Goal: Task Accomplishment & Management: Complete application form

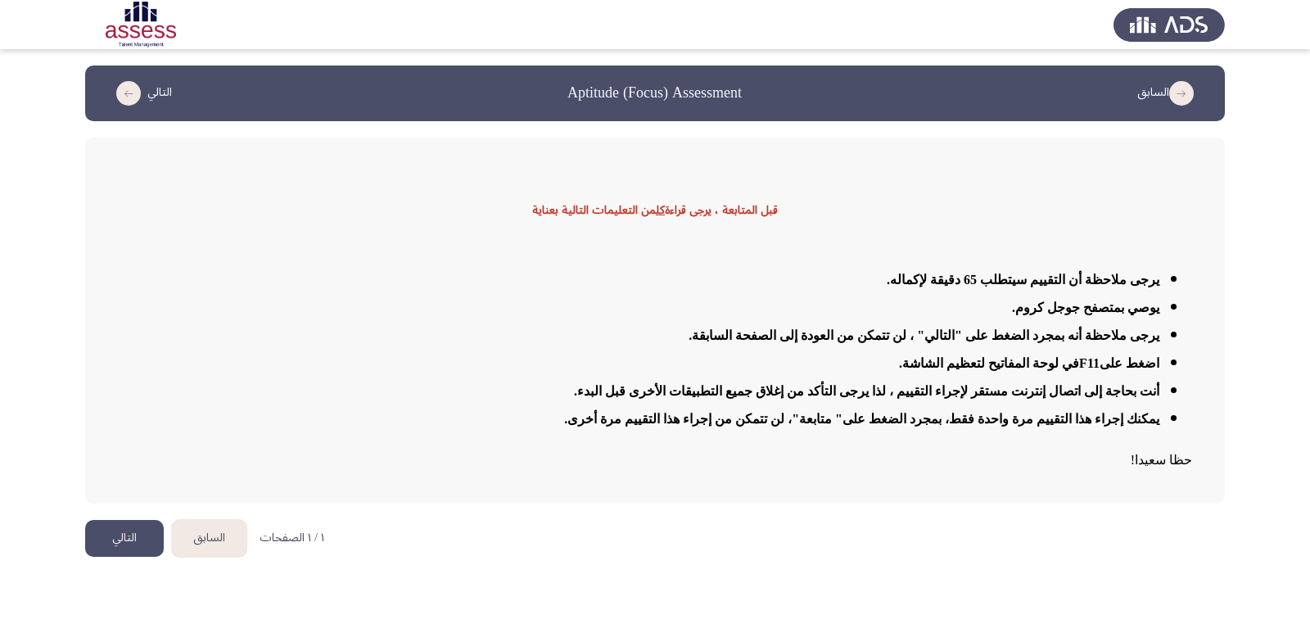
click at [142, 535] on button "التالي" at bounding box center [124, 538] width 79 height 37
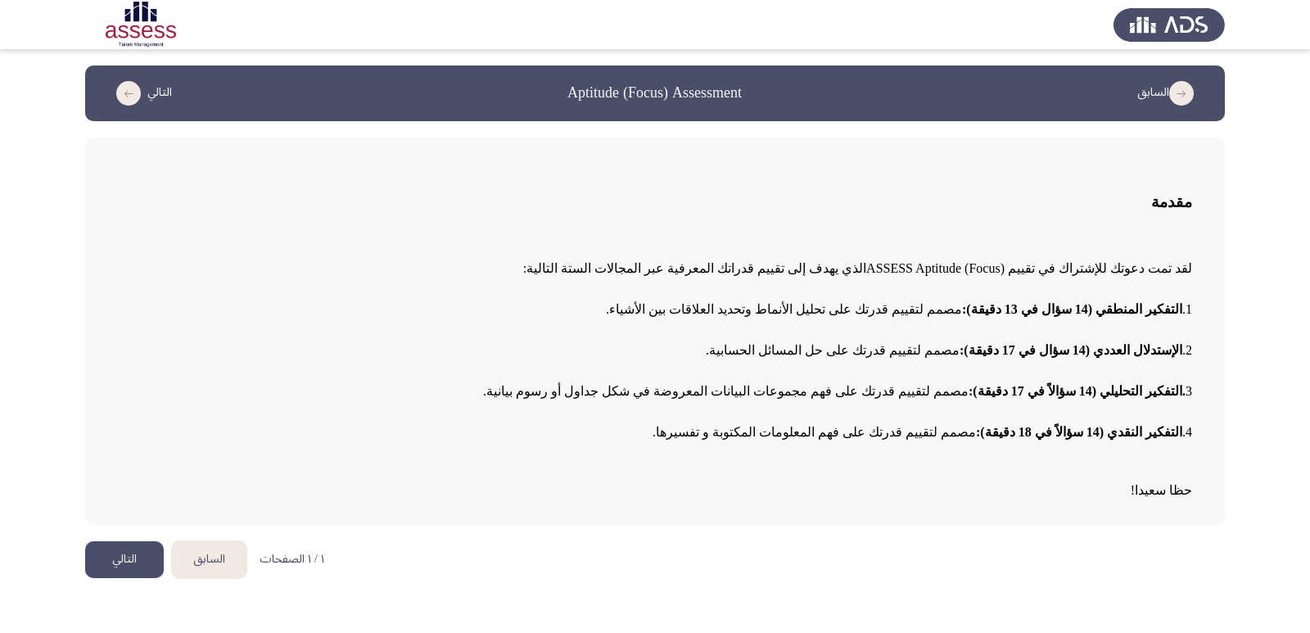
click at [115, 562] on button "التالي" at bounding box center [124, 559] width 79 height 37
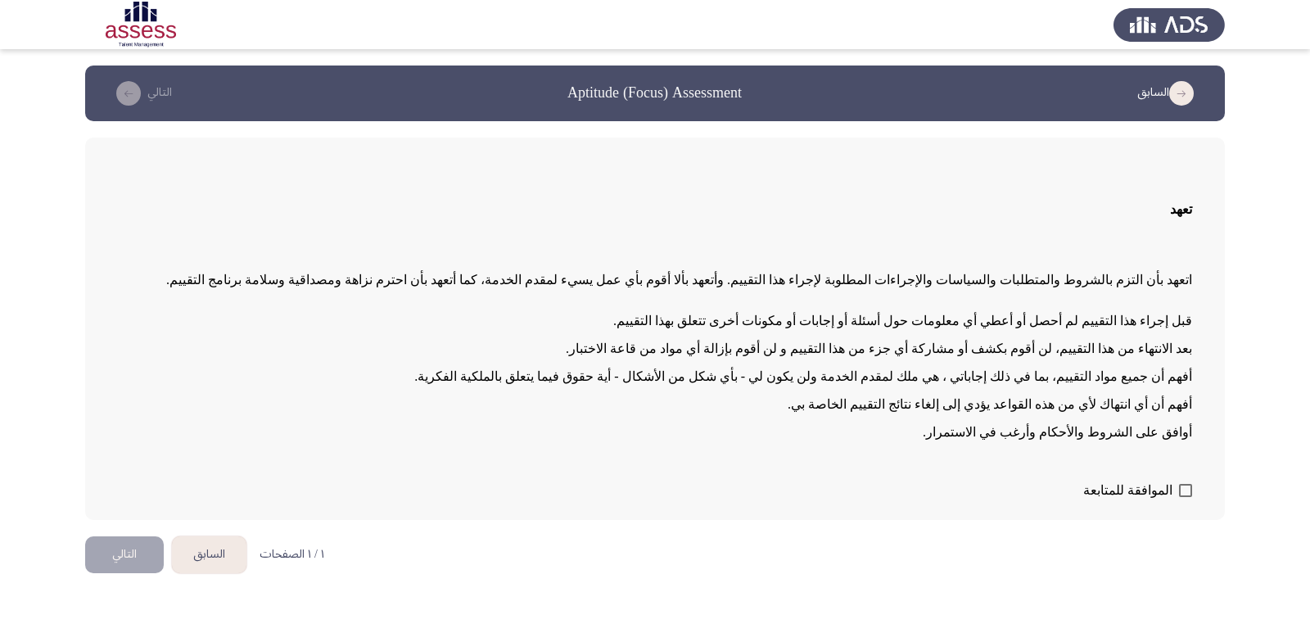
click at [1185, 489] on span at bounding box center [1185, 490] width 13 height 13
click at [1185, 497] on input "الموافقة للمتابعة" at bounding box center [1185, 497] width 1 height 1
checkbox input "true"
click at [138, 565] on button "التالي" at bounding box center [124, 554] width 79 height 37
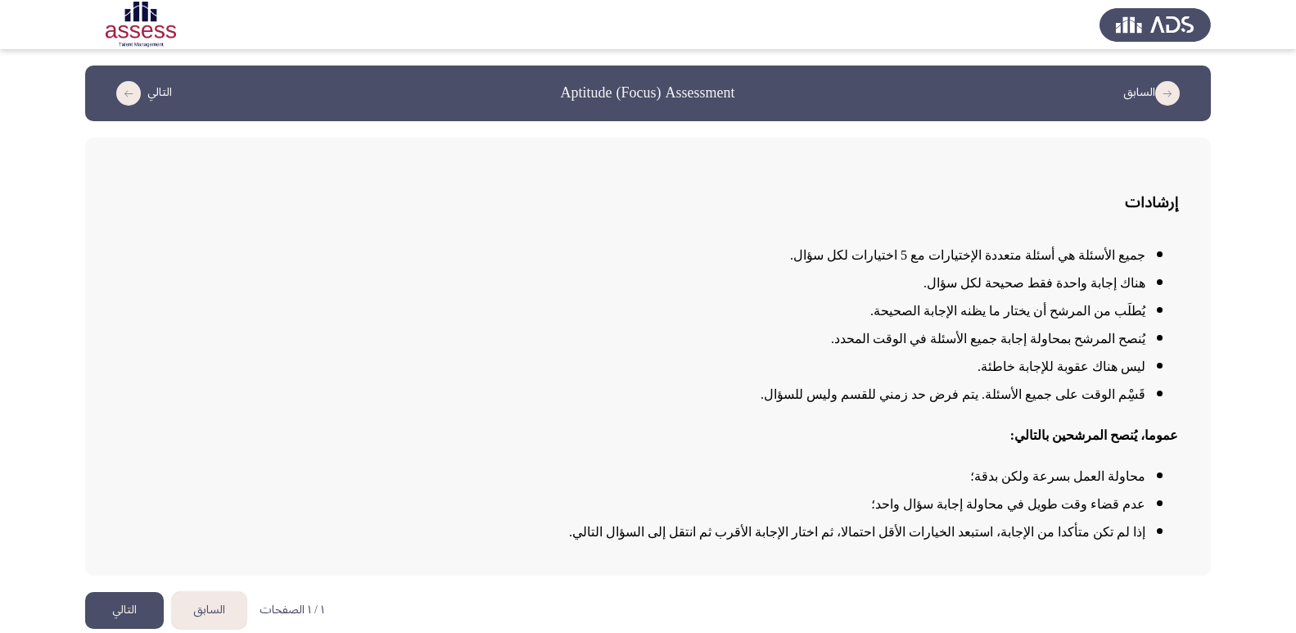
click at [124, 603] on button "التالي" at bounding box center [124, 610] width 79 height 37
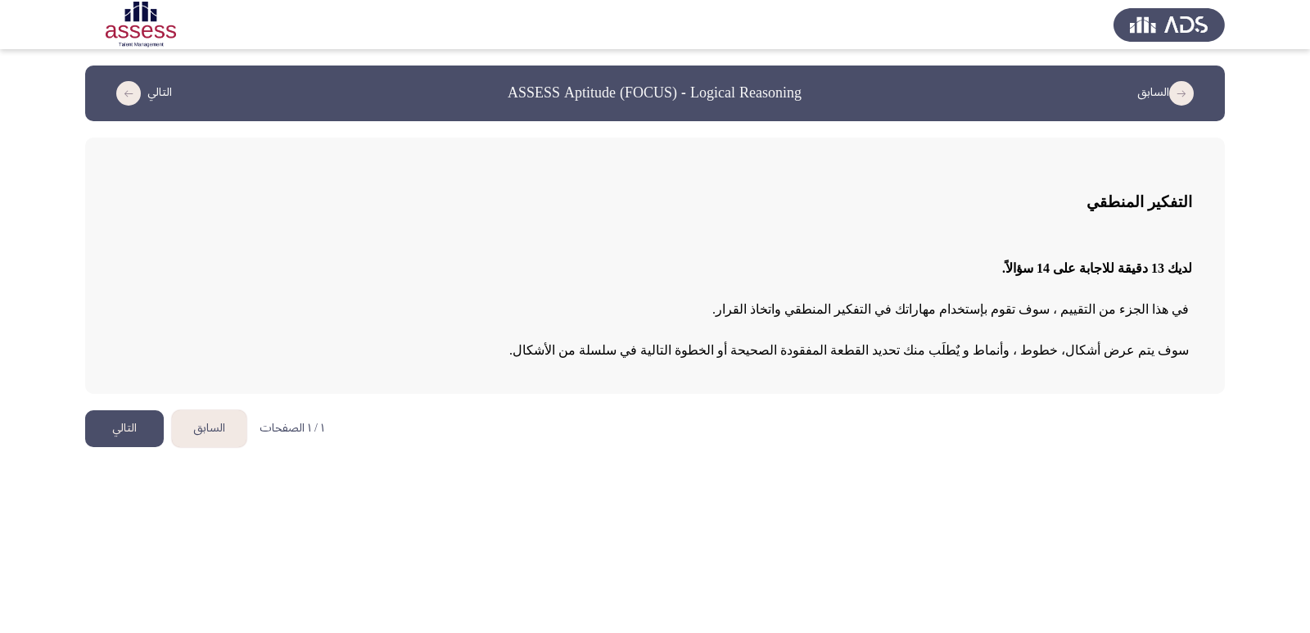
click at [126, 427] on button "التالي" at bounding box center [124, 428] width 79 height 37
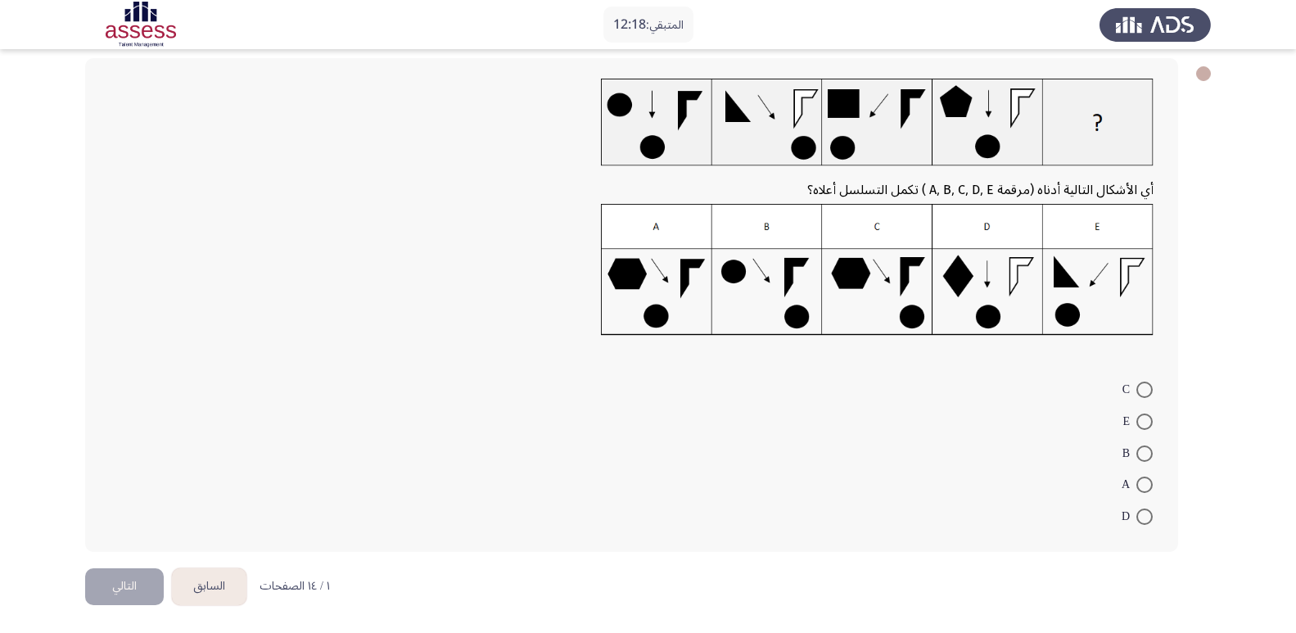
scroll to position [80, 0]
click at [1141, 386] on span at bounding box center [1144, 389] width 16 height 16
click at [1141, 386] on input "C" at bounding box center [1144, 389] width 16 height 16
radio input "true"
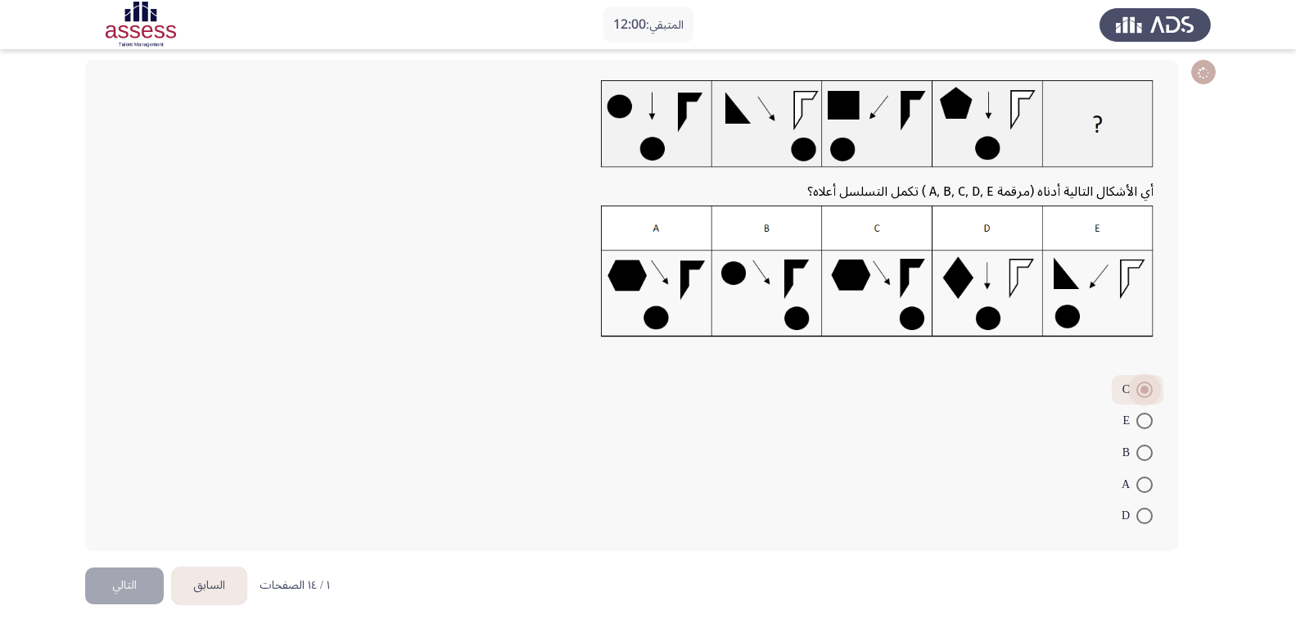
scroll to position [78, 0]
click at [118, 589] on button "التالي" at bounding box center [124, 585] width 79 height 37
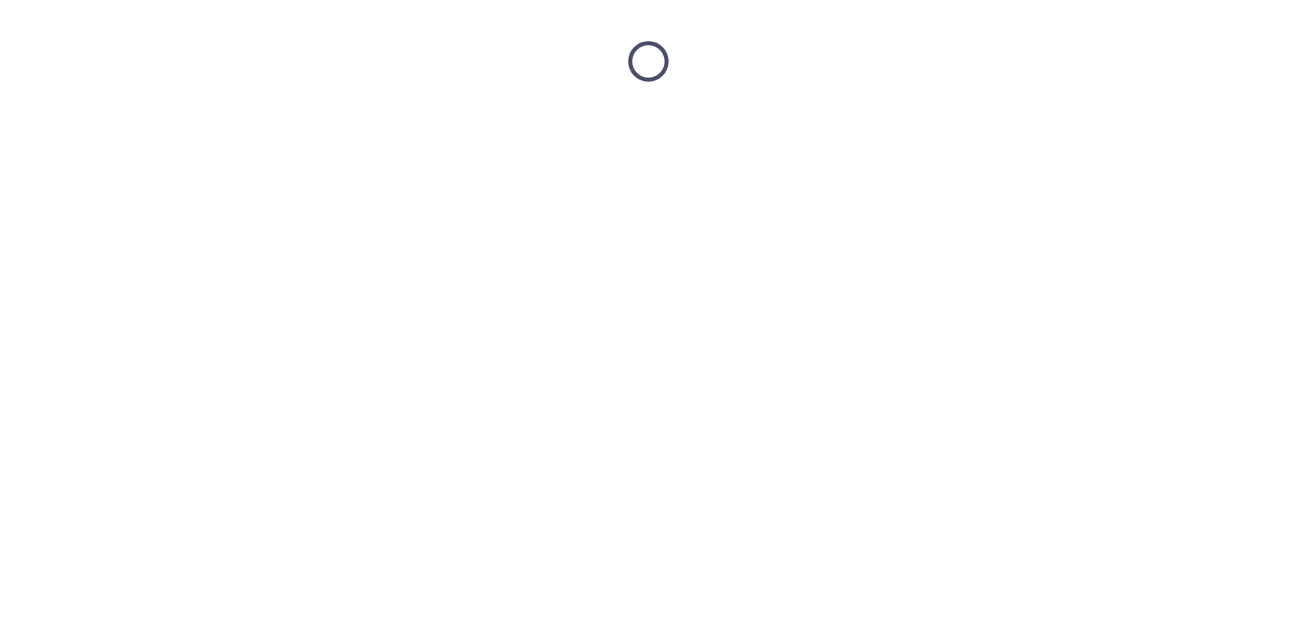
scroll to position [0, 0]
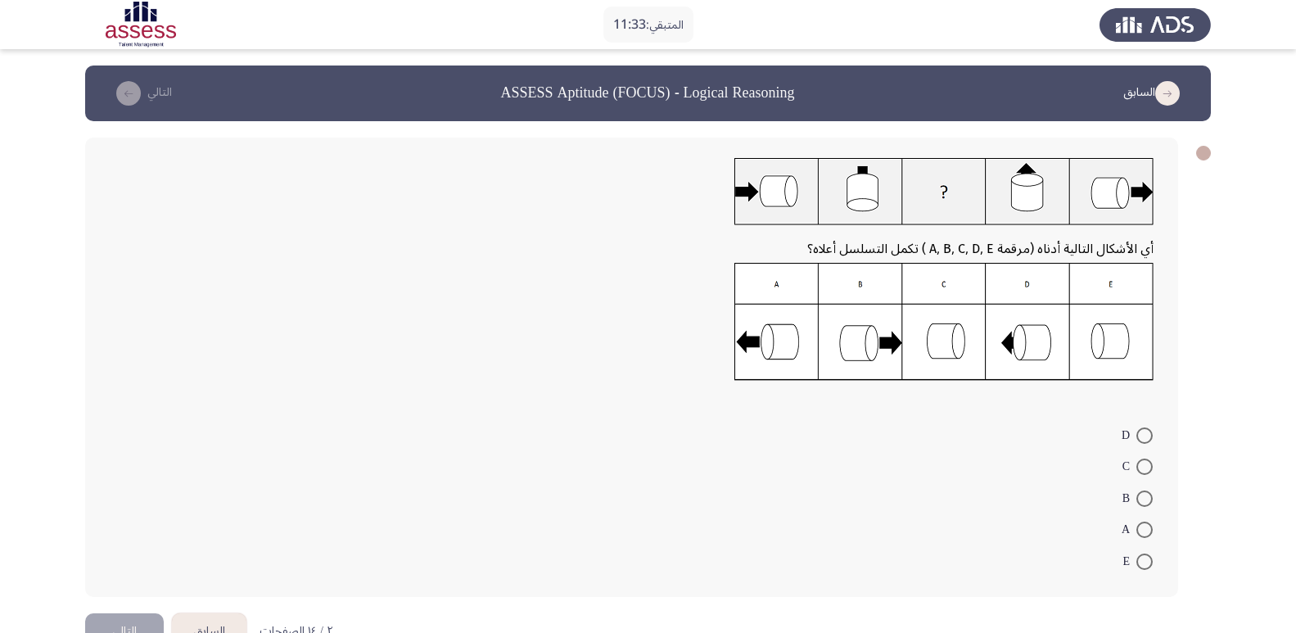
click at [1143, 433] on span at bounding box center [1144, 435] width 16 height 16
click at [1143, 433] on input "D" at bounding box center [1144, 435] width 16 height 16
radio input "true"
click at [120, 625] on button "التالي" at bounding box center [124, 629] width 79 height 37
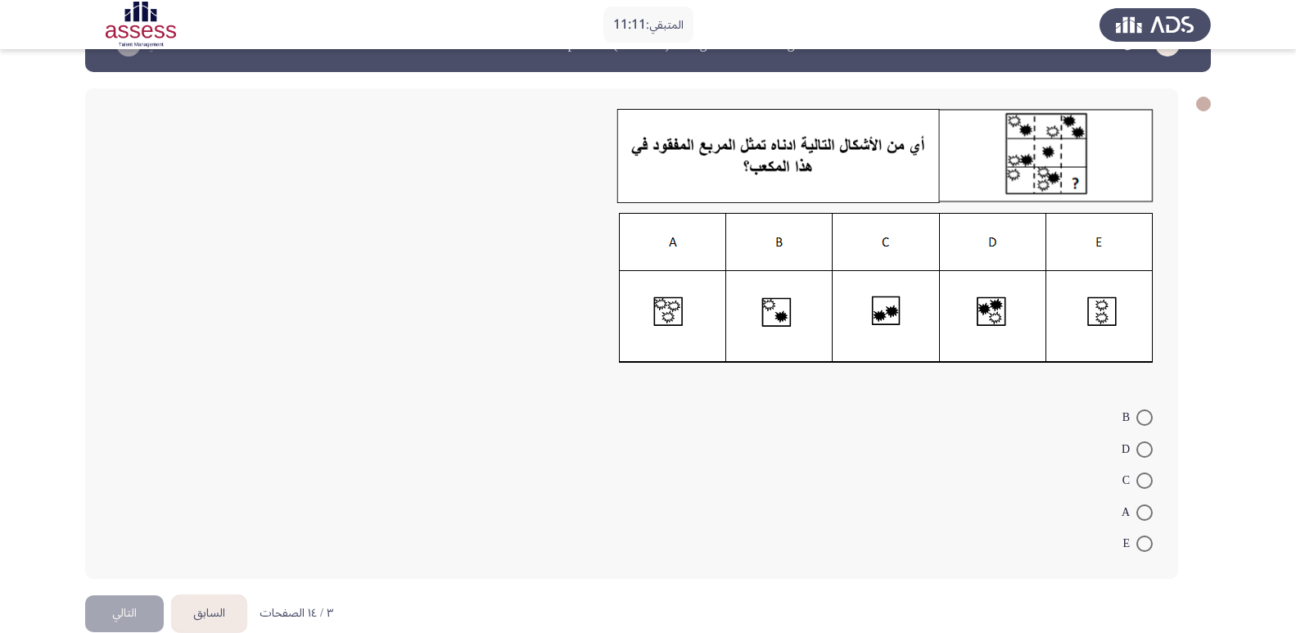
scroll to position [77, 0]
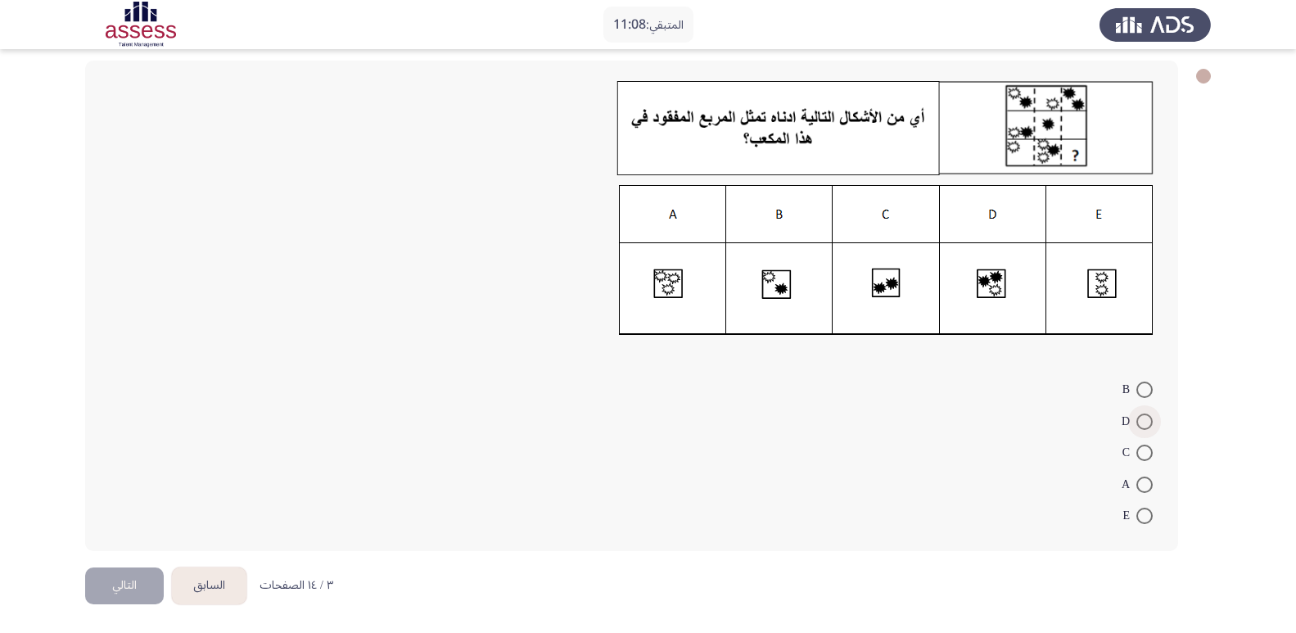
click at [1141, 417] on span at bounding box center [1144, 421] width 16 height 16
click at [1141, 417] on input "D" at bounding box center [1144, 421] width 16 height 16
radio input "true"
click at [129, 589] on button "التالي" at bounding box center [124, 585] width 79 height 37
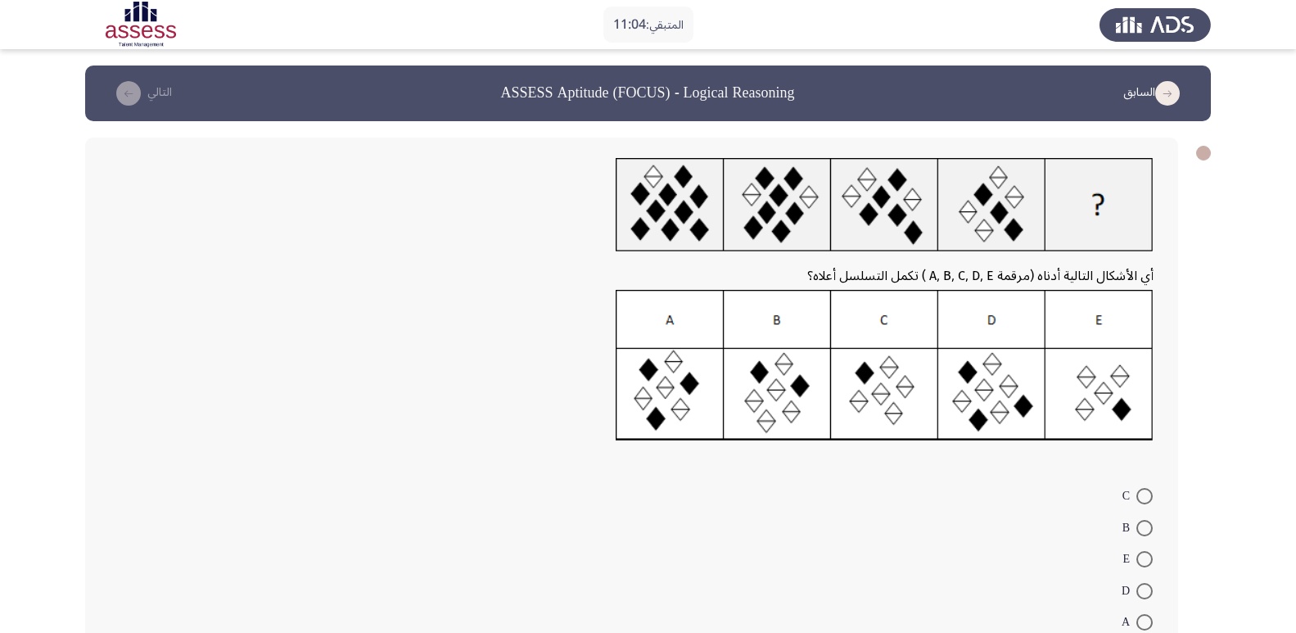
scroll to position [82, 0]
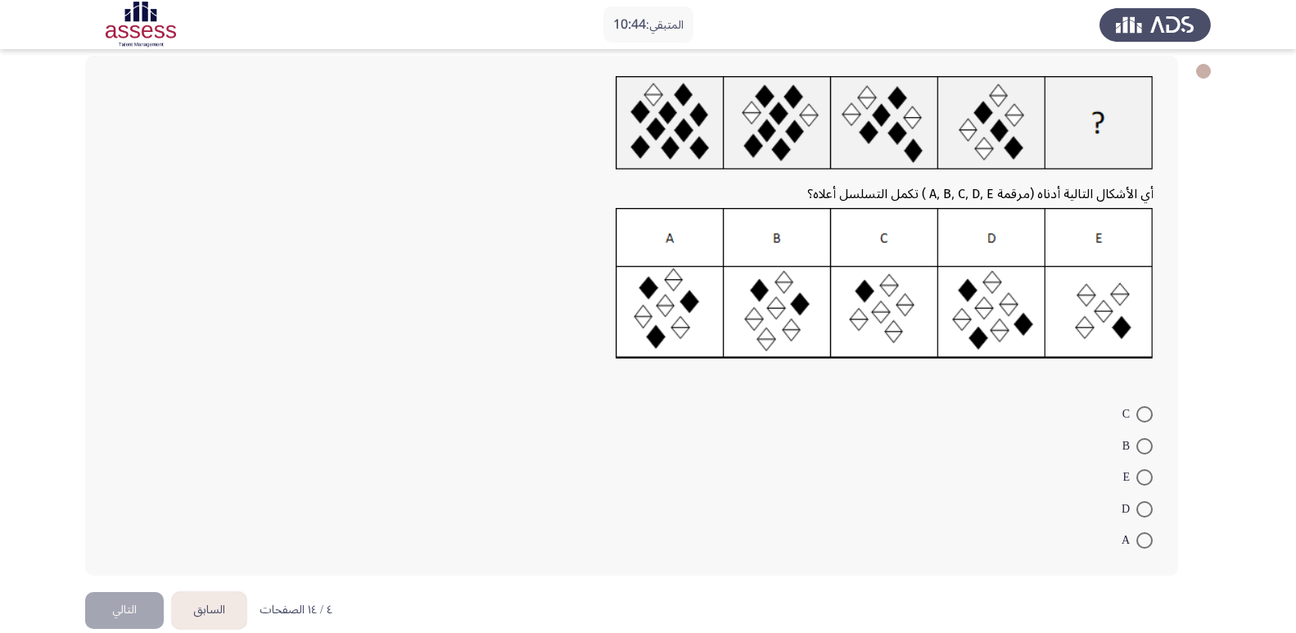
click at [1149, 510] on span at bounding box center [1144, 509] width 16 height 16
click at [1149, 510] on input "D" at bounding box center [1144, 509] width 16 height 16
radio input "true"
click at [129, 608] on button "التالي" at bounding box center [124, 608] width 79 height 37
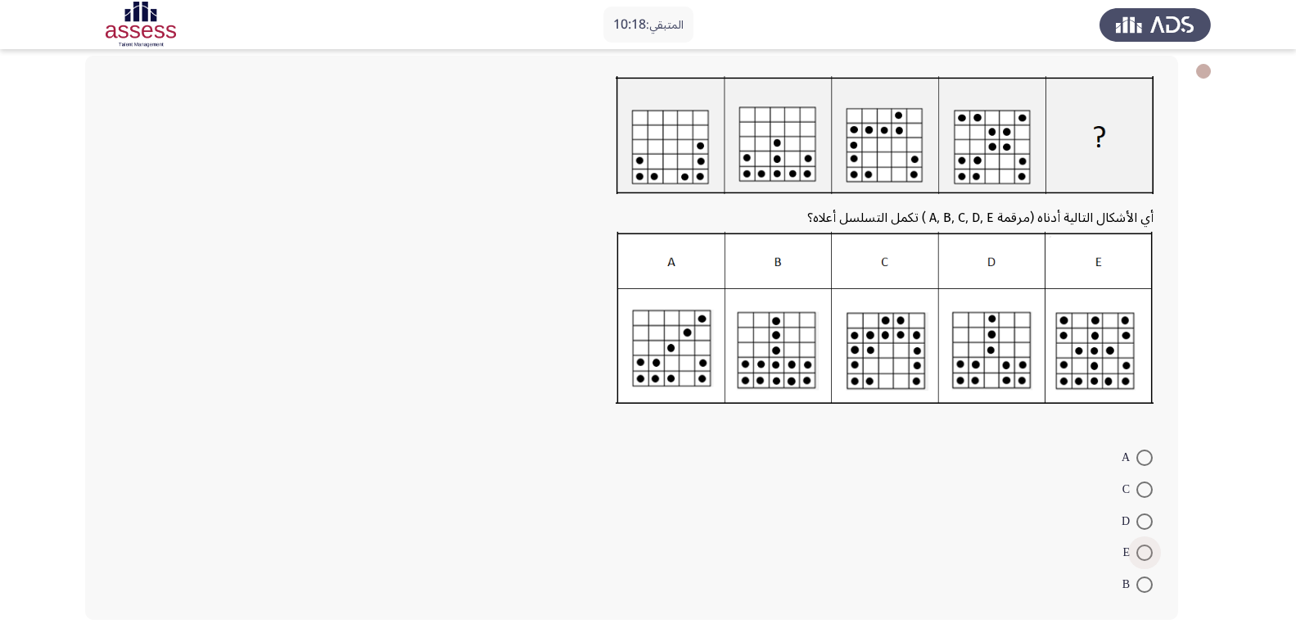
click at [1146, 549] on span at bounding box center [1144, 552] width 16 height 16
click at [1146, 549] on input "E" at bounding box center [1144, 552] width 16 height 16
radio input "true"
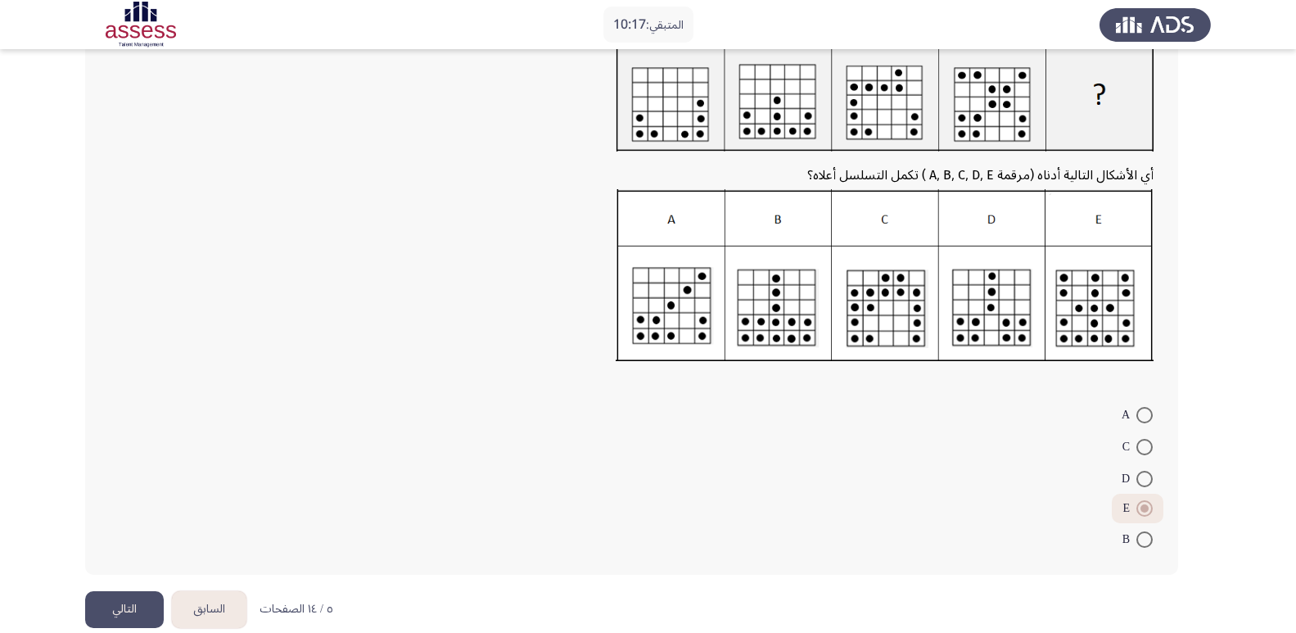
scroll to position [148, 0]
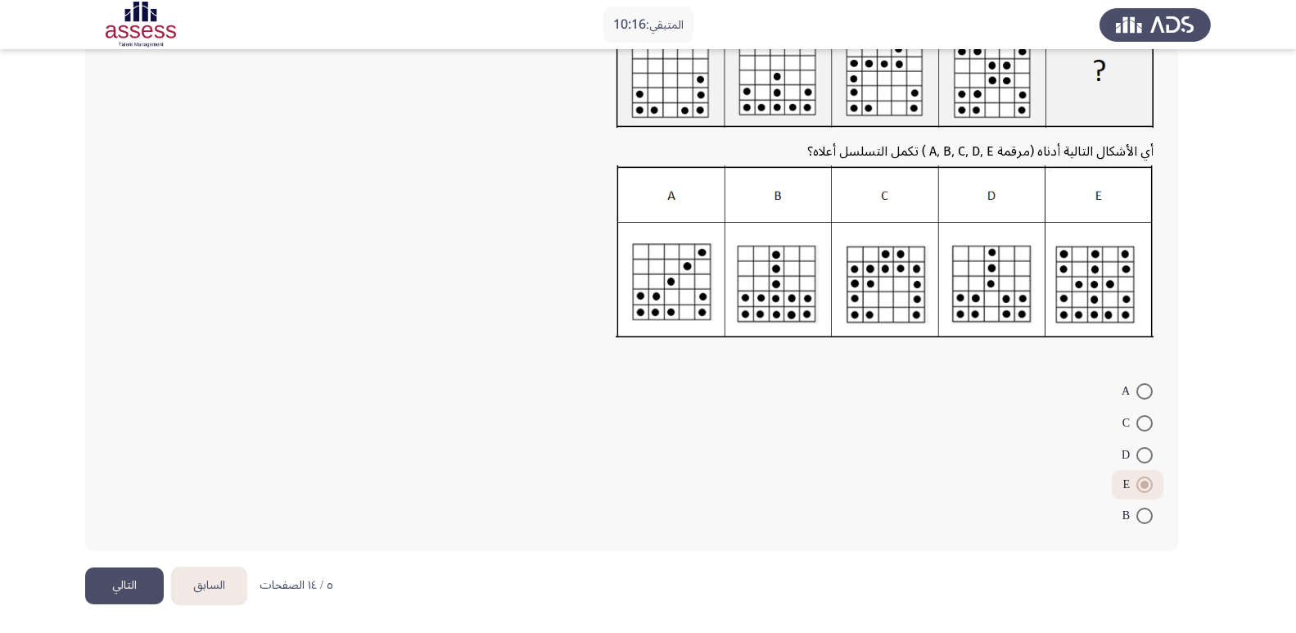
click at [121, 586] on button "التالي" at bounding box center [124, 585] width 79 height 37
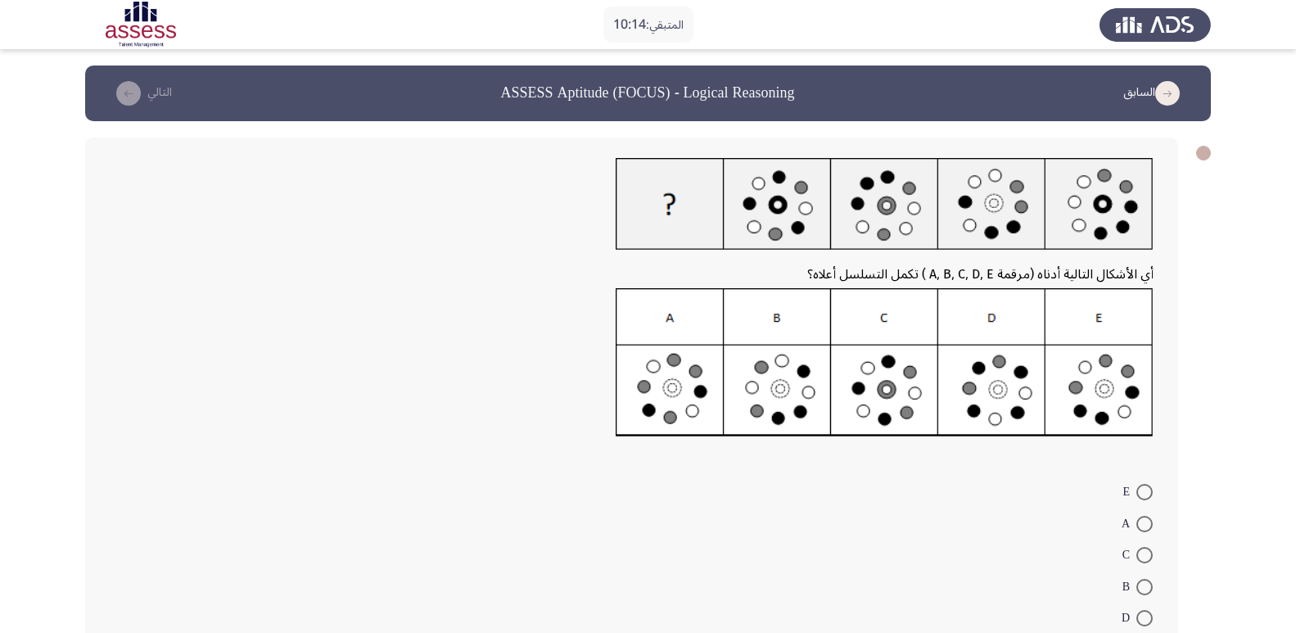
scroll to position [82, 0]
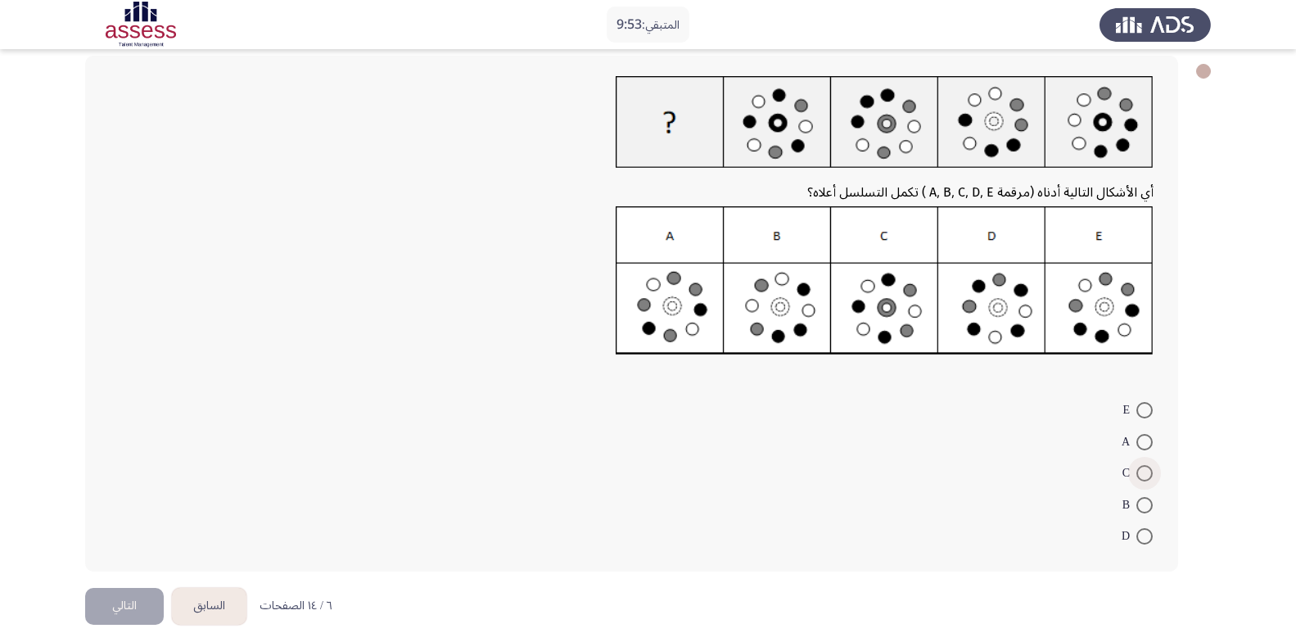
click at [1145, 475] on span at bounding box center [1144, 473] width 16 height 16
click at [1145, 475] on input "C" at bounding box center [1144, 473] width 16 height 16
radio input "true"
click at [125, 614] on button "التالي" at bounding box center [124, 604] width 79 height 37
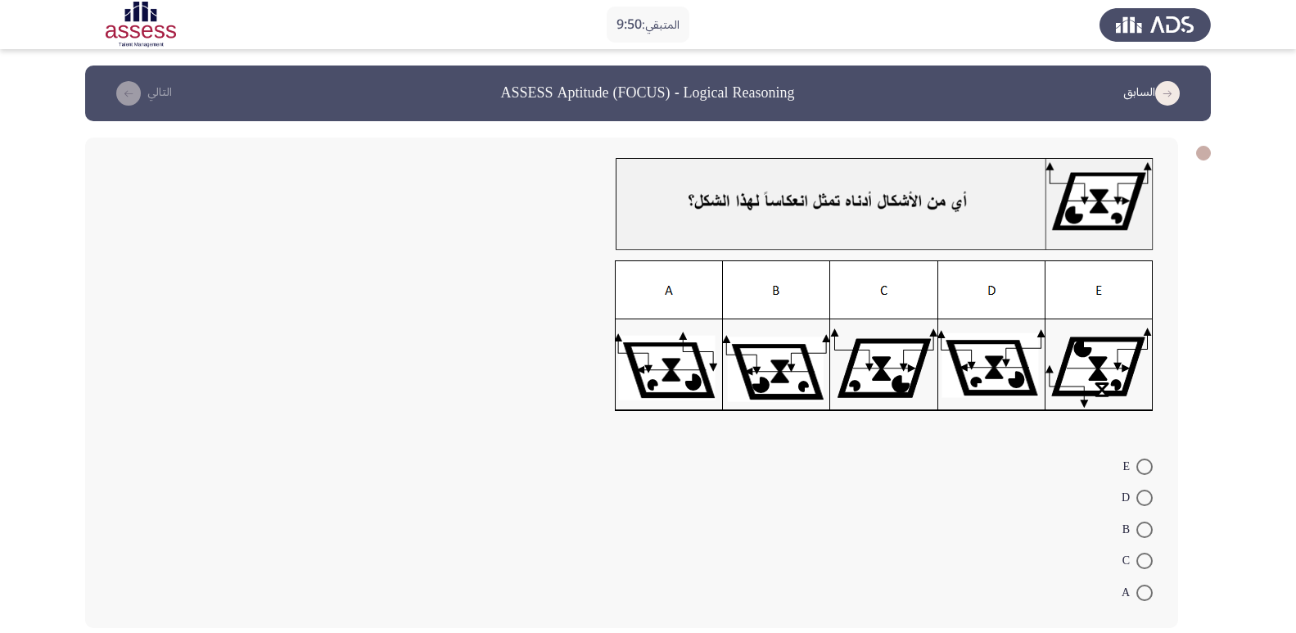
scroll to position [77, 0]
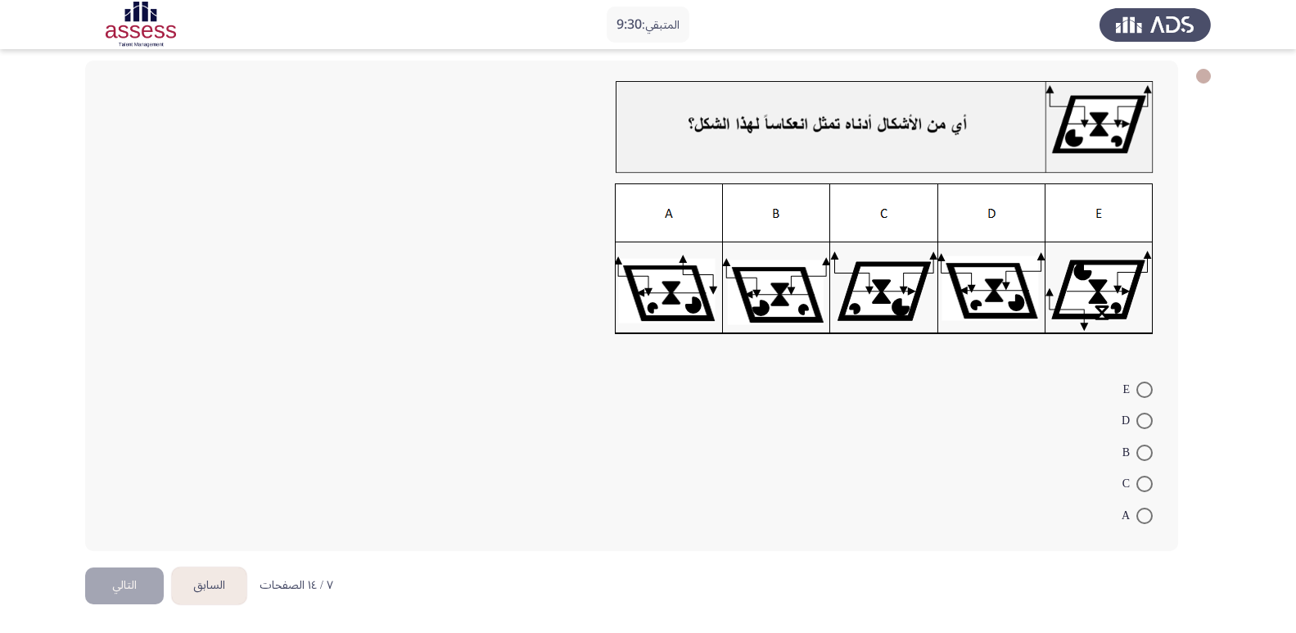
click at [1138, 411] on label "D" at bounding box center [1137, 421] width 31 height 20
click at [1138, 413] on input "D" at bounding box center [1144, 421] width 16 height 16
radio input "true"
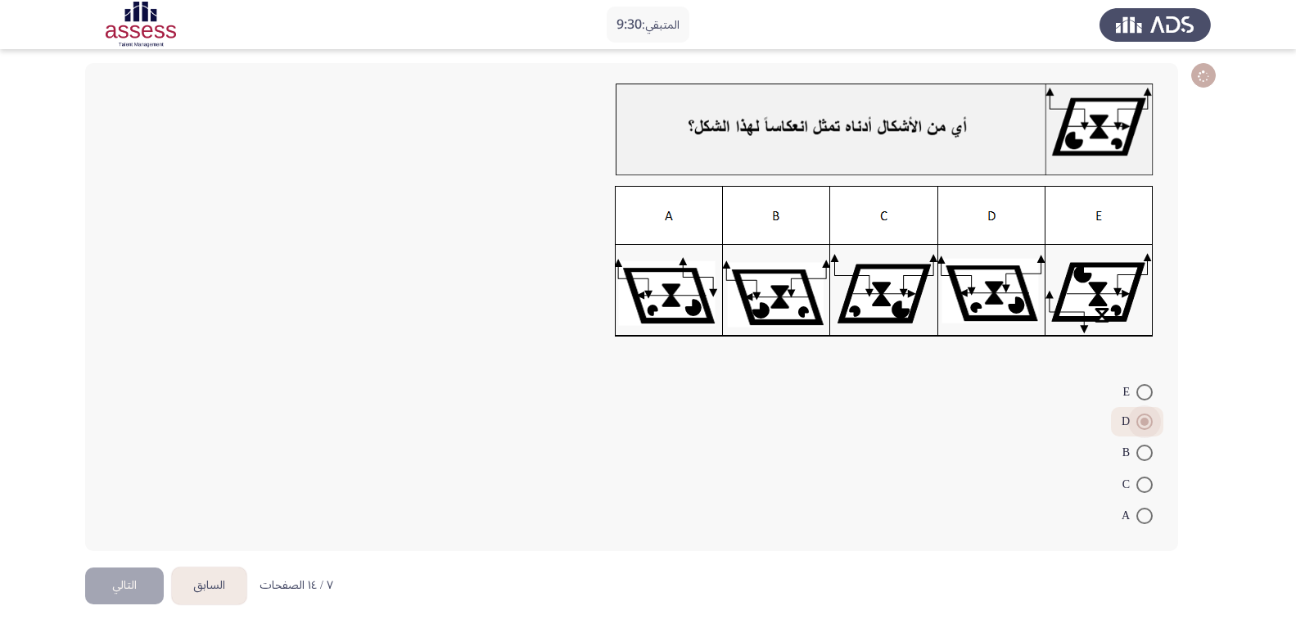
scroll to position [75, 0]
click at [144, 593] on button "التالي" at bounding box center [124, 585] width 79 height 37
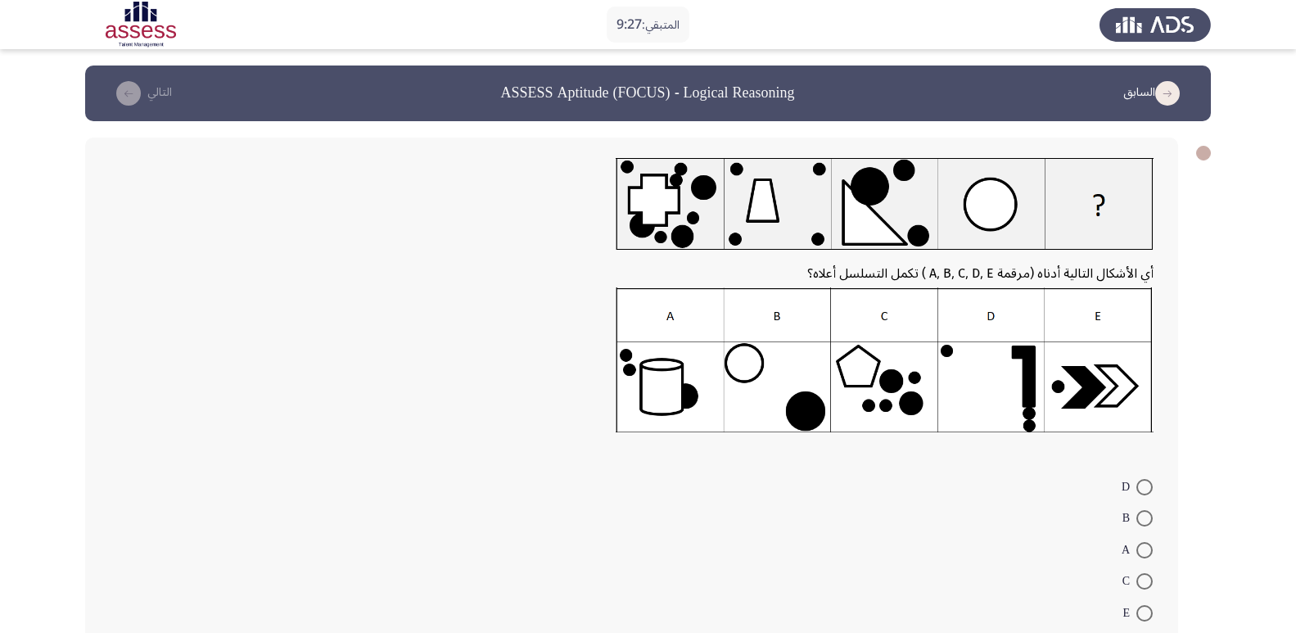
scroll to position [82, 0]
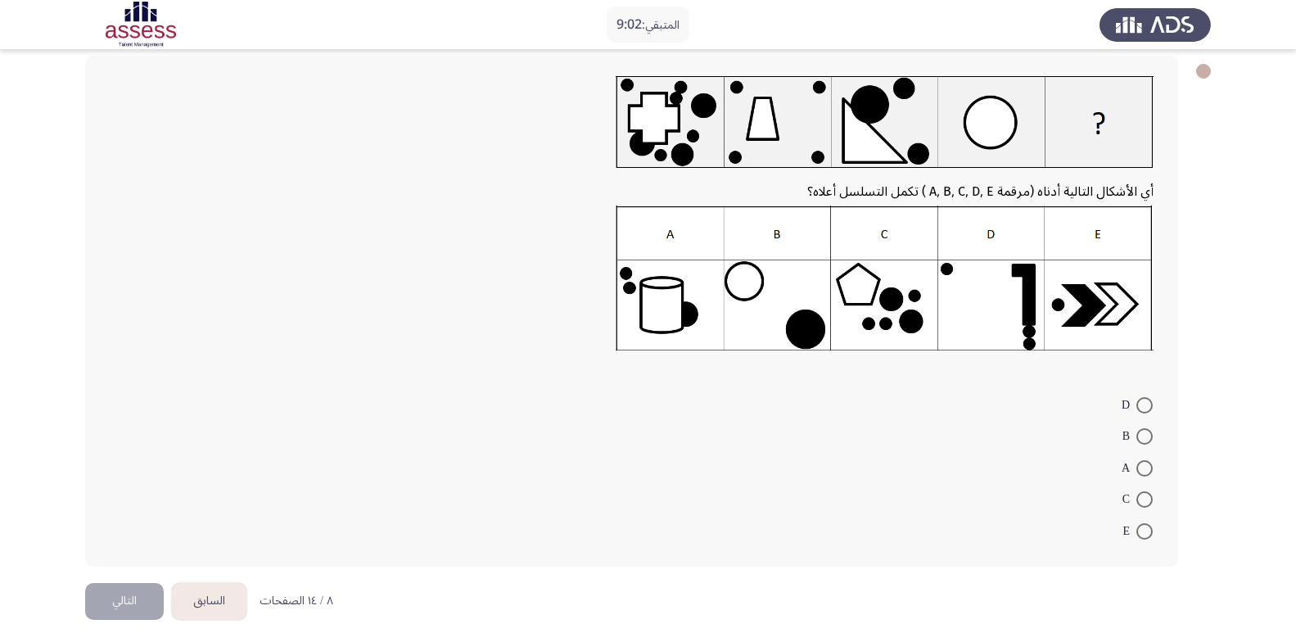
click at [1141, 499] on span at bounding box center [1144, 499] width 16 height 16
click at [1141, 499] on input "C" at bounding box center [1144, 499] width 16 height 16
radio input "true"
click at [138, 599] on button "التالي" at bounding box center [124, 598] width 79 height 37
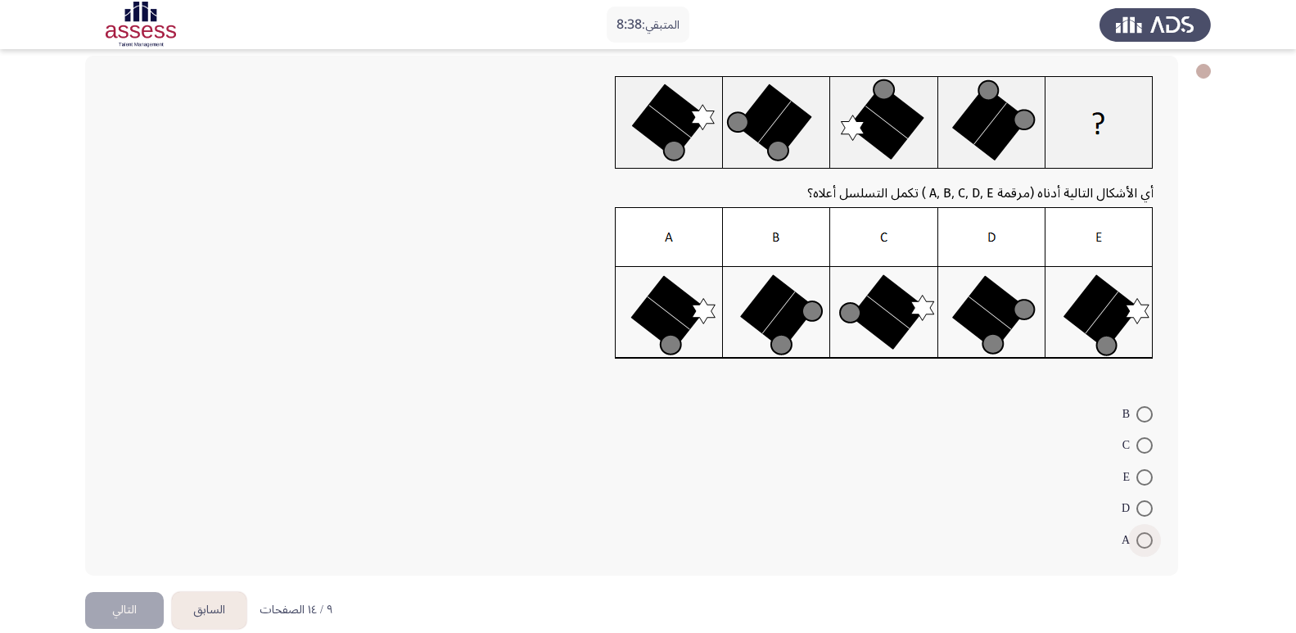
click at [1145, 541] on span at bounding box center [1144, 540] width 16 height 16
click at [1145, 541] on input "A" at bounding box center [1144, 540] width 16 height 16
radio input "true"
click at [118, 603] on button "التالي" at bounding box center [124, 608] width 79 height 37
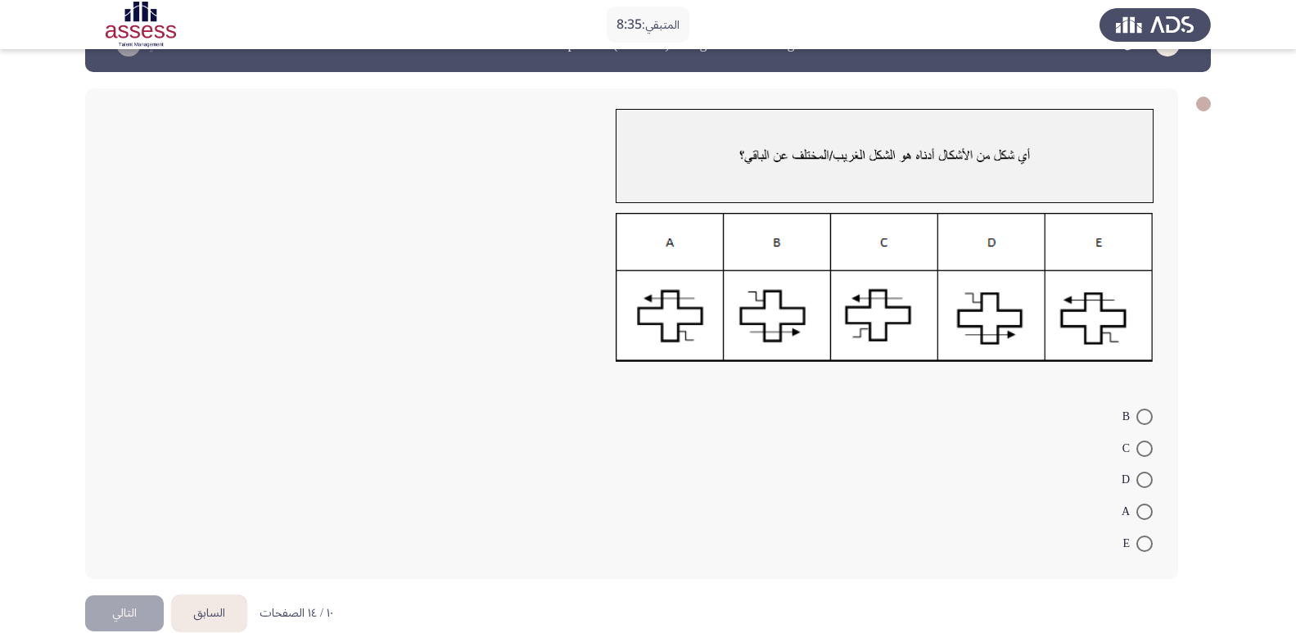
scroll to position [77, 0]
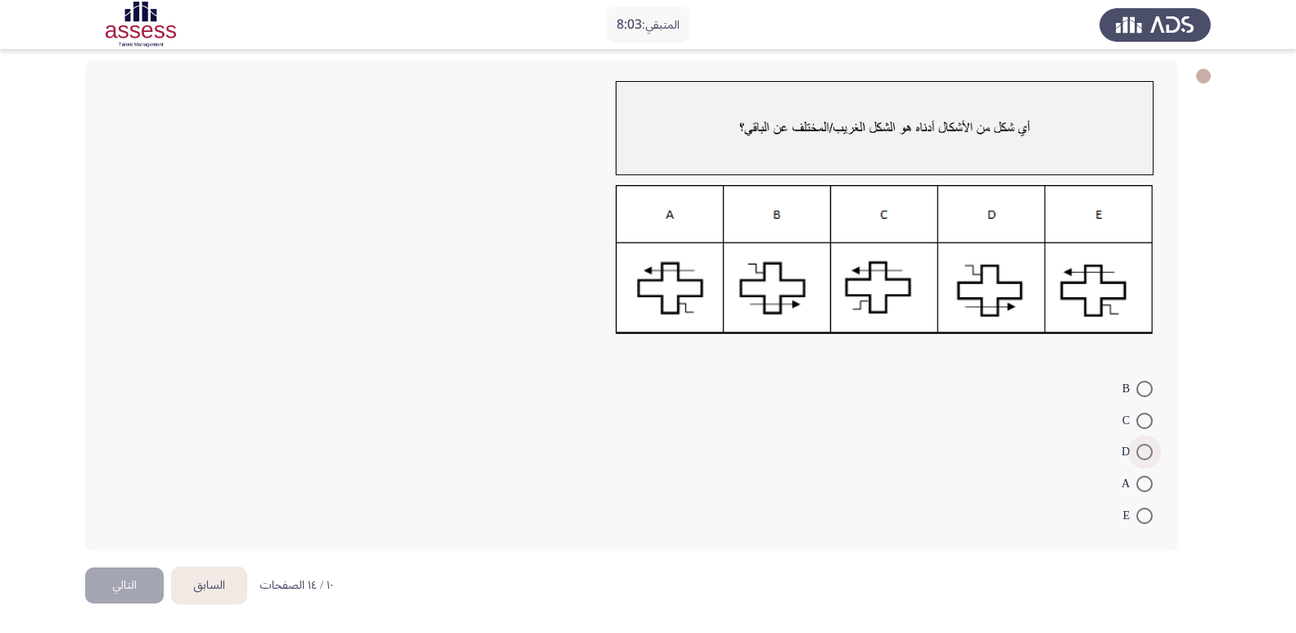
click at [1136, 449] on span "D" at bounding box center [1129, 452] width 15 height 20
click at [1136, 449] on input "D" at bounding box center [1144, 452] width 16 height 16
radio input "true"
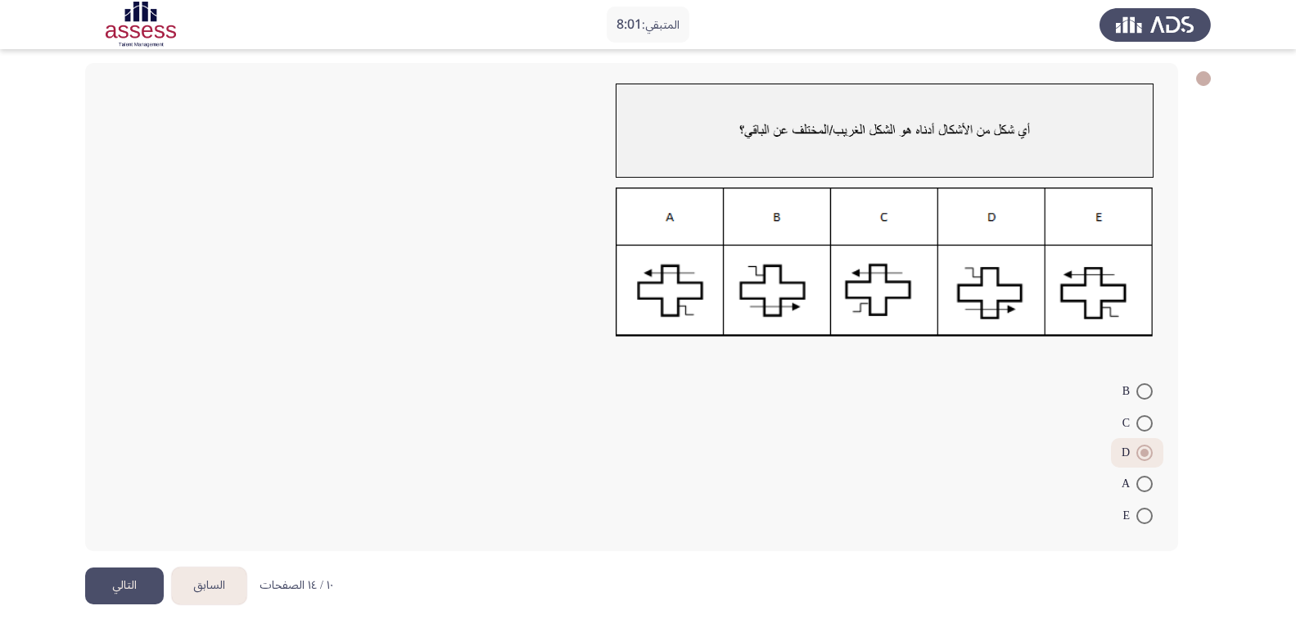
click at [142, 588] on button "التالي" at bounding box center [124, 585] width 79 height 37
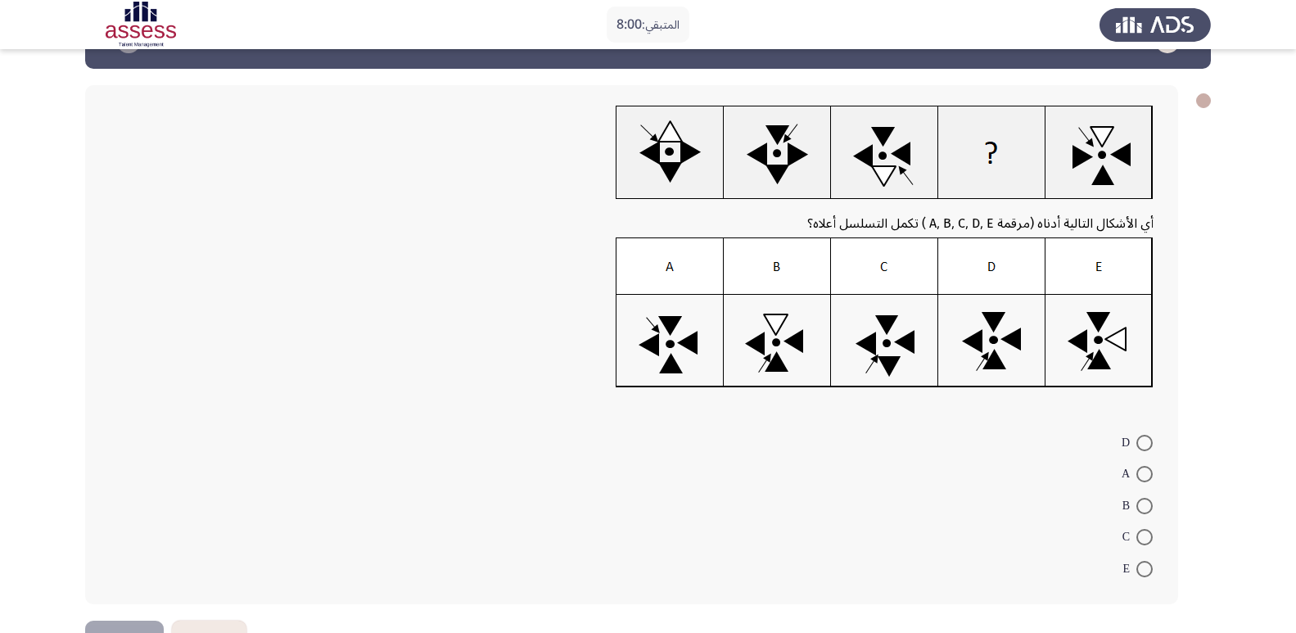
scroll to position [82, 0]
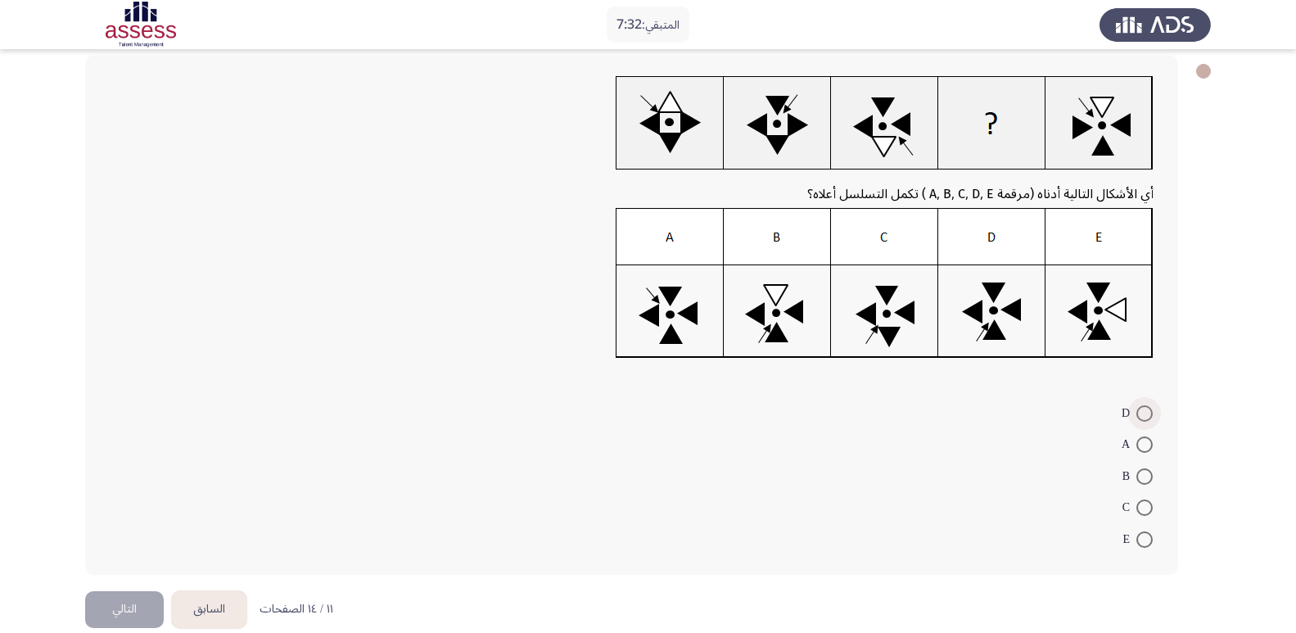
click at [1142, 418] on span at bounding box center [1144, 413] width 16 height 16
click at [1142, 418] on input "D" at bounding box center [1144, 413] width 16 height 16
radio input "true"
click at [123, 599] on button "التالي" at bounding box center [124, 607] width 79 height 37
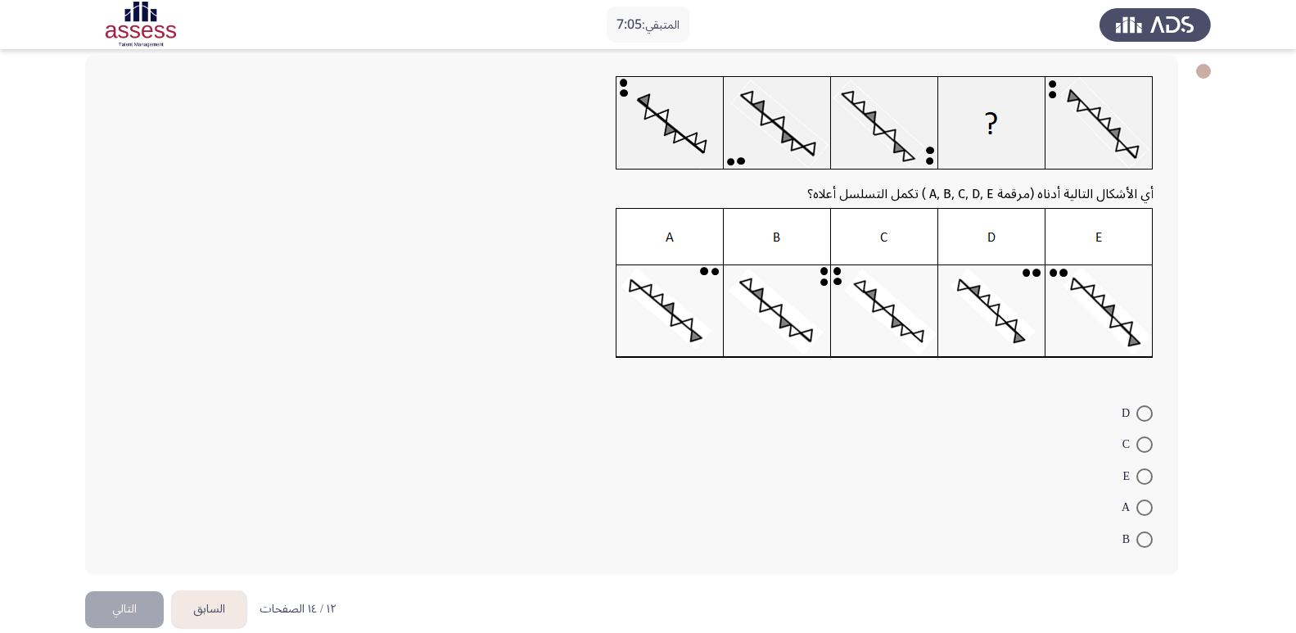
click at [1146, 478] on span at bounding box center [1144, 476] width 16 height 16
click at [1146, 478] on input "E" at bounding box center [1144, 476] width 16 height 16
radio input "true"
click at [104, 605] on button "التالي" at bounding box center [124, 607] width 79 height 37
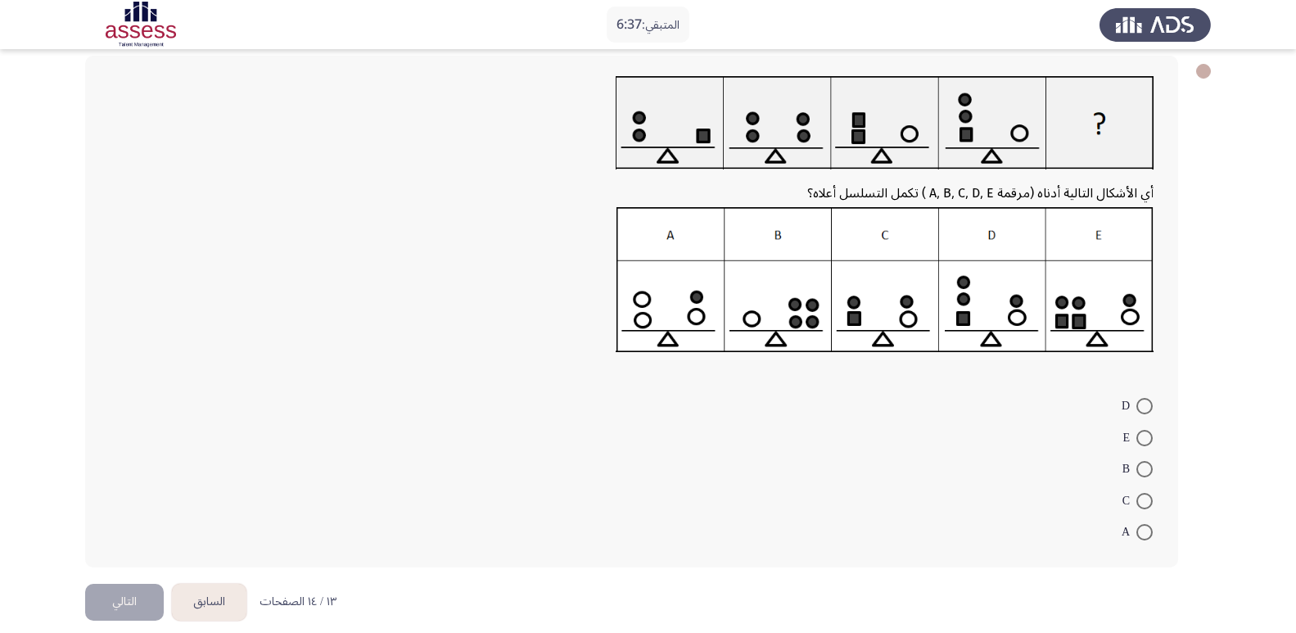
click at [1145, 408] on span at bounding box center [1144, 406] width 16 height 16
click at [1145, 408] on input "D" at bounding box center [1144, 406] width 16 height 16
radio input "true"
click at [105, 609] on button "التالي" at bounding box center [124, 600] width 79 height 37
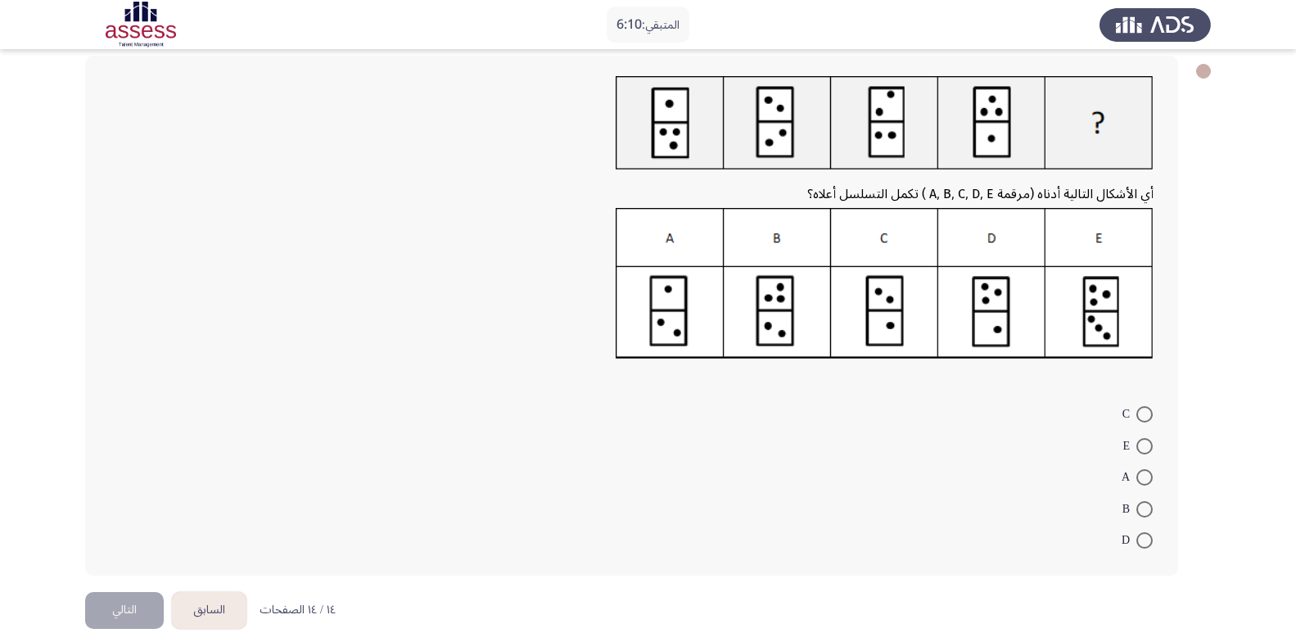
click at [1143, 445] on span at bounding box center [1144, 446] width 16 height 16
click at [1143, 445] on input "E" at bounding box center [1144, 446] width 16 height 16
radio input "true"
click at [97, 611] on button "التالي" at bounding box center [124, 608] width 79 height 37
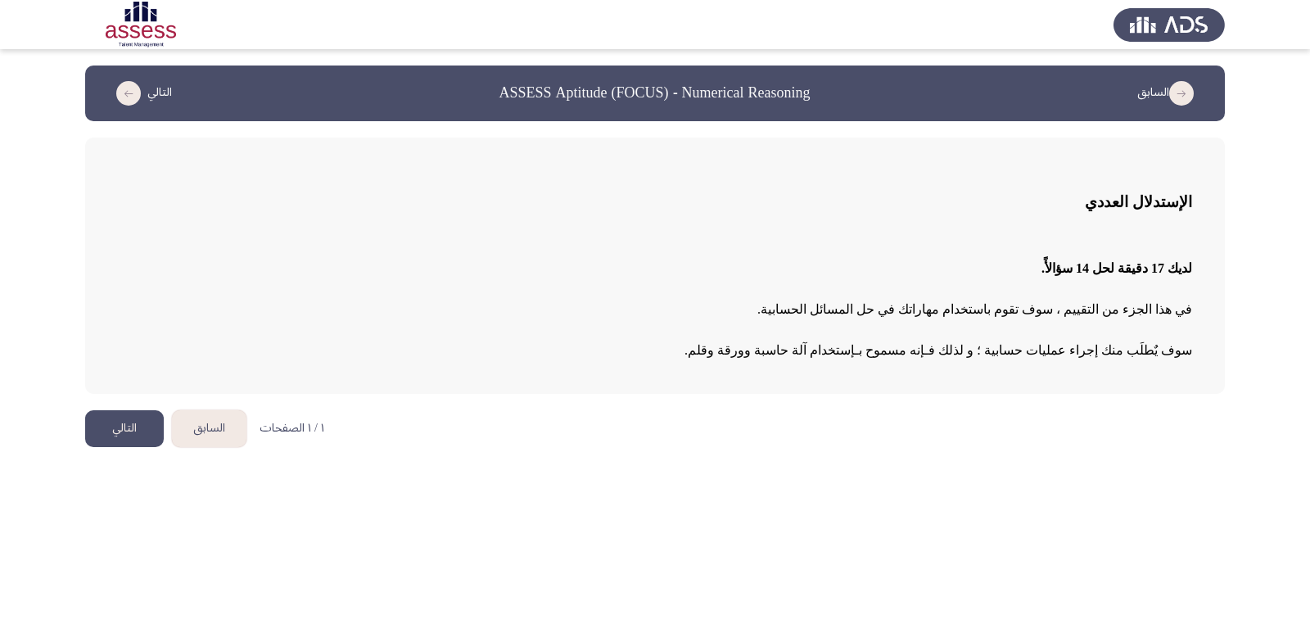
click at [124, 432] on button "التالي" at bounding box center [124, 428] width 79 height 37
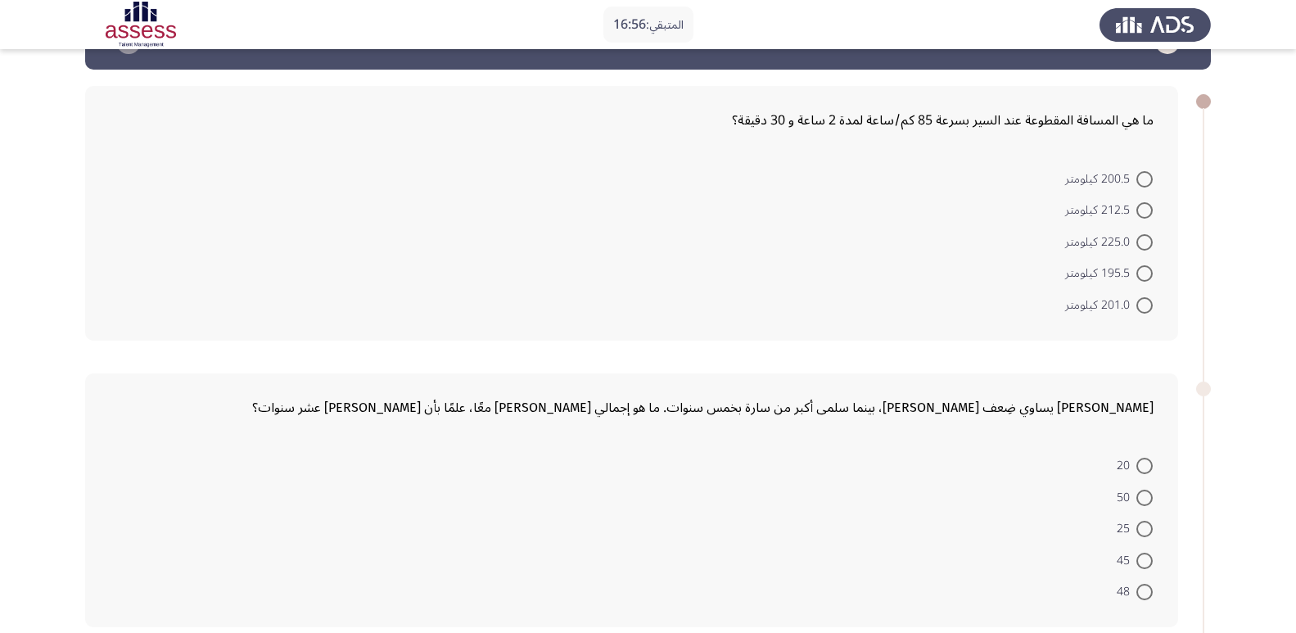
scroll to position [82, 0]
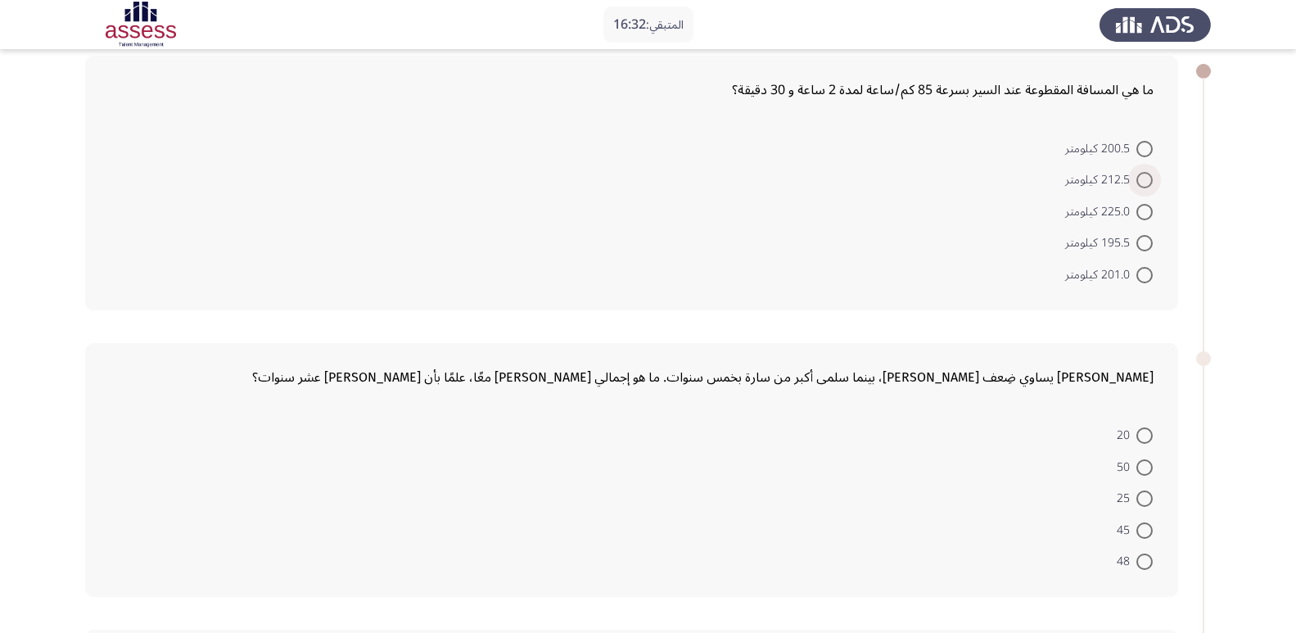
click at [1145, 180] on span at bounding box center [1145, 180] width 0 height 0
click at [1144, 180] on input "212.5 كيلومتر" at bounding box center [1144, 180] width 16 height 16
radio input "true"
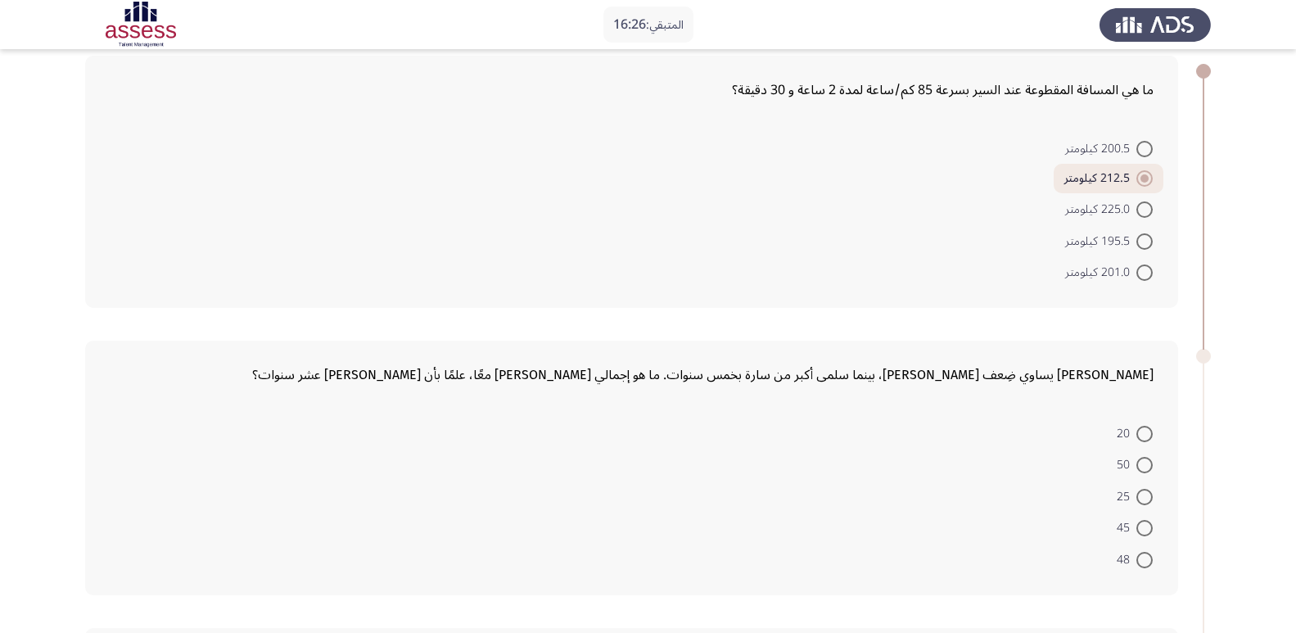
click at [1142, 499] on span at bounding box center [1144, 497] width 16 height 16
click at [1142, 499] on input "25" at bounding box center [1144, 497] width 16 height 16
radio input "true"
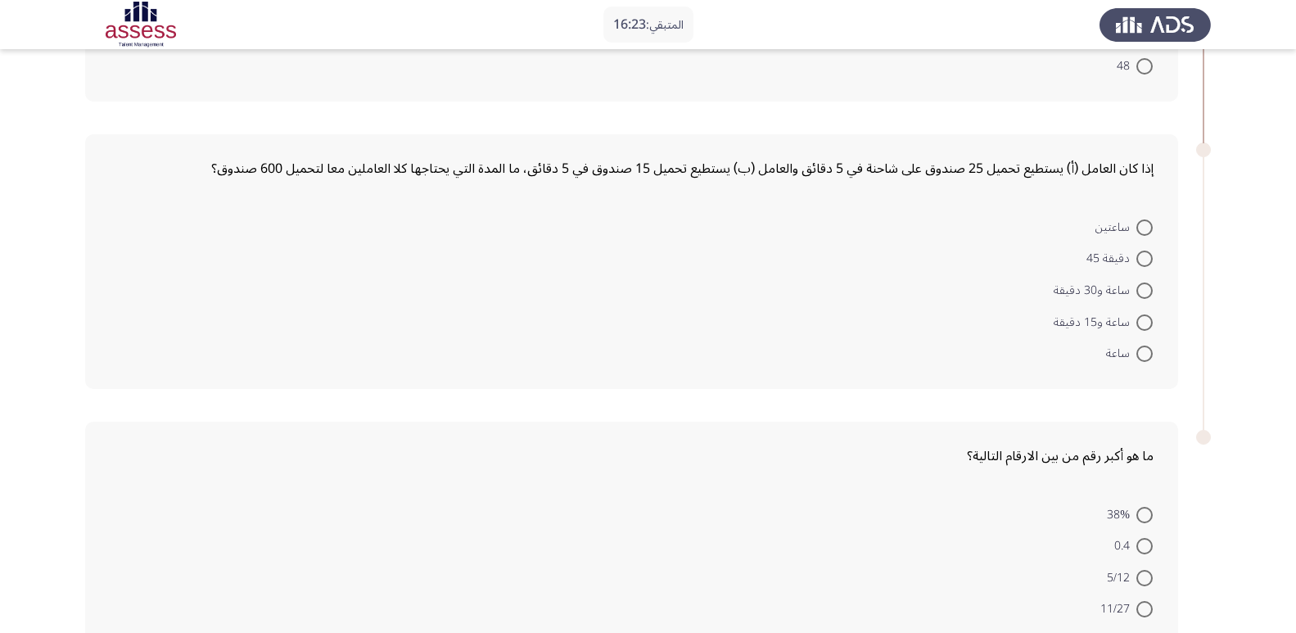
scroll to position [655, 0]
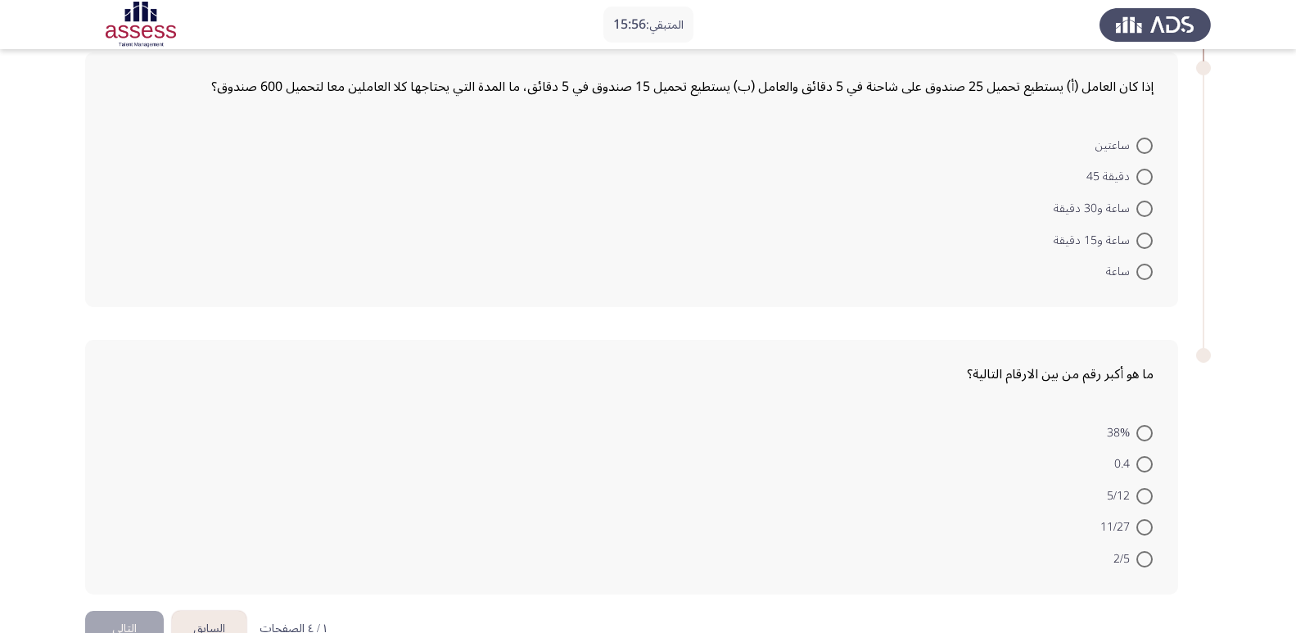
click at [1144, 246] on span at bounding box center [1144, 241] width 16 height 16
click at [1144, 246] on input "ساعة و15 دقيقة" at bounding box center [1144, 241] width 16 height 16
radio input "true"
click at [1146, 490] on span at bounding box center [1144, 494] width 16 height 16
click at [1146, 490] on input "5/12" at bounding box center [1144, 494] width 16 height 16
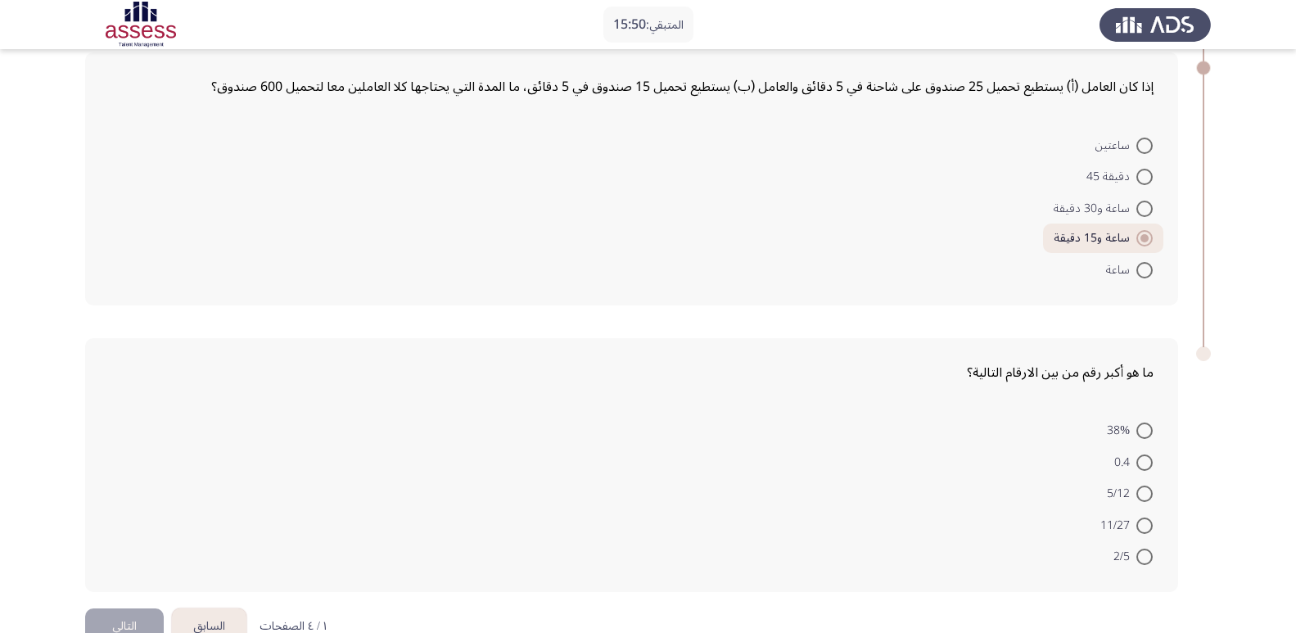
radio input "true"
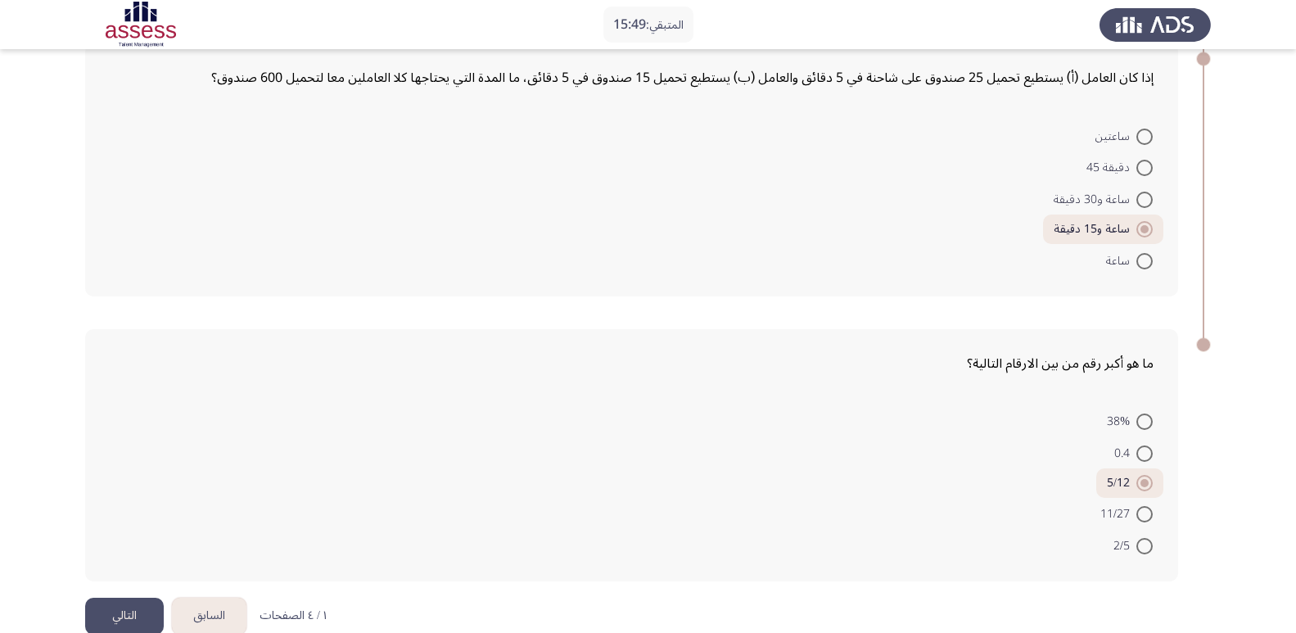
scroll to position [694, 0]
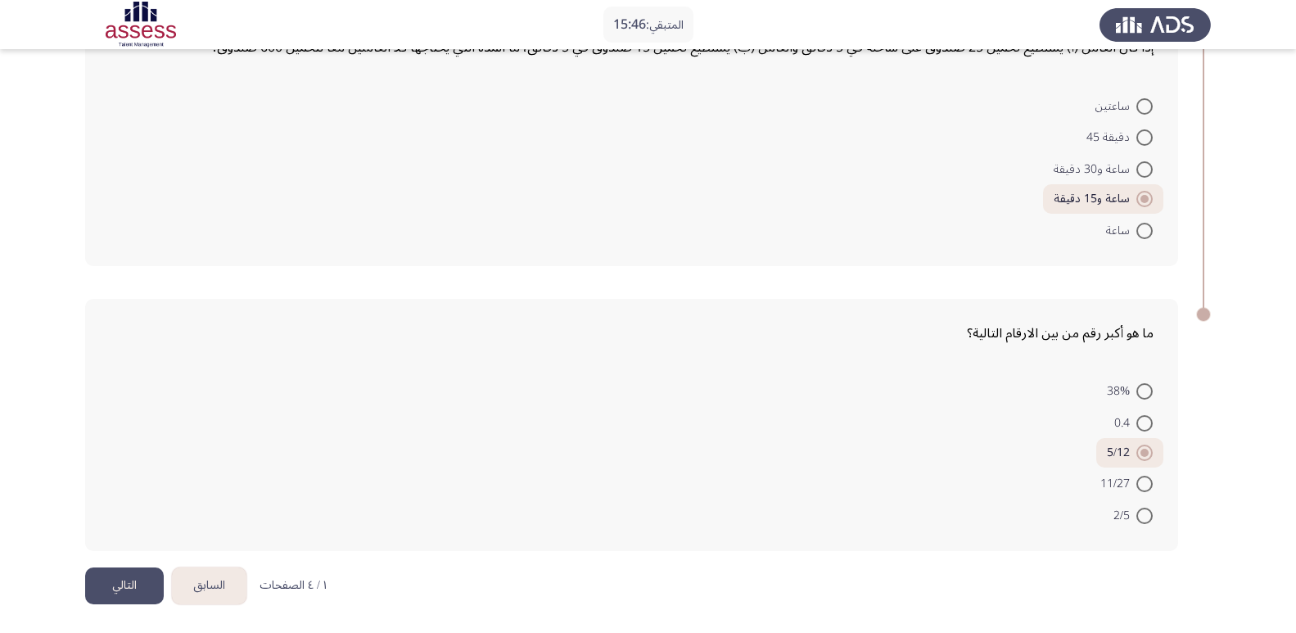
click at [122, 591] on button "التالي" at bounding box center [124, 585] width 79 height 37
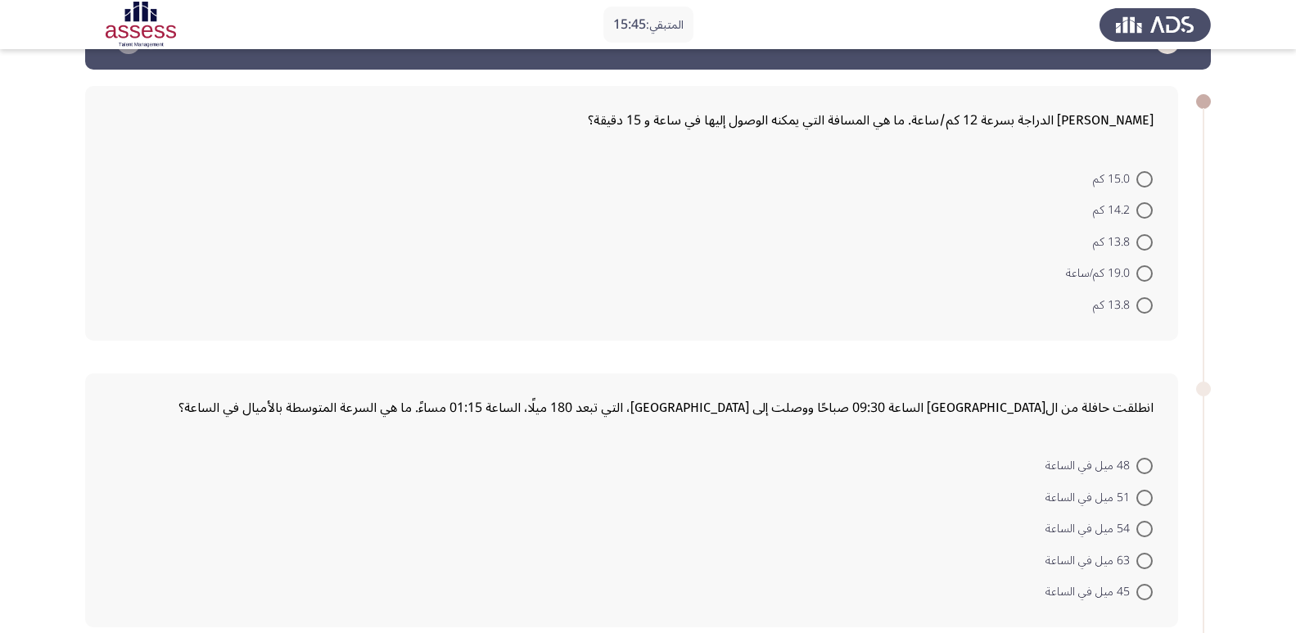
scroll to position [82, 0]
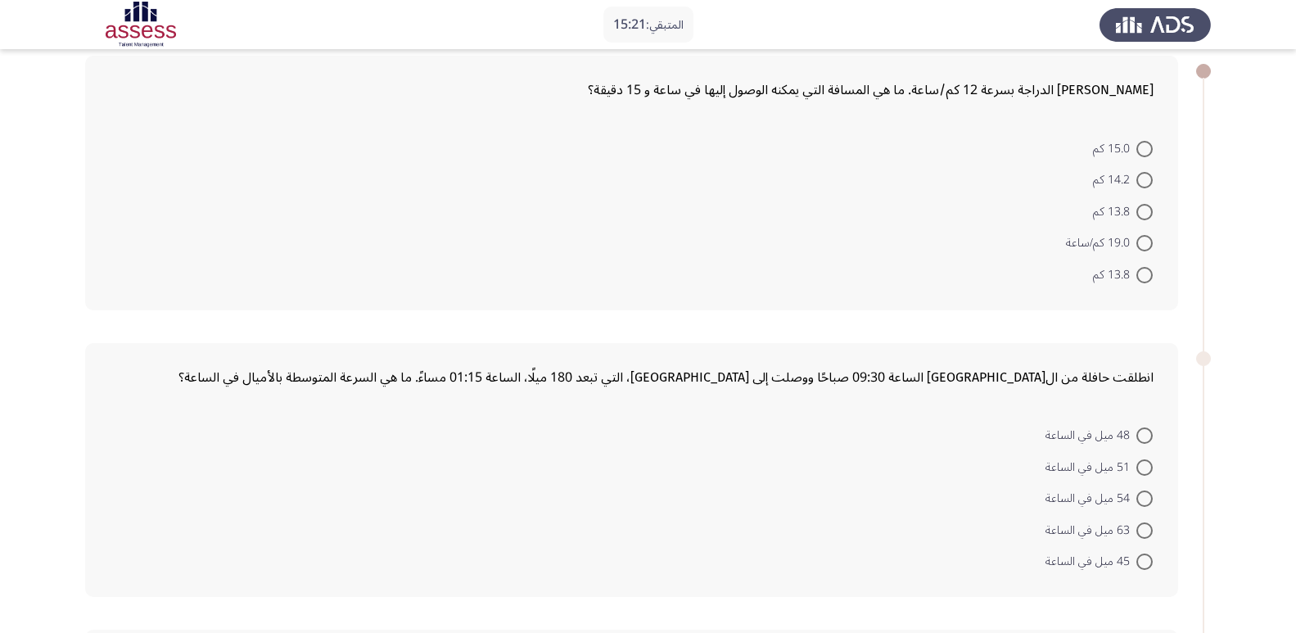
click at [1143, 152] on span at bounding box center [1144, 149] width 16 height 16
click at [1143, 152] on input "15.0 كم" at bounding box center [1144, 149] width 16 height 16
radio input "true"
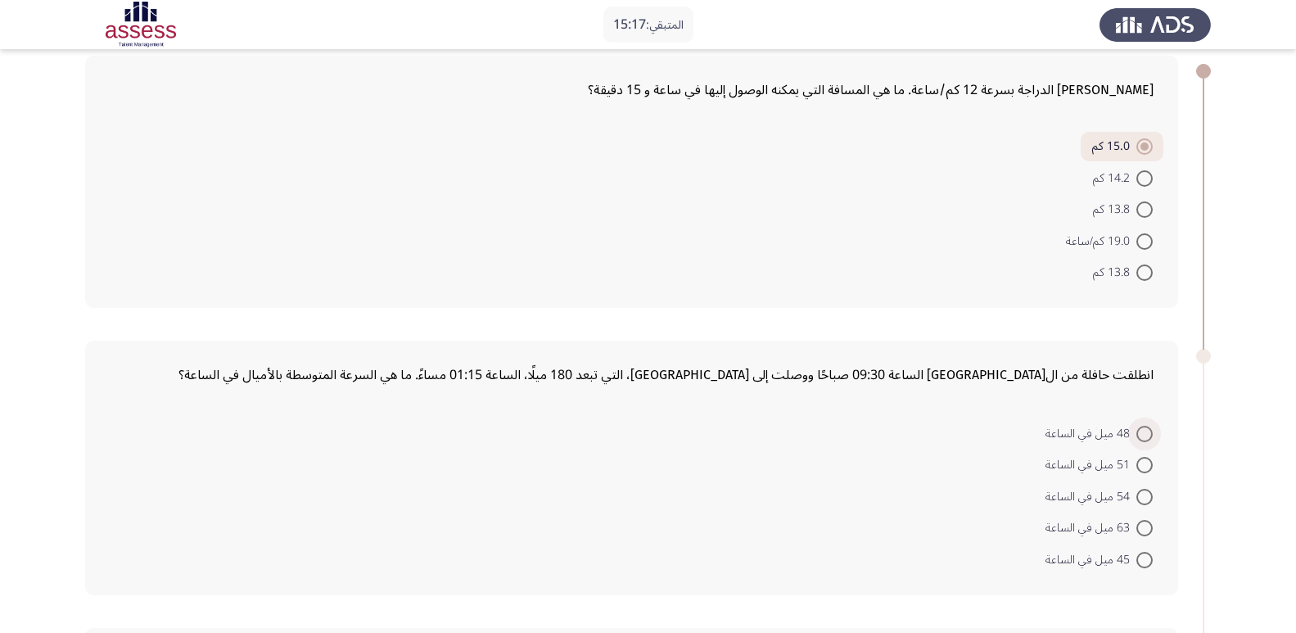
click at [1145, 434] on span at bounding box center [1145, 434] width 0 height 0
click at [1144, 434] on input "48 ميل في الساعة" at bounding box center [1144, 434] width 16 height 16
radio input "true"
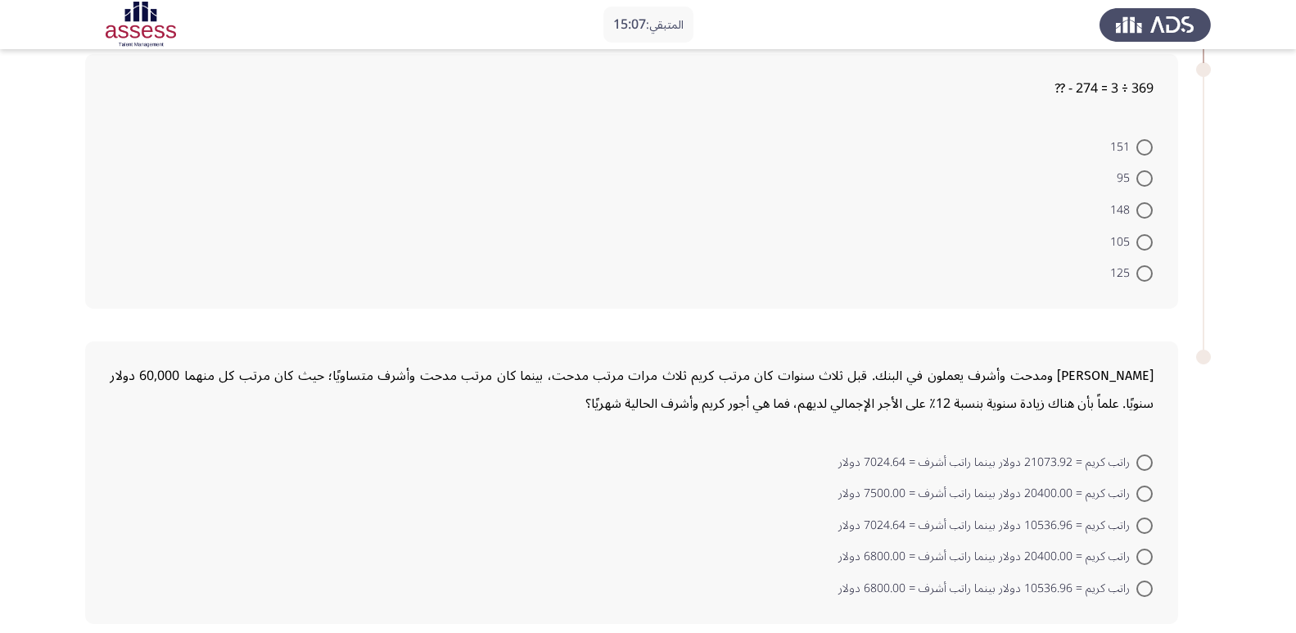
scroll to position [655, 0]
click at [1150, 207] on span at bounding box center [1144, 209] width 16 height 16
click at [1150, 207] on input "148" at bounding box center [1144, 209] width 16 height 16
radio input "true"
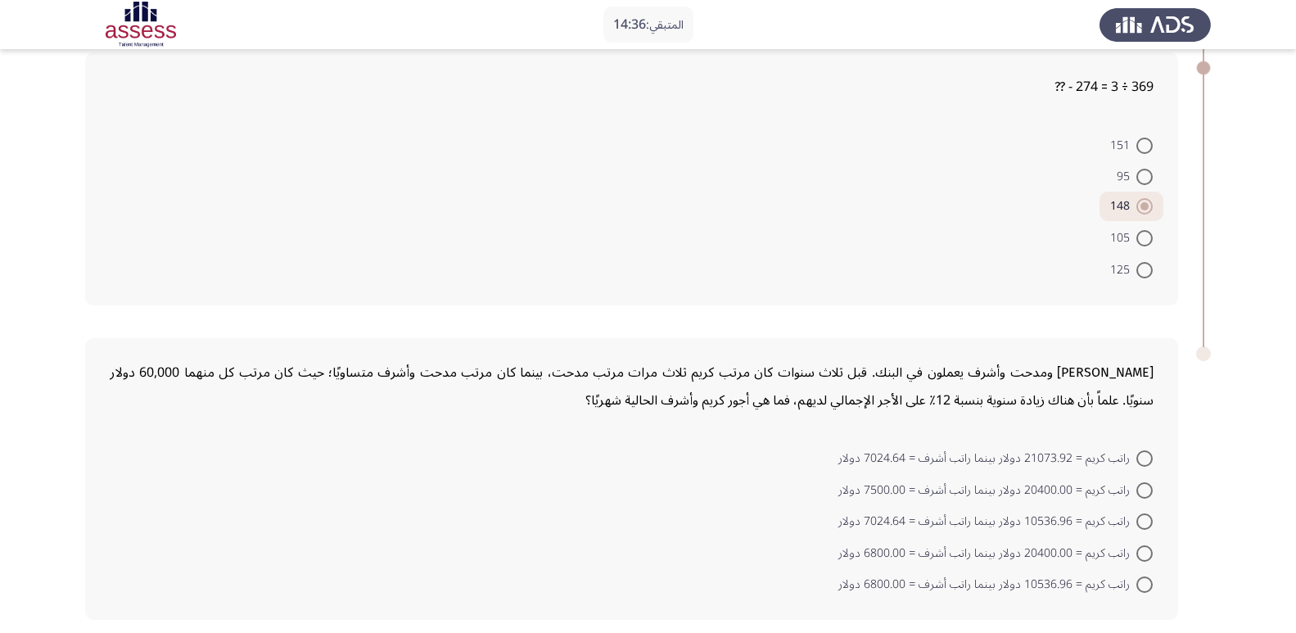
click at [1141, 524] on span at bounding box center [1144, 521] width 16 height 16
click at [1141, 524] on input "راتب كريم = 10536.96 دولار بينما راتب أشرف = 7024.64 دولار" at bounding box center [1144, 521] width 16 height 16
radio input "true"
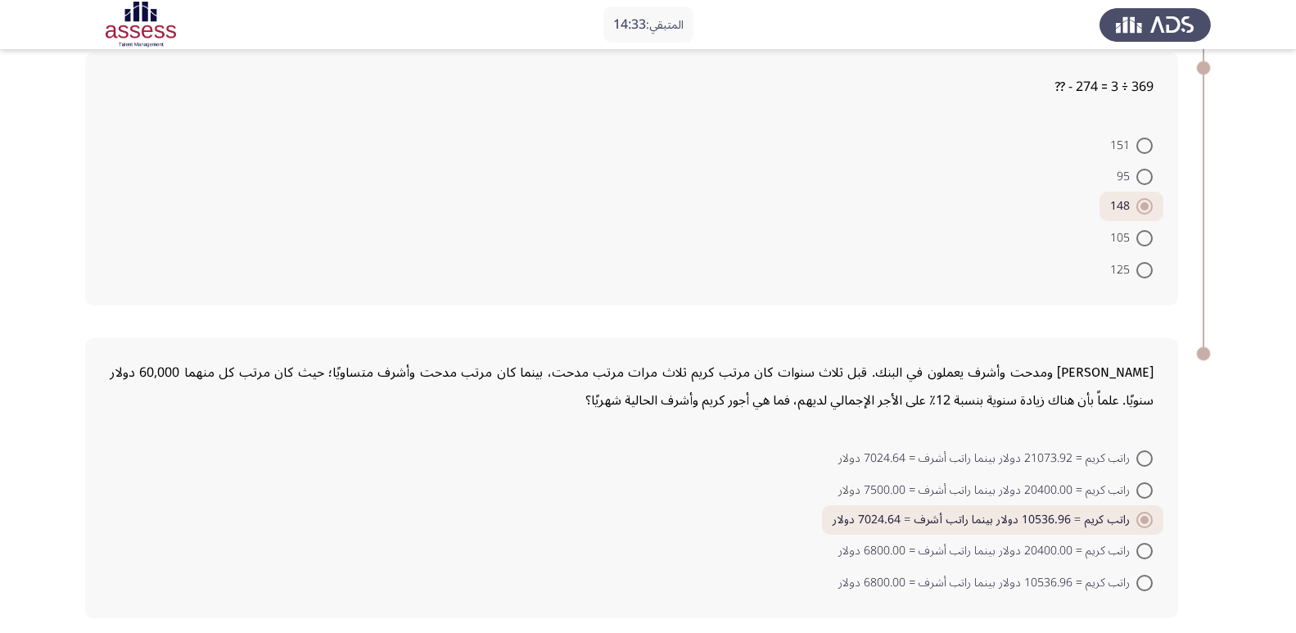
scroll to position [722, 0]
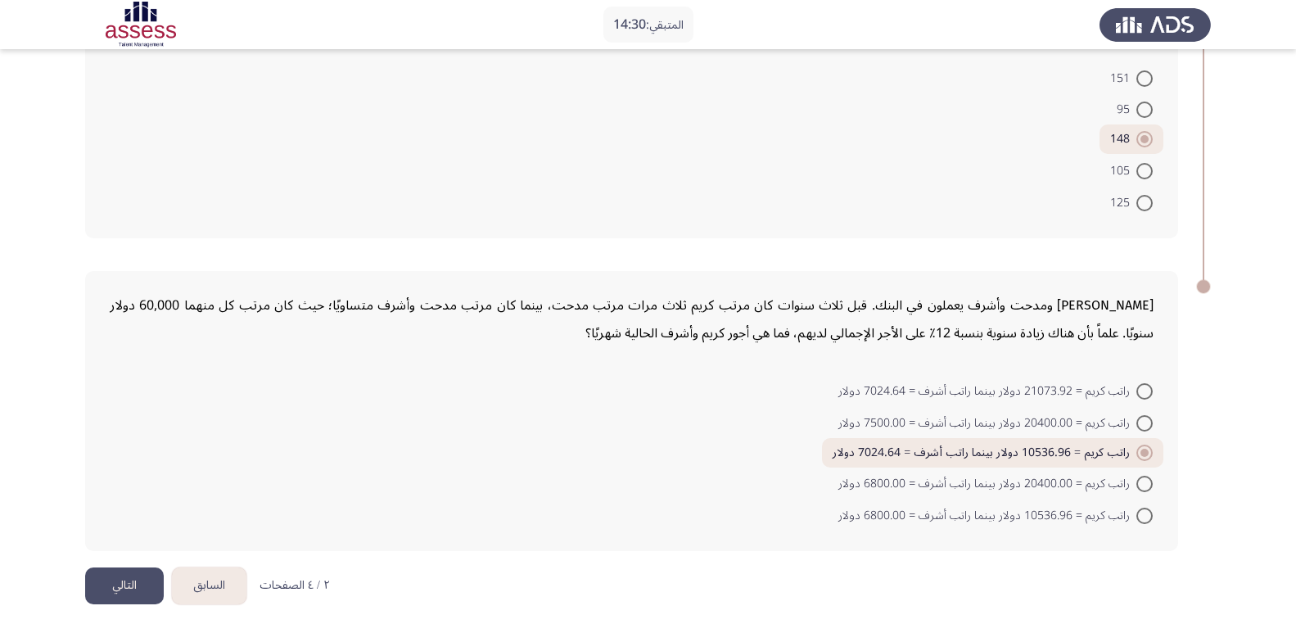
click at [122, 586] on button "التالي" at bounding box center [124, 585] width 79 height 37
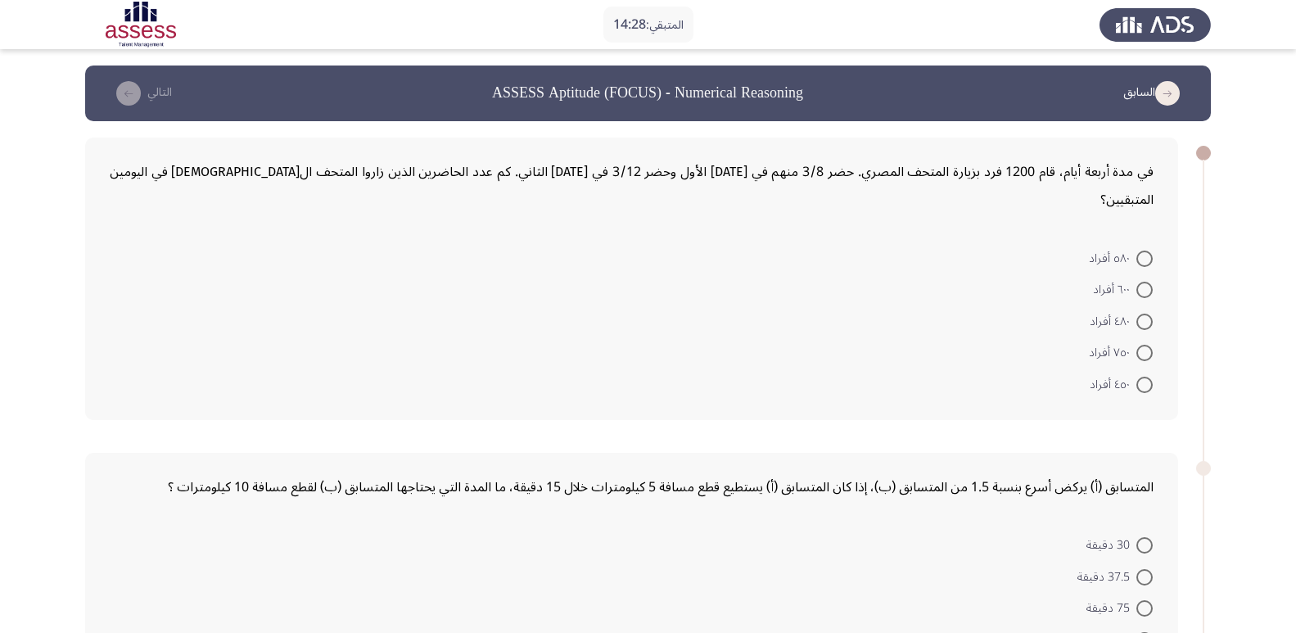
scroll to position [82, 0]
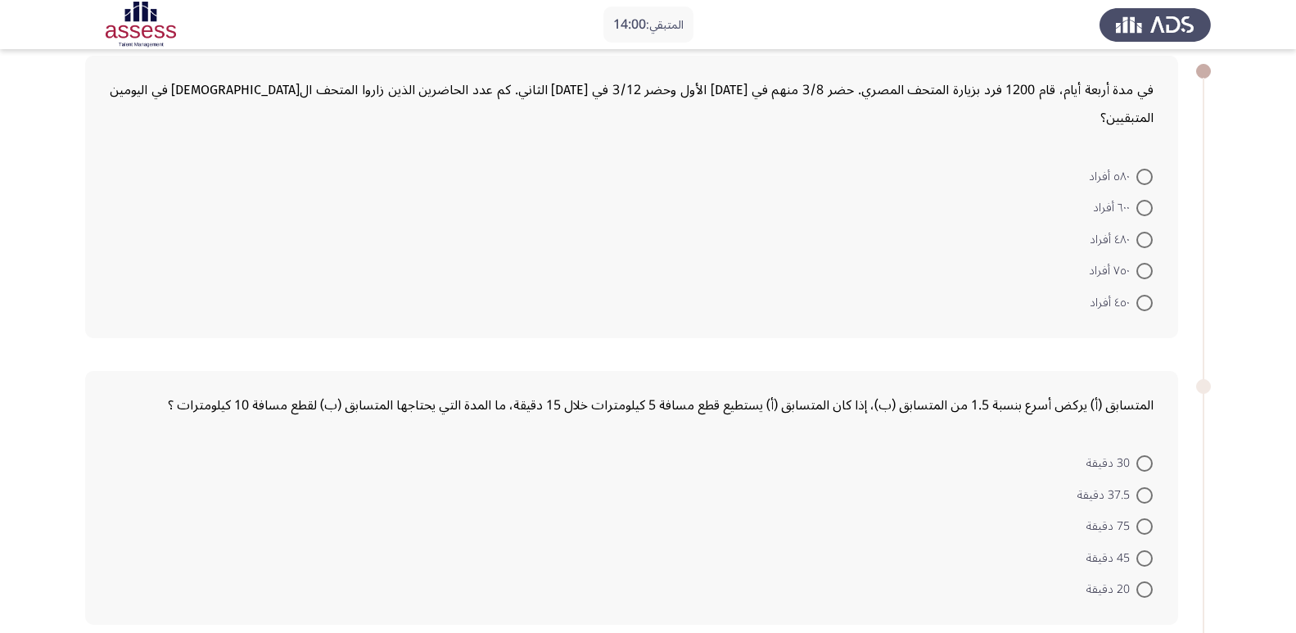
click at [1144, 295] on span at bounding box center [1144, 303] width 16 height 16
click at [1144, 295] on input "٤٥٠ أفراد" at bounding box center [1144, 303] width 16 height 16
radio input "true"
click at [1148, 454] on span at bounding box center [1144, 462] width 16 height 16
click at [1148, 454] on input "30 دقيقة" at bounding box center [1144, 462] width 16 height 16
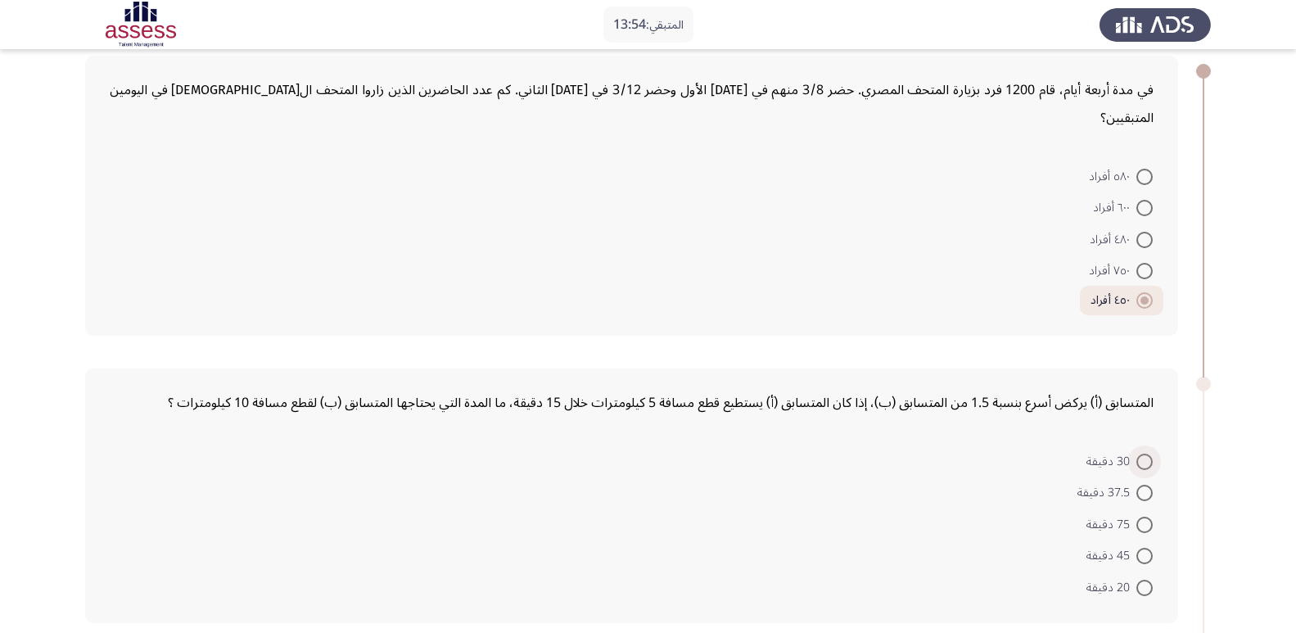
radio input "true"
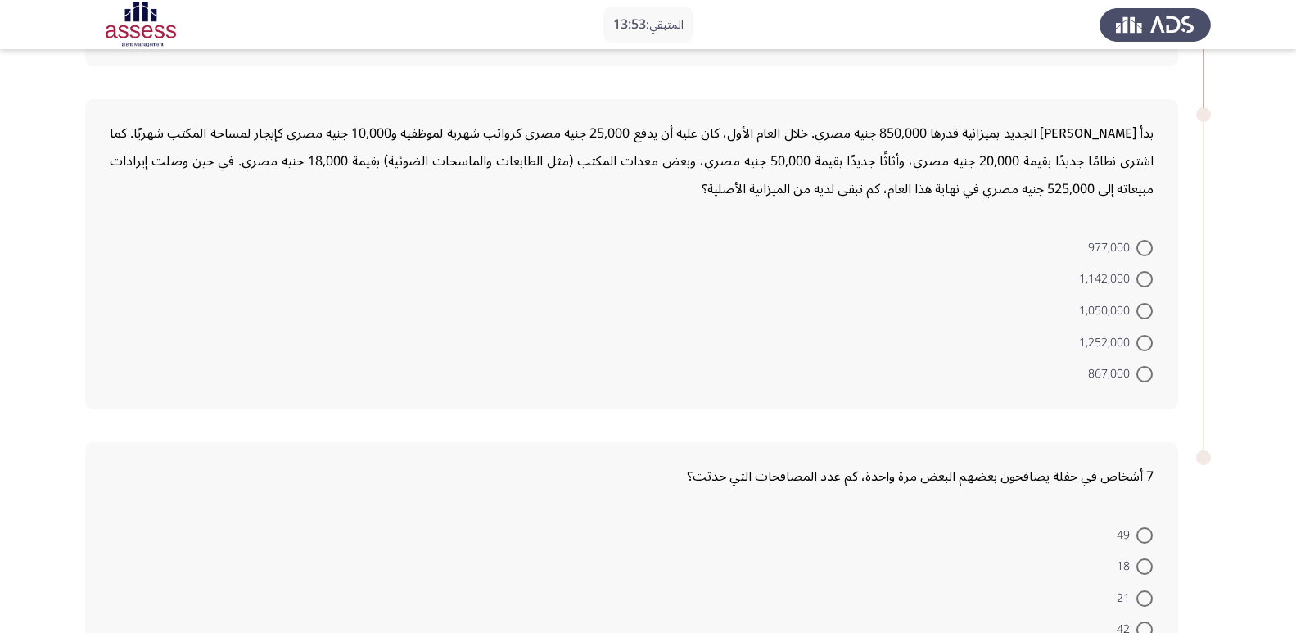
scroll to position [655, 0]
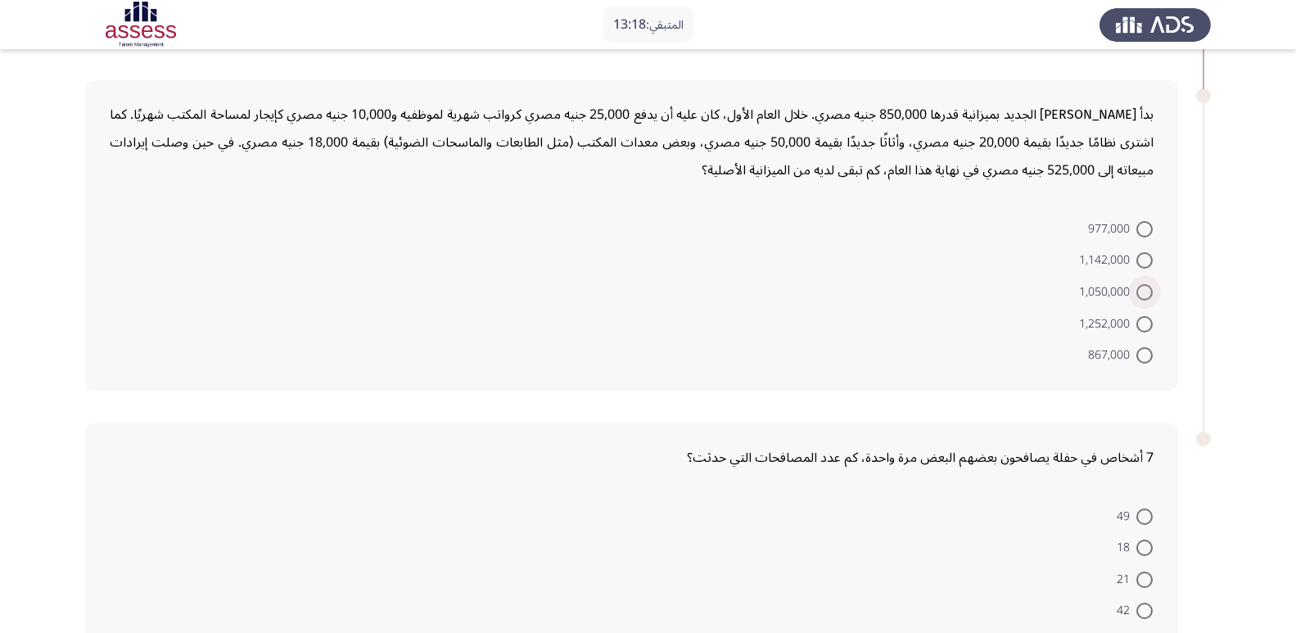
click at [1144, 284] on span at bounding box center [1144, 292] width 16 height 16
click at [1144, 284] on input "1,050,000" at bounding box center [1144, 292] width 16 height 16
radio input "true"
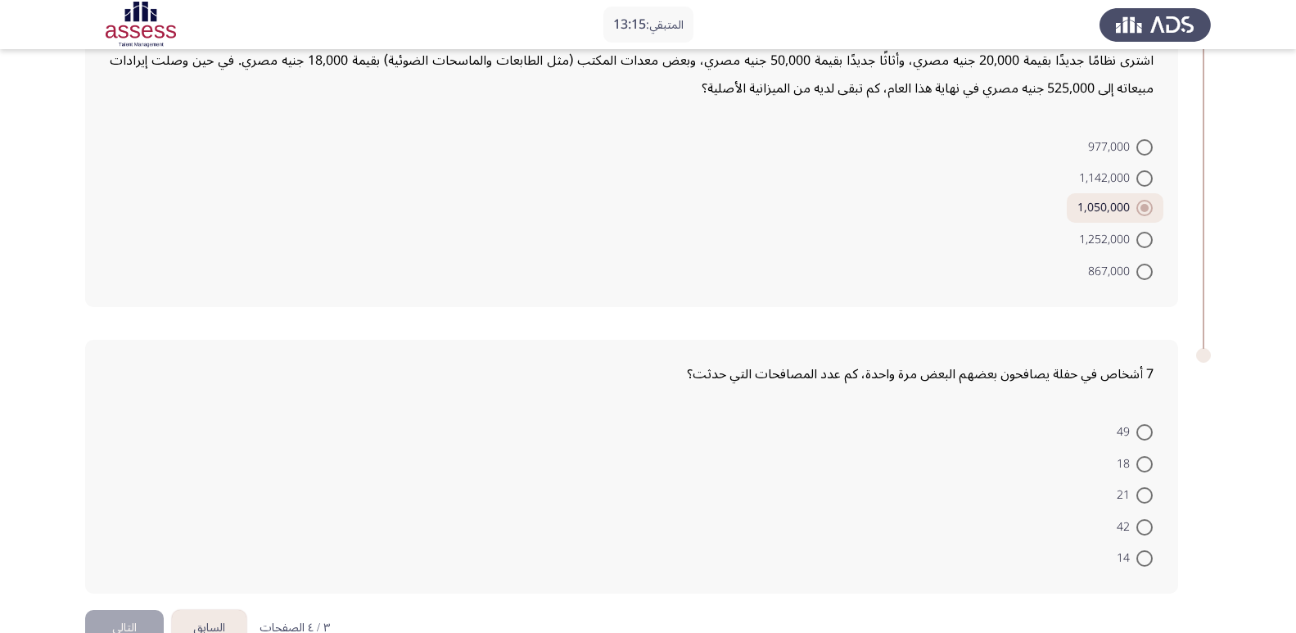
click at [1148, 487] on span at bounding box center [1144, 495] width 16 height 16
click at [1148, 487] on input "21" at bounding box center [1144, 495] width 16 height 16
radio input "true"
click at [138, 608] on button "التالي" at bounding box center [124, 626] width 79 height 37
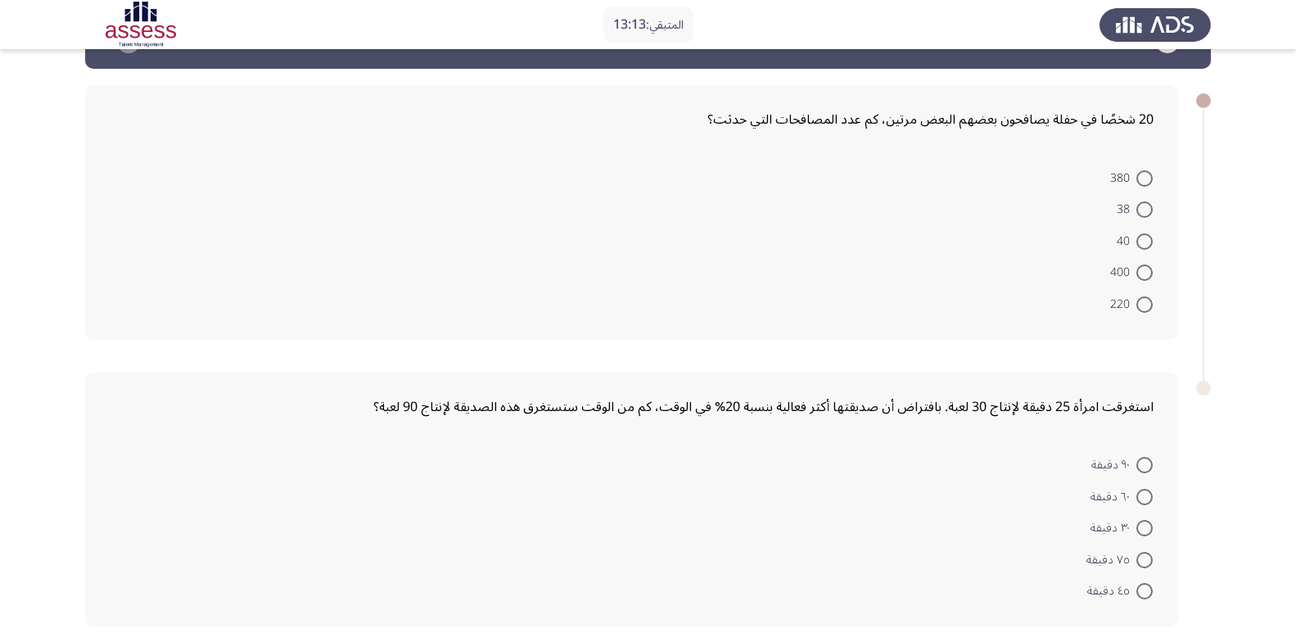
scroll to position [82, 0]
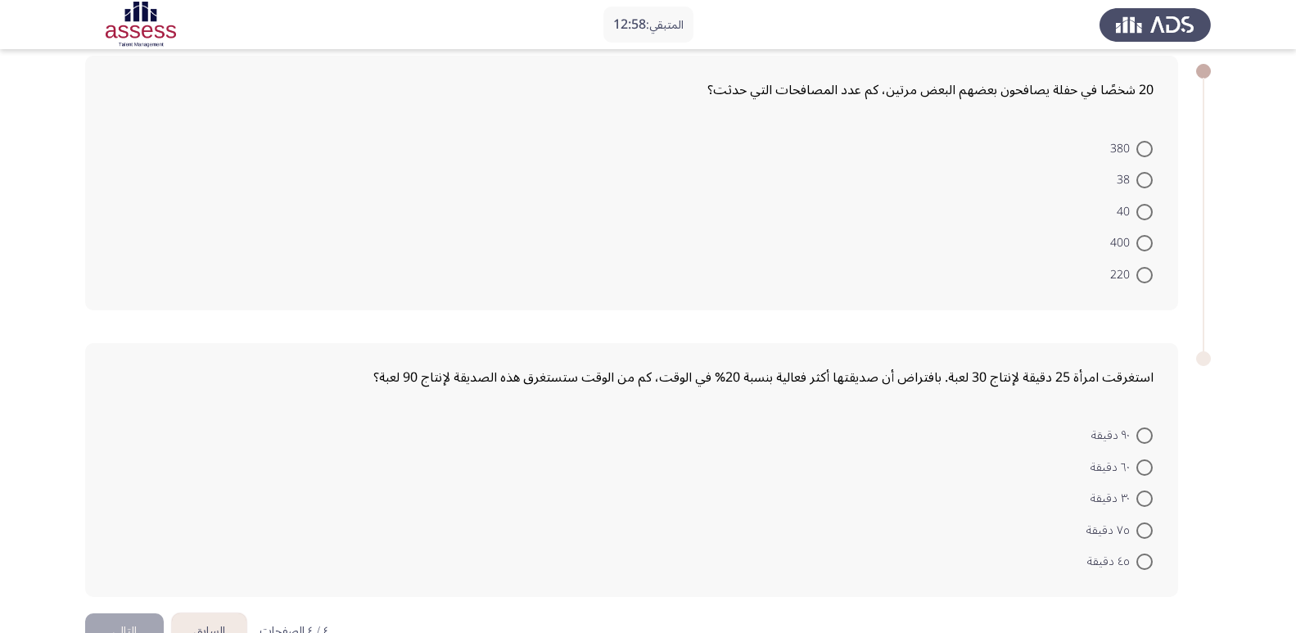
click at [1141, 240] on span at bounding box center [1144, 243] width 16 height 16
click at [1141, 240] on input "400" at bounding box center [1144, 243] width 16 height 16
radio input "true"
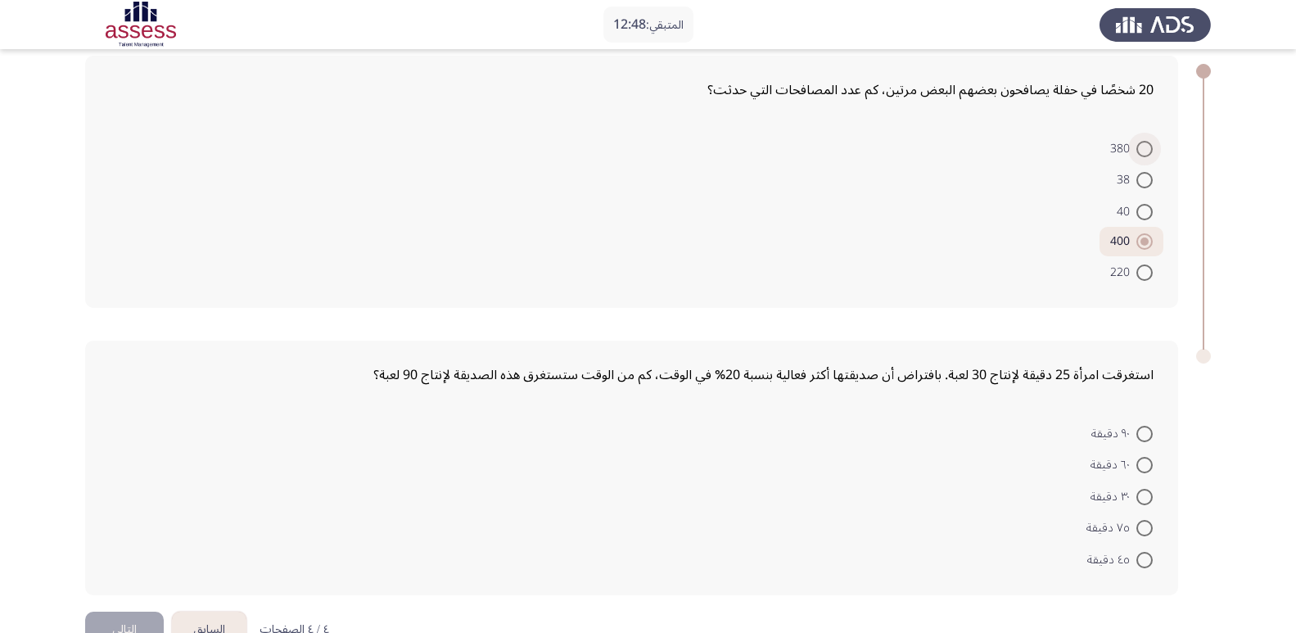
click at [1139, 146] on span at bounding box center [1144, 149] width 16 height 16
click at [1139, 146] on input "380" at bounding box center [1144, 149] width 16 height 16
radio input "true"
click at [1138, 462] on span at bounding box center [1144, 465] width 16 height 16
click at [1138, 462] on input "٦٠ دقيقة" at bounding box center [1144, 465] width 16 height 16
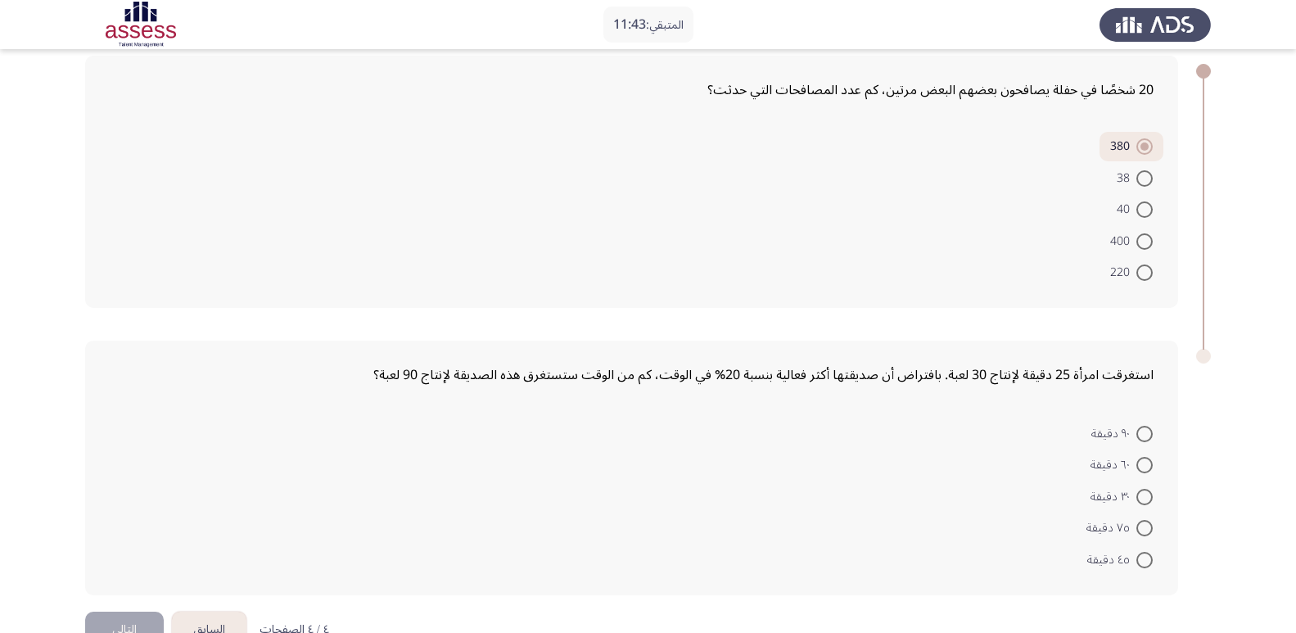
radio input "true"
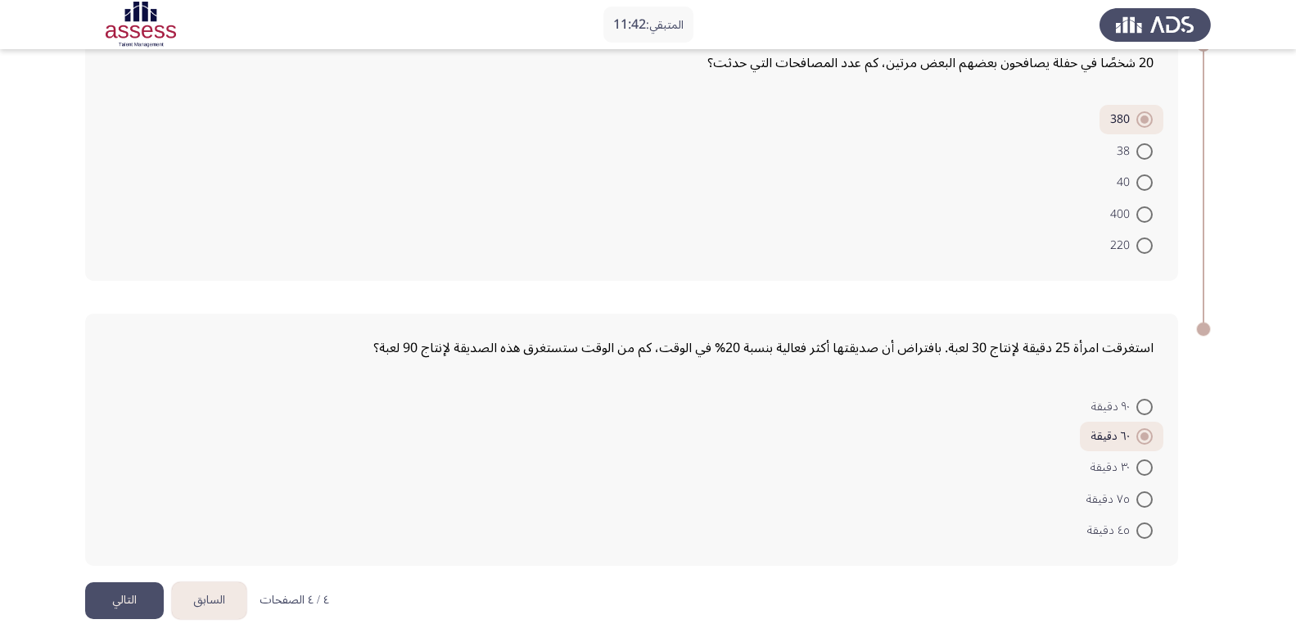
scroll to position [124, 0]
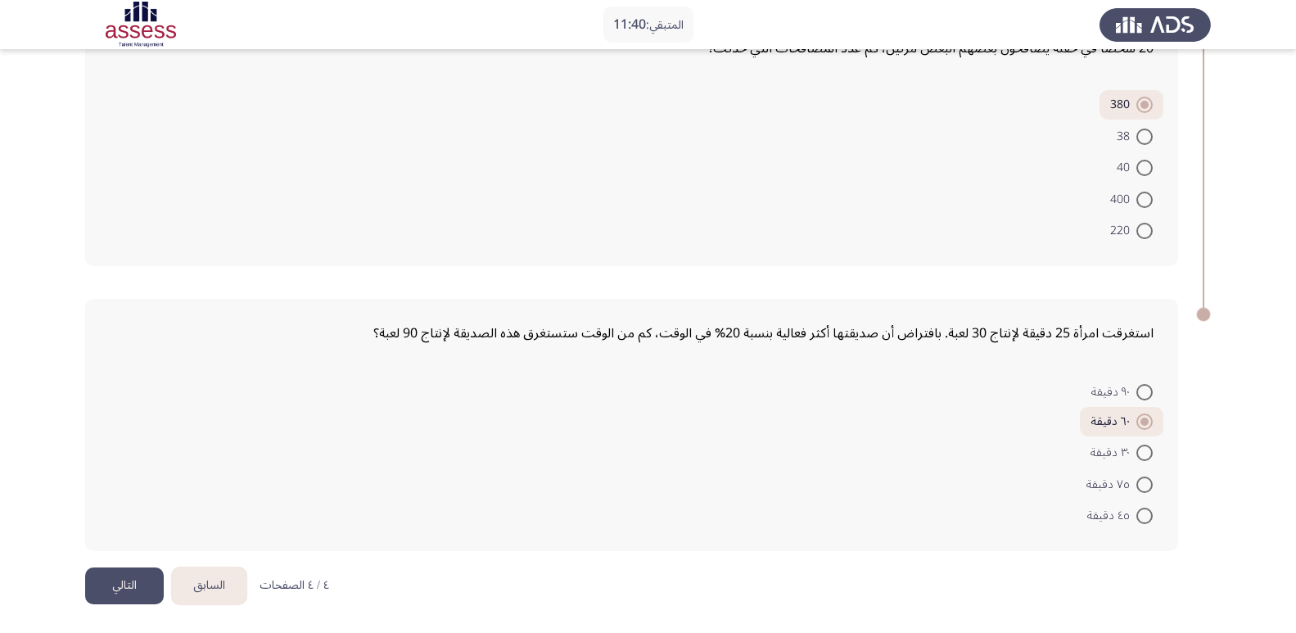
click at [116, 581] on button "التالي" at bounding box center [124, 585] width 79 height 37
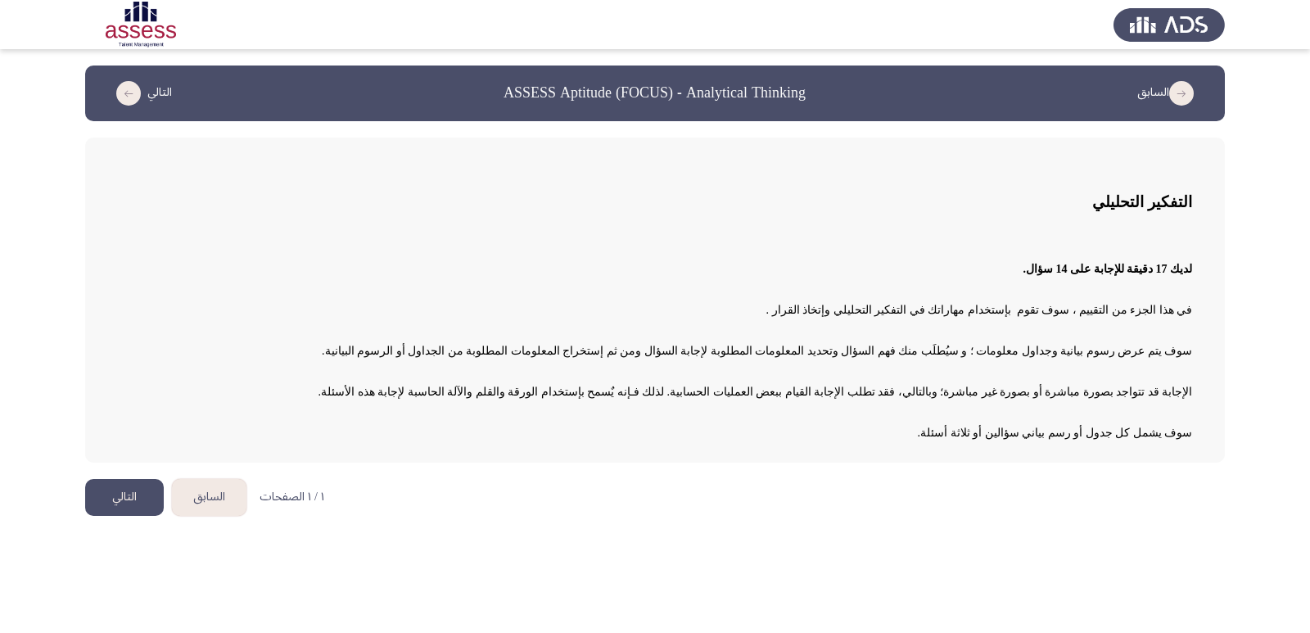
click at [108, 496] on button "التالي" at bounding box center [124, 497] width 79 height 37
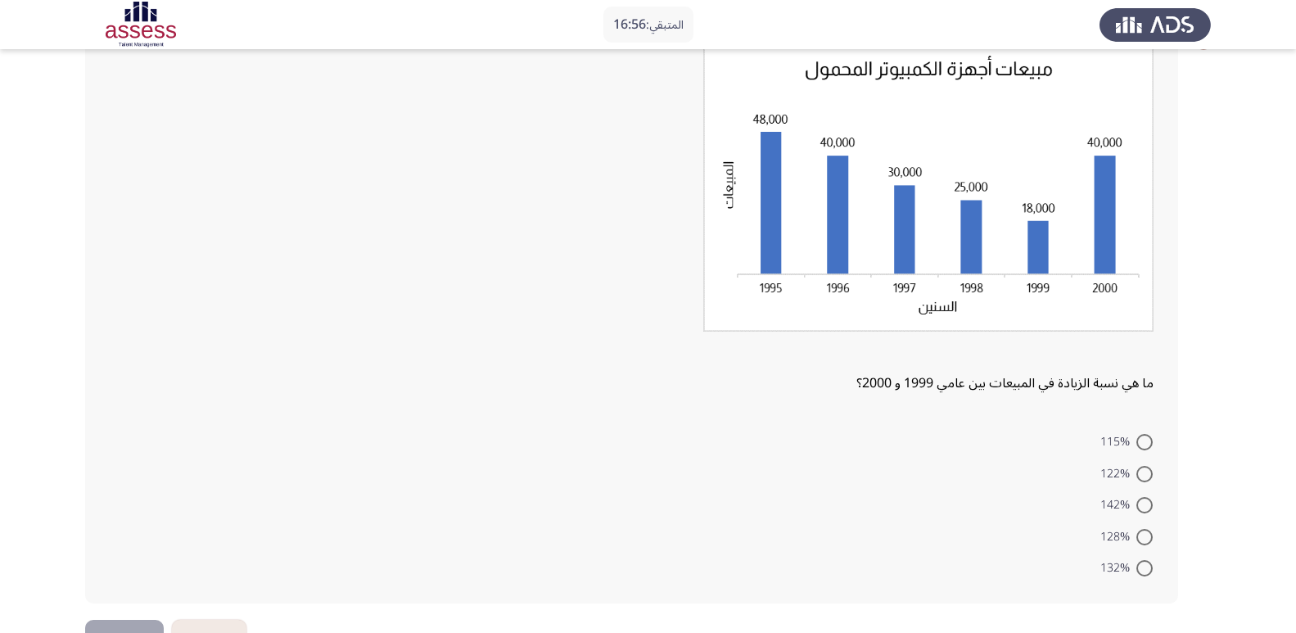
scroll to position [81, 0]
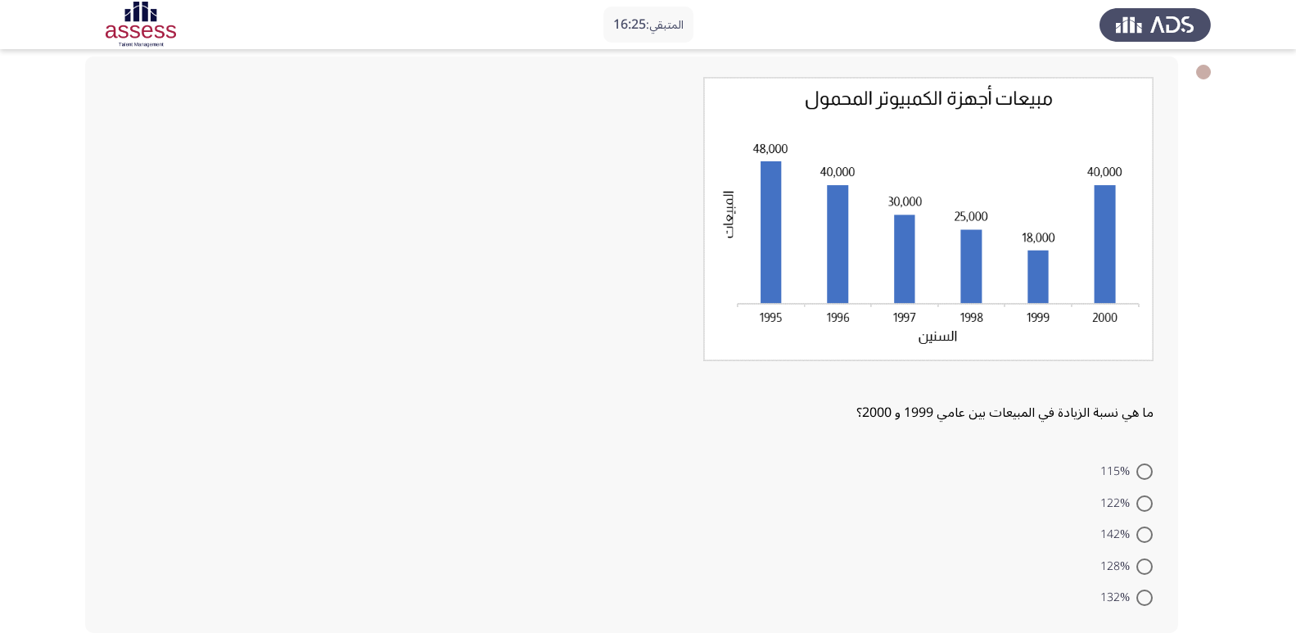
click at [1132, 496] on span "122%" at bounding box center [1118, 504] width 36 height 20
click at [1136, 496] on input "122%" at bounding box center [1144, 503] width 16 height 16
radio input "true"
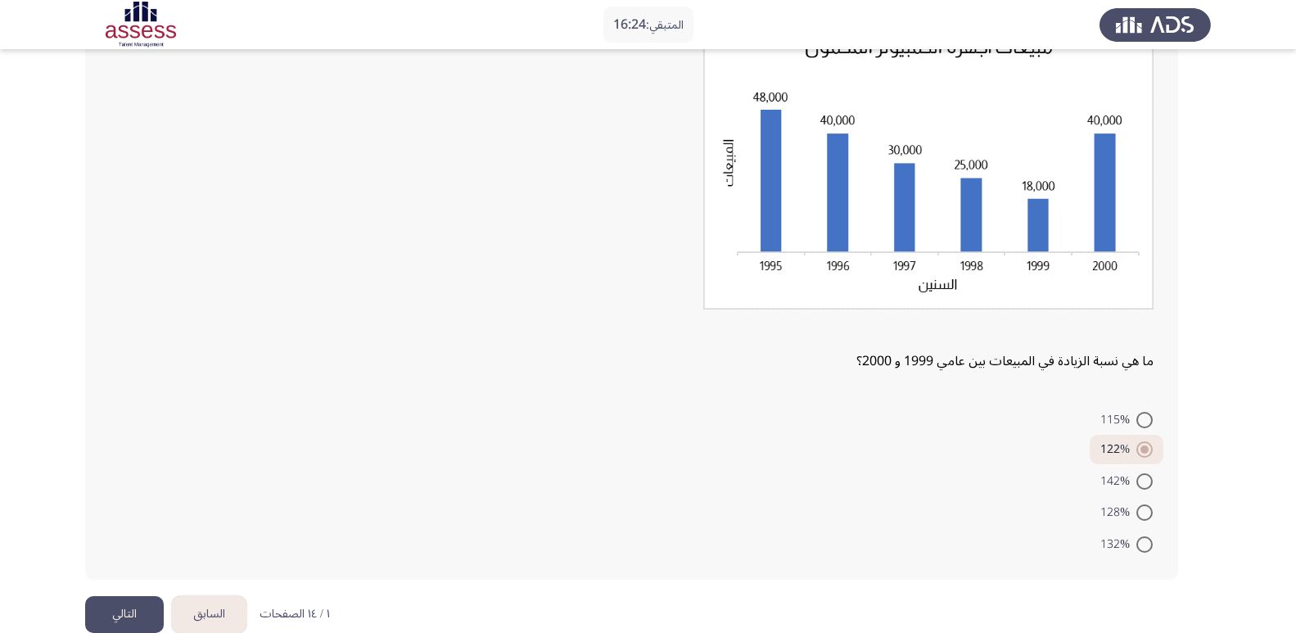
scroll to position [161, 0]
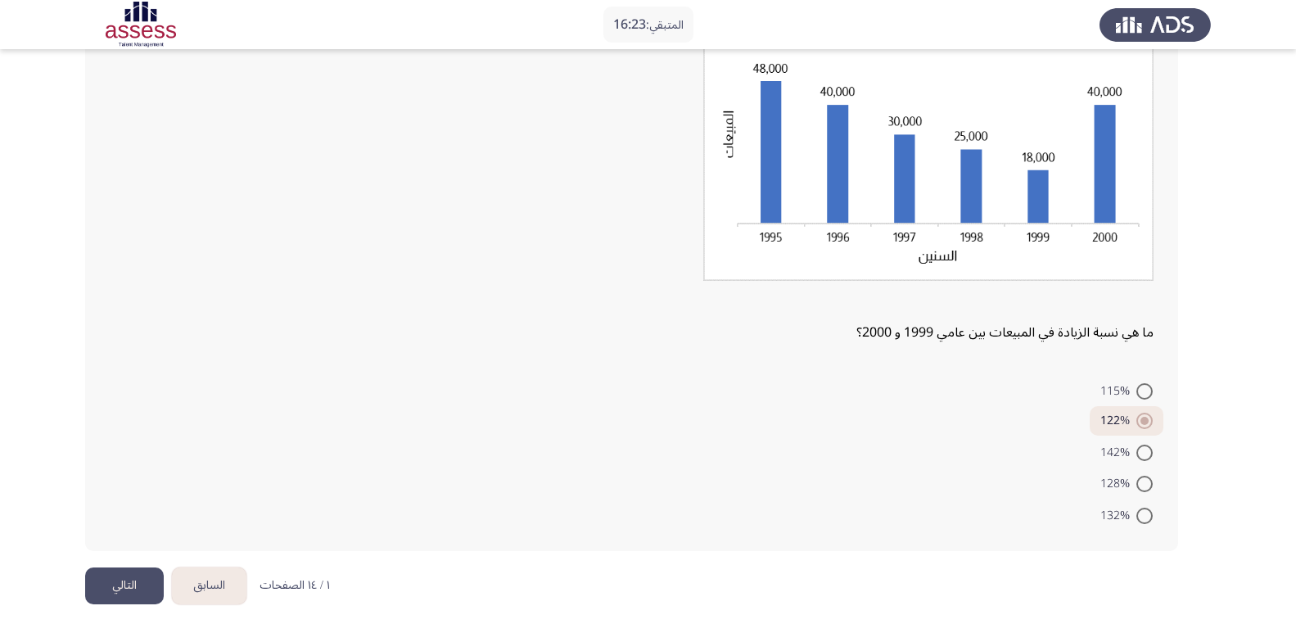
click at [112, 593] on button "التالي" at bounding box center [124, 585] width 79 height 37
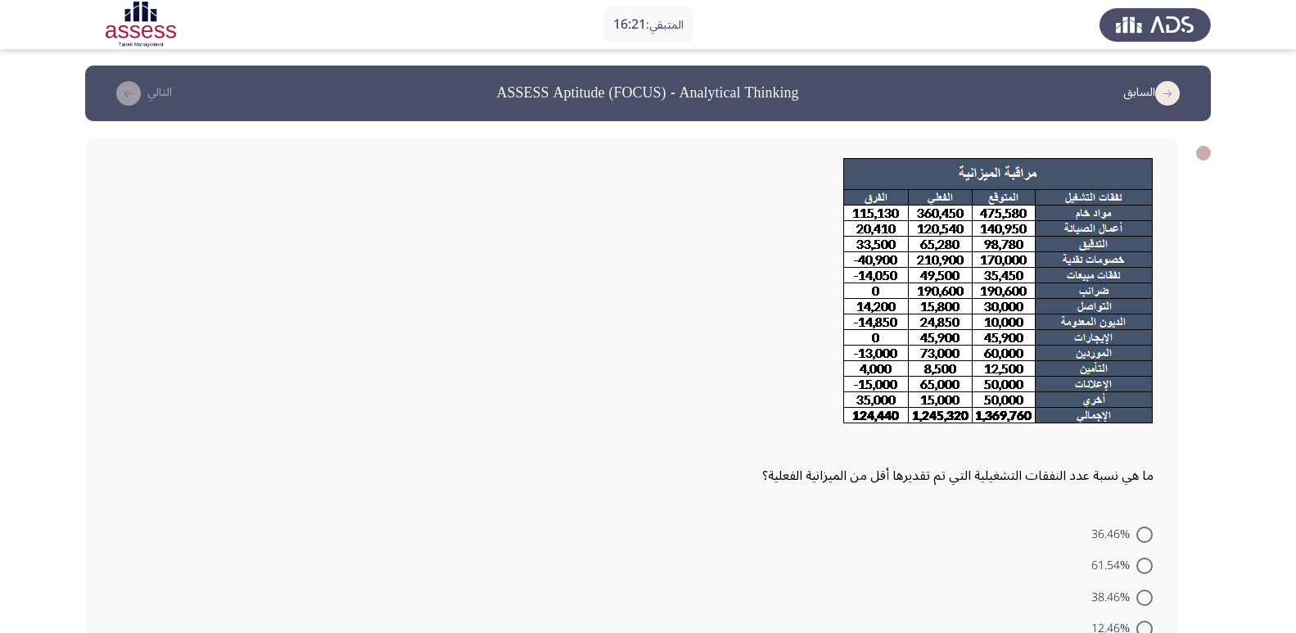
scroll to position [82, 0]
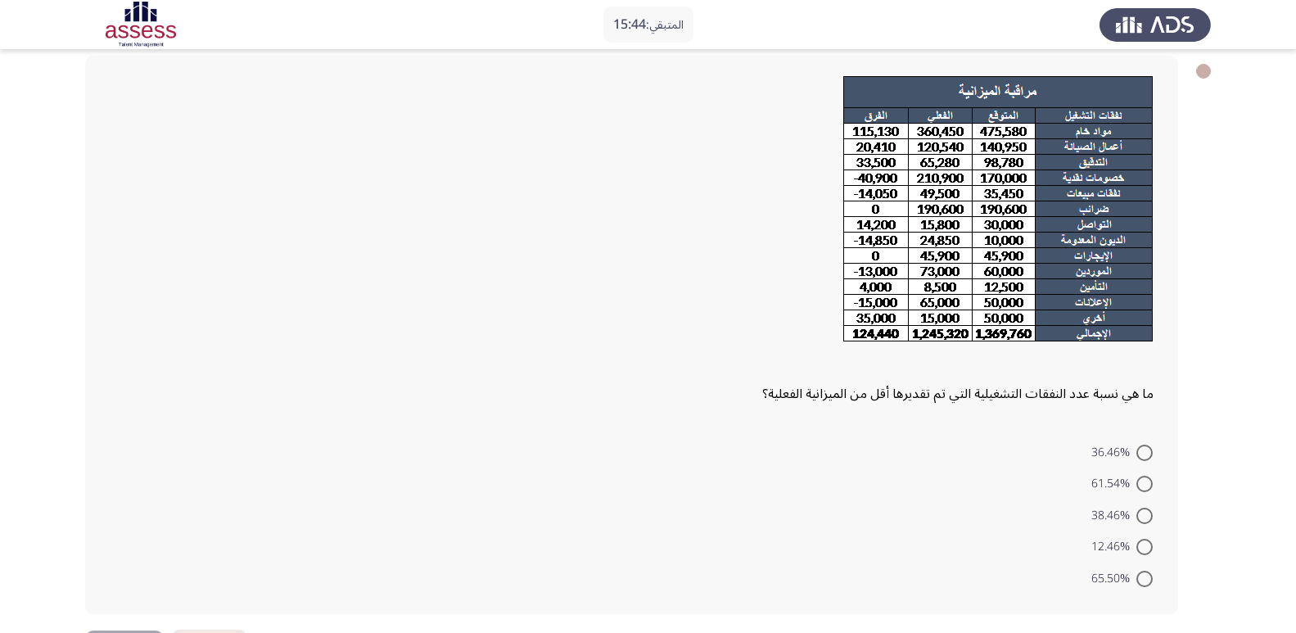
click at [1151, 519] on span at bounding box center [1144, 516] width 16 height 16
click at [1151, 519] on input "38.46%" at bounding box center [1144, 516] width 16 height 16
radio input "true"
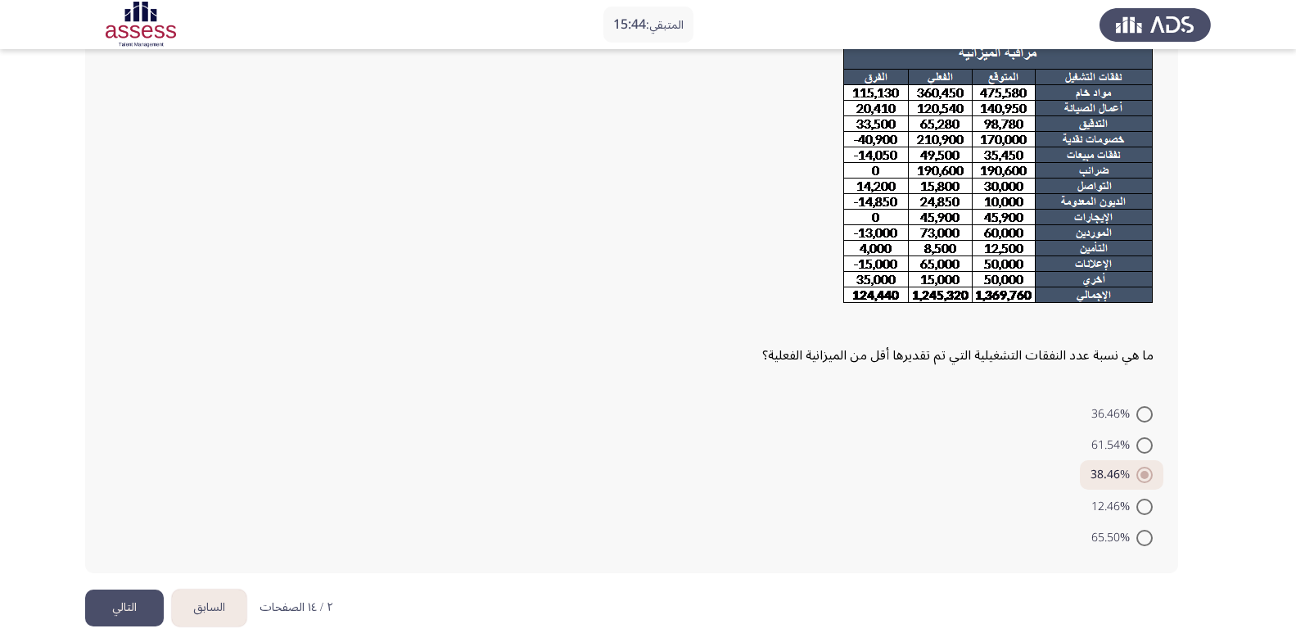
scroll to position [142, 0]
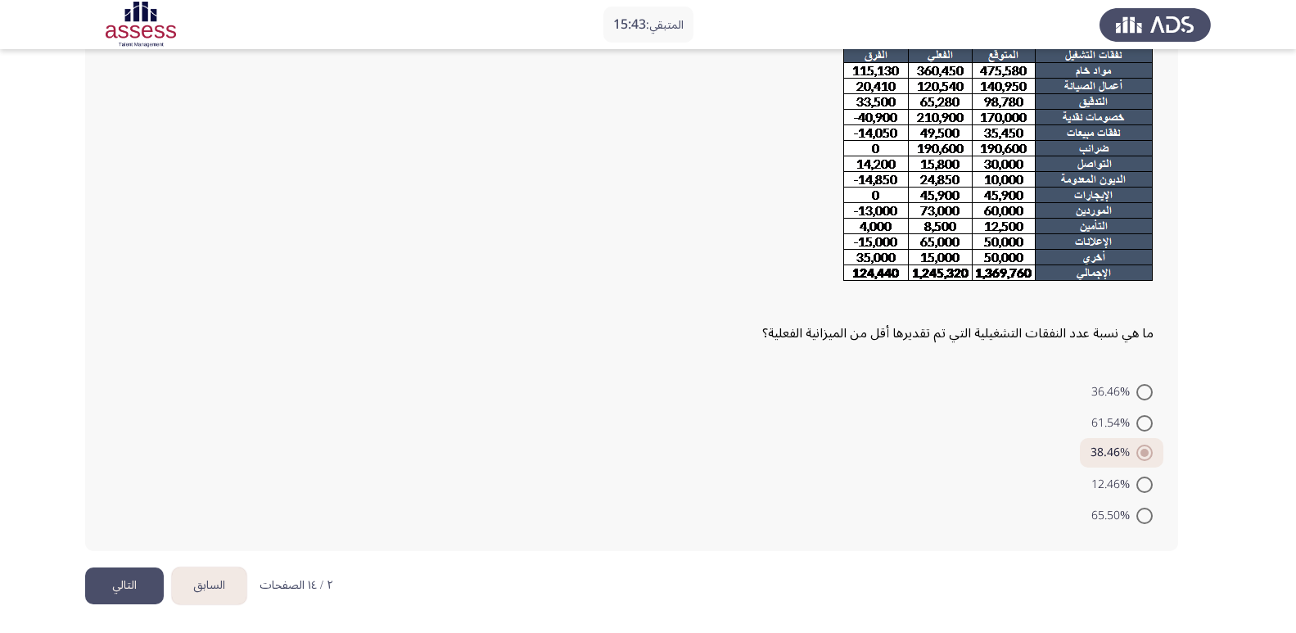
click at [102, 590] on button "التالي" at bounding box center [124, 585] width 79 height 37
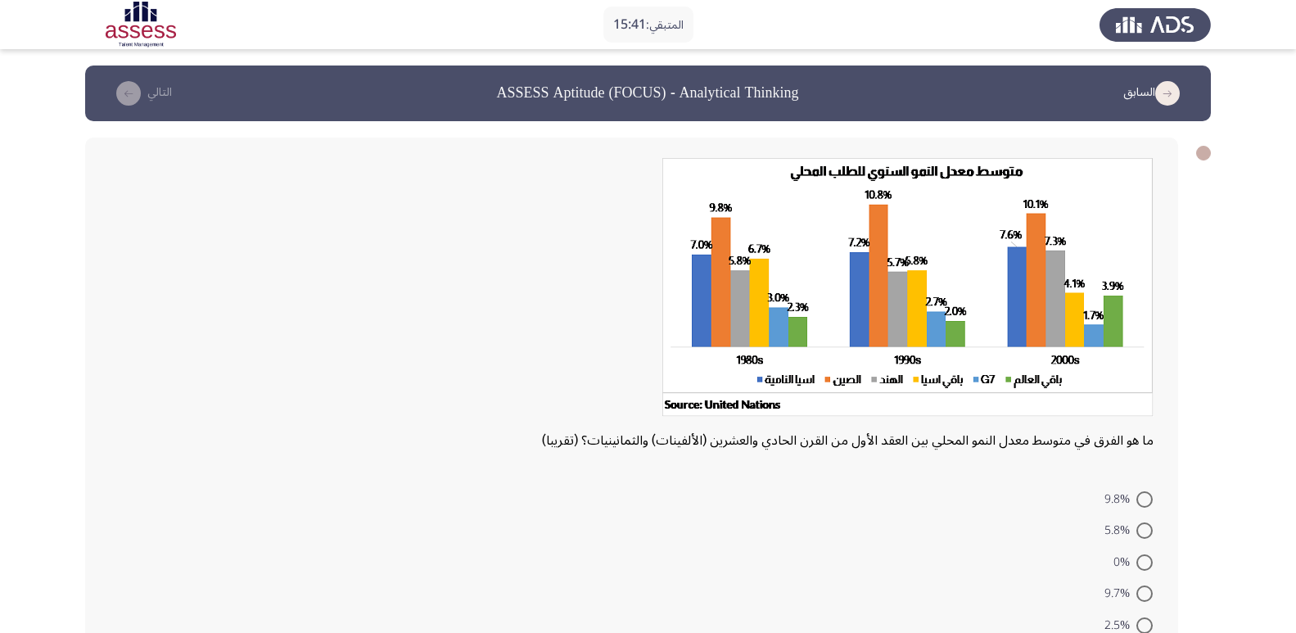
scroll to position [82, 0]
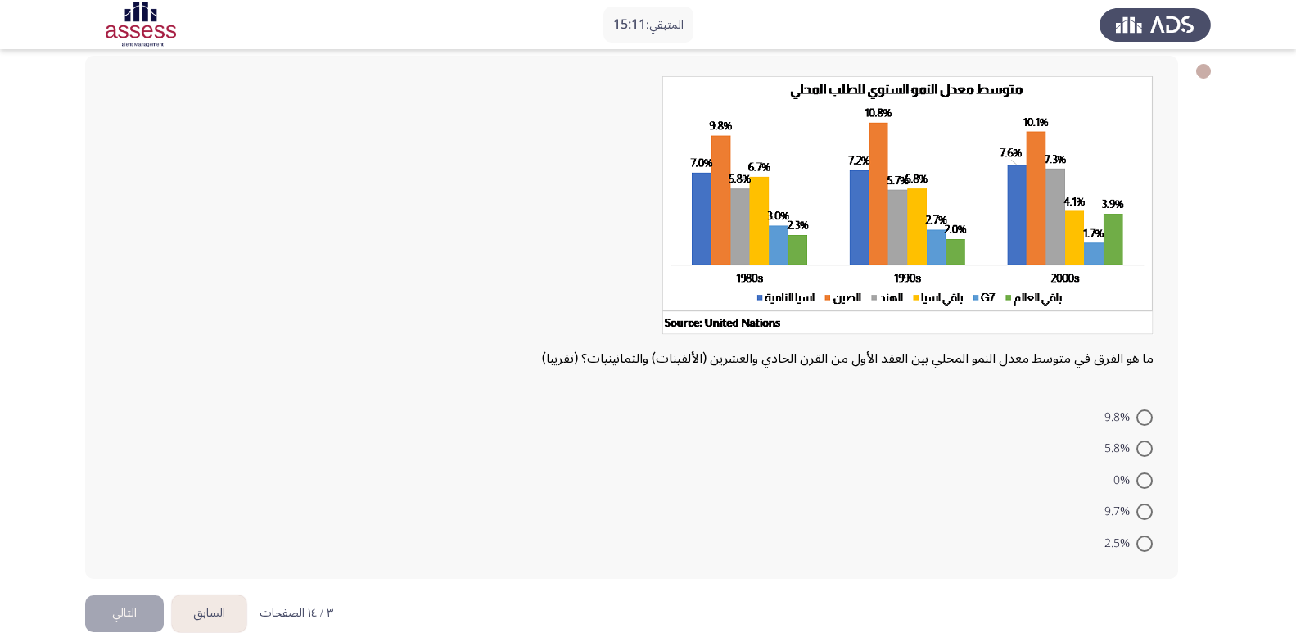
click at [1143, 518] on span at bounding box center [1144, 512] width 16 height 16
click at [1143, 518] on input "9.7%" at bounding box center [1144, 512] width 16 height 16
radio input "true"
click at [130, 616] on button "التالي" at bounding box center [124, 611] width 79 height 37
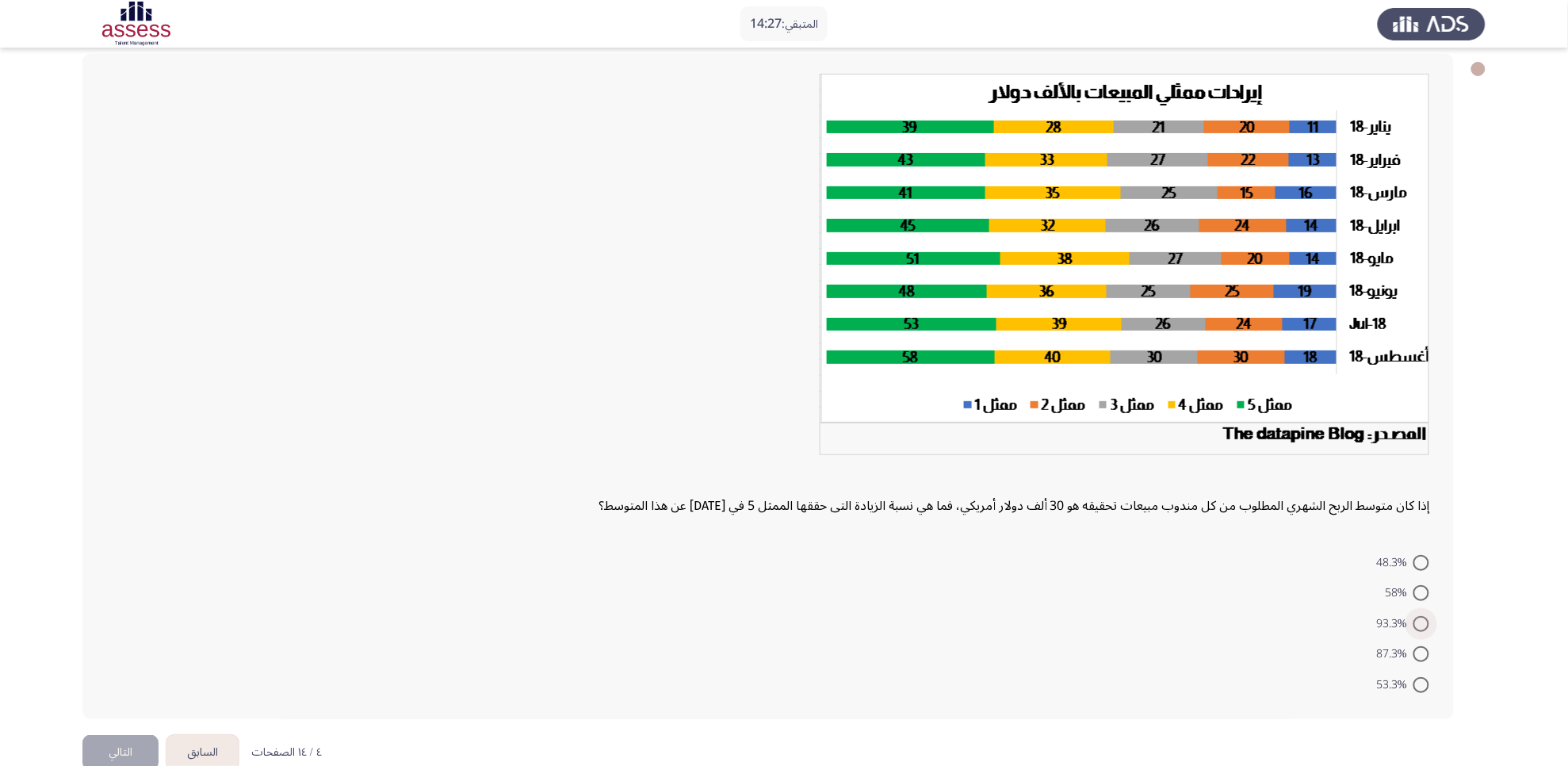
click at [1267, 612] on span at bounding box center [1421, 624] width 15 height 15
click at [1267, 612] on input "93.3%" at bounding box center [1421, 624] width 15 height 15
radio input "true"
click at [103, 612] on button "التالي" at bounding box center [120, 751] width 76 height 36
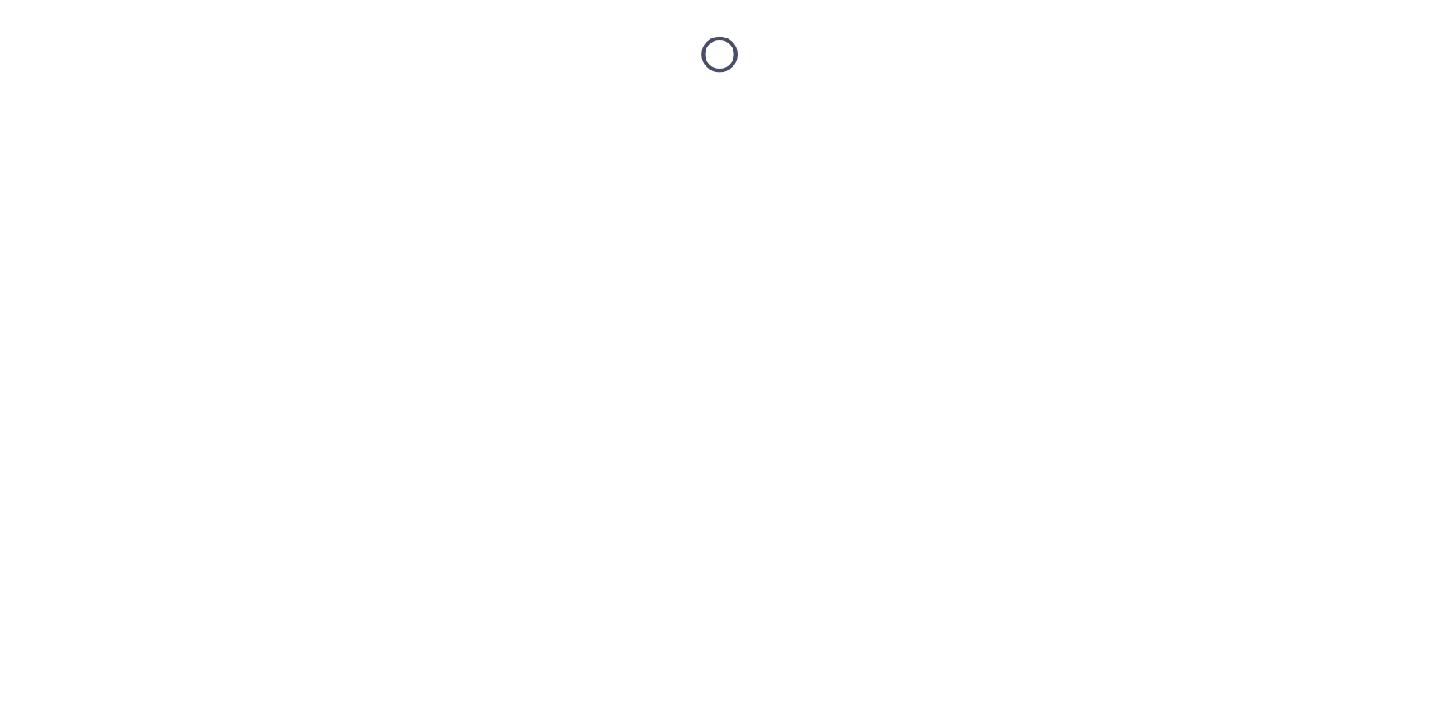
scroll to position [0, 0]
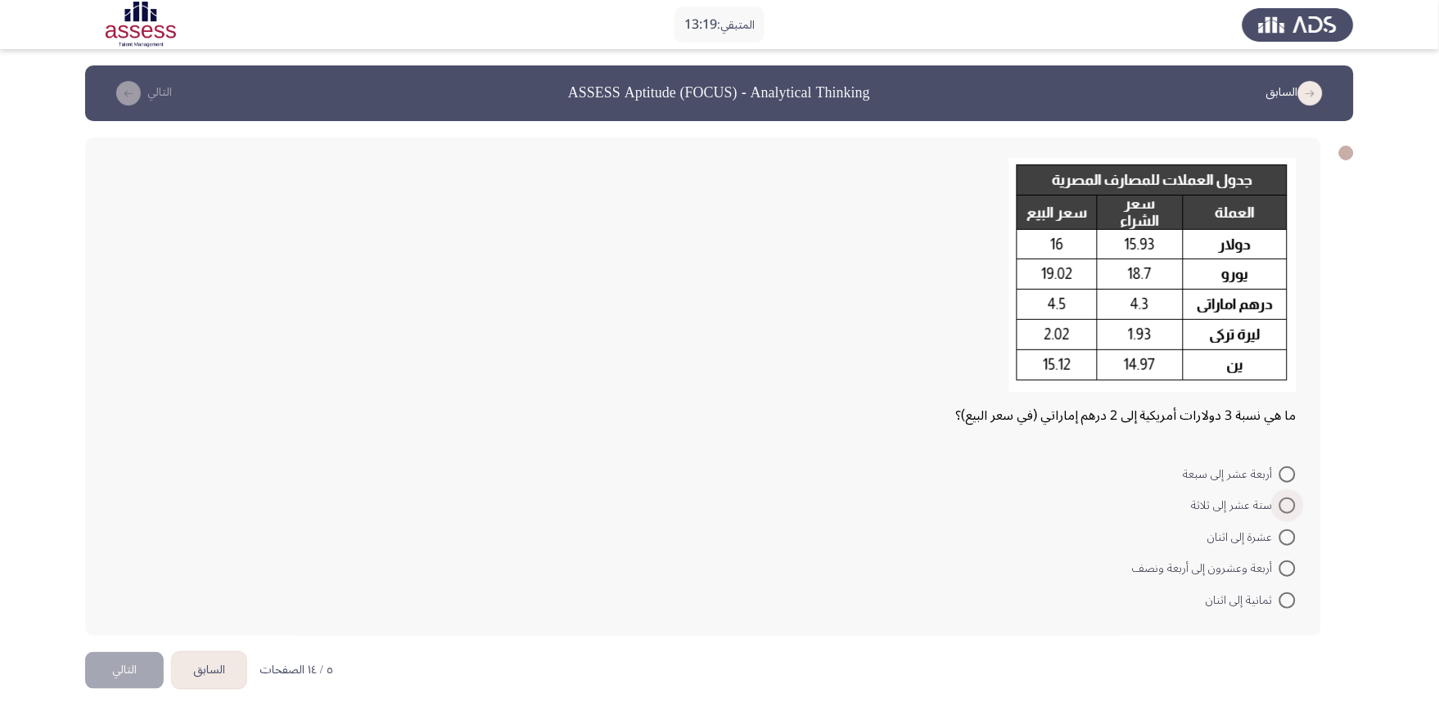
click at [1286, 508] on span at bounding box center [1288, 506] width 16 height 16
click at [1286, 508] on input "ستة عشر إلى ثلاثة" at bounding box center [1288, 506] width 16 height 16
radio input "true"
click at [142, 632] on button "التالي" at bounding box center [124, 668] width 79 height 37
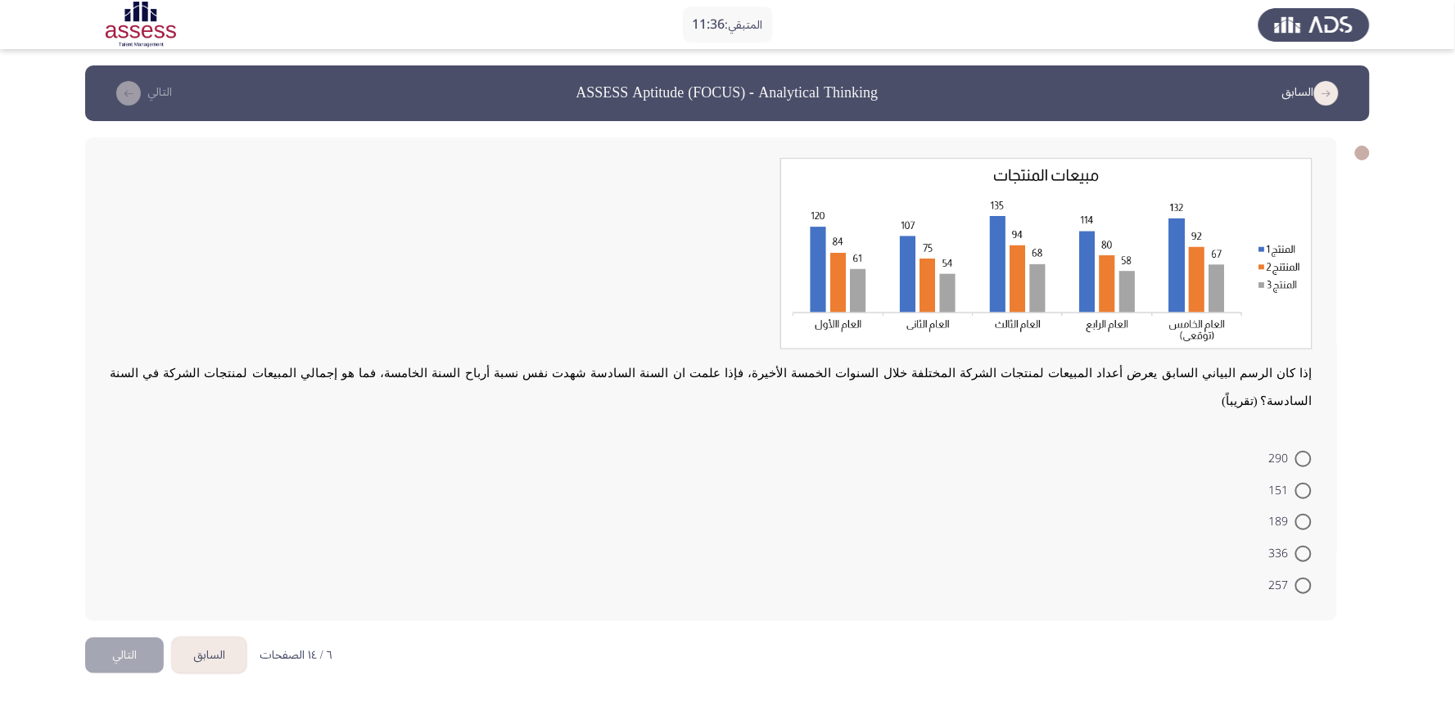
click at [1306, 451] on span at bounding box center [1303, 459] width 16 height 16
click at [1306, 451] on input "290" at bounding box center [1303, 459] width 16 height 16
radio input "true"
click at [108, 632] on button "التالي" at bounding box center [124, 653] width 79 height 37
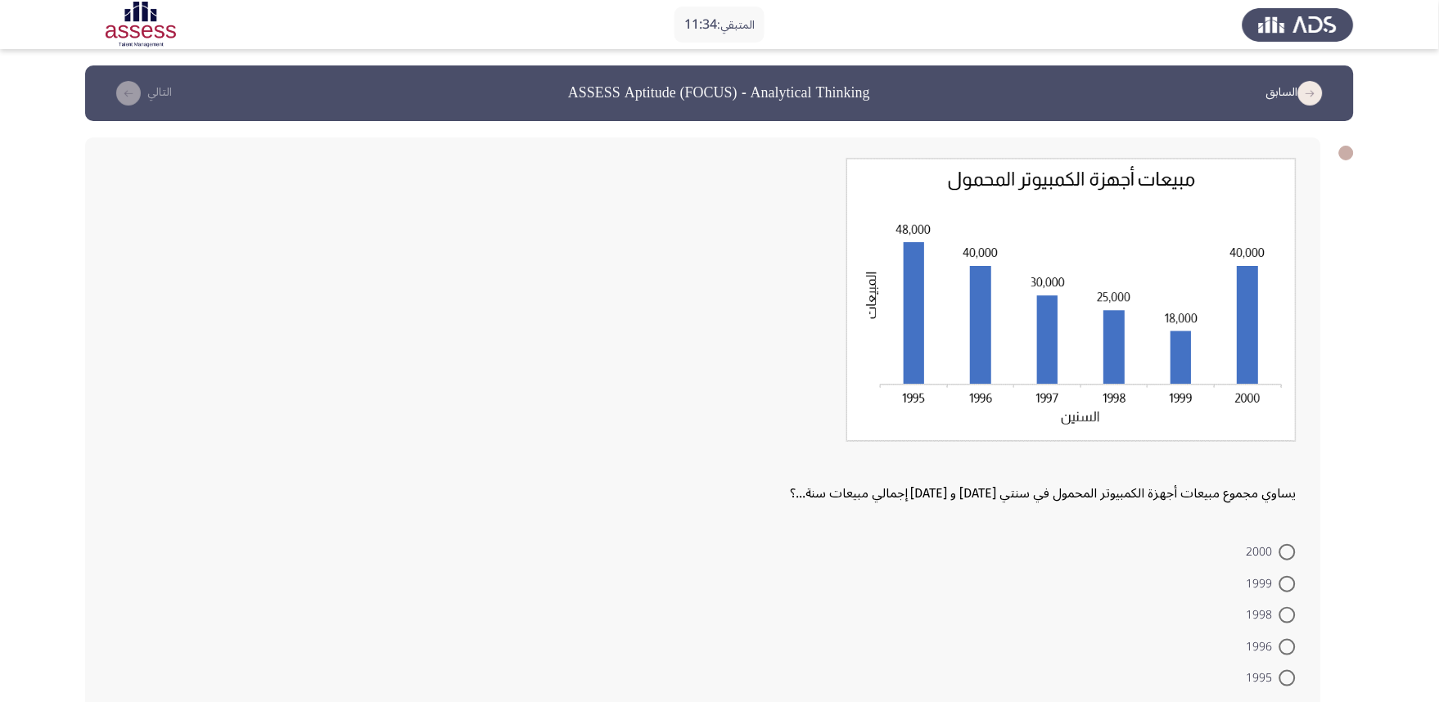
scroll to position [91, 0]
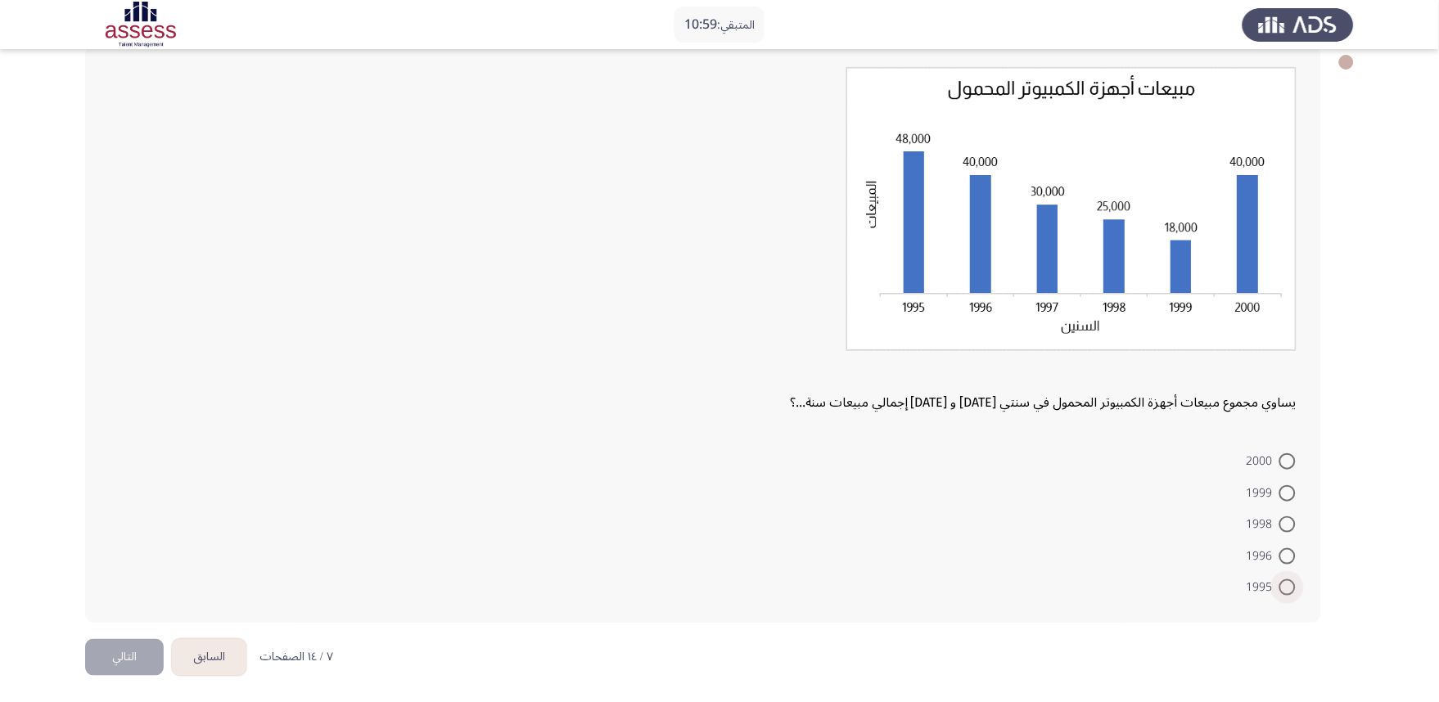
click at [1296, 590] on span at bounding box center [1288, 588] width 16 height 16
click at [1296, 590] on input "1995" at bounding box center [1288, 588] width 16 height 16
radio input "true"
click at [132, 632] on button "التالي" at bounding box center [124, 656] width 79 height 37
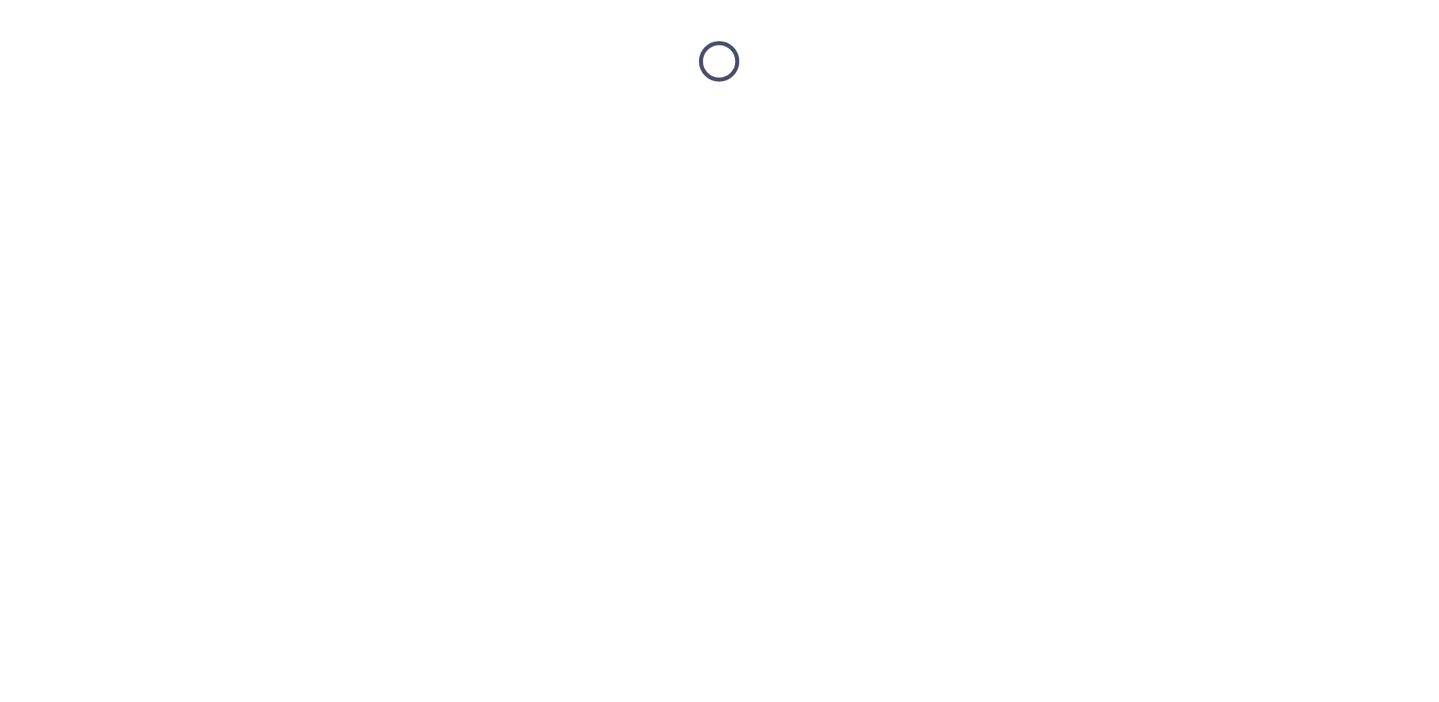
scroll to position [0, 0]
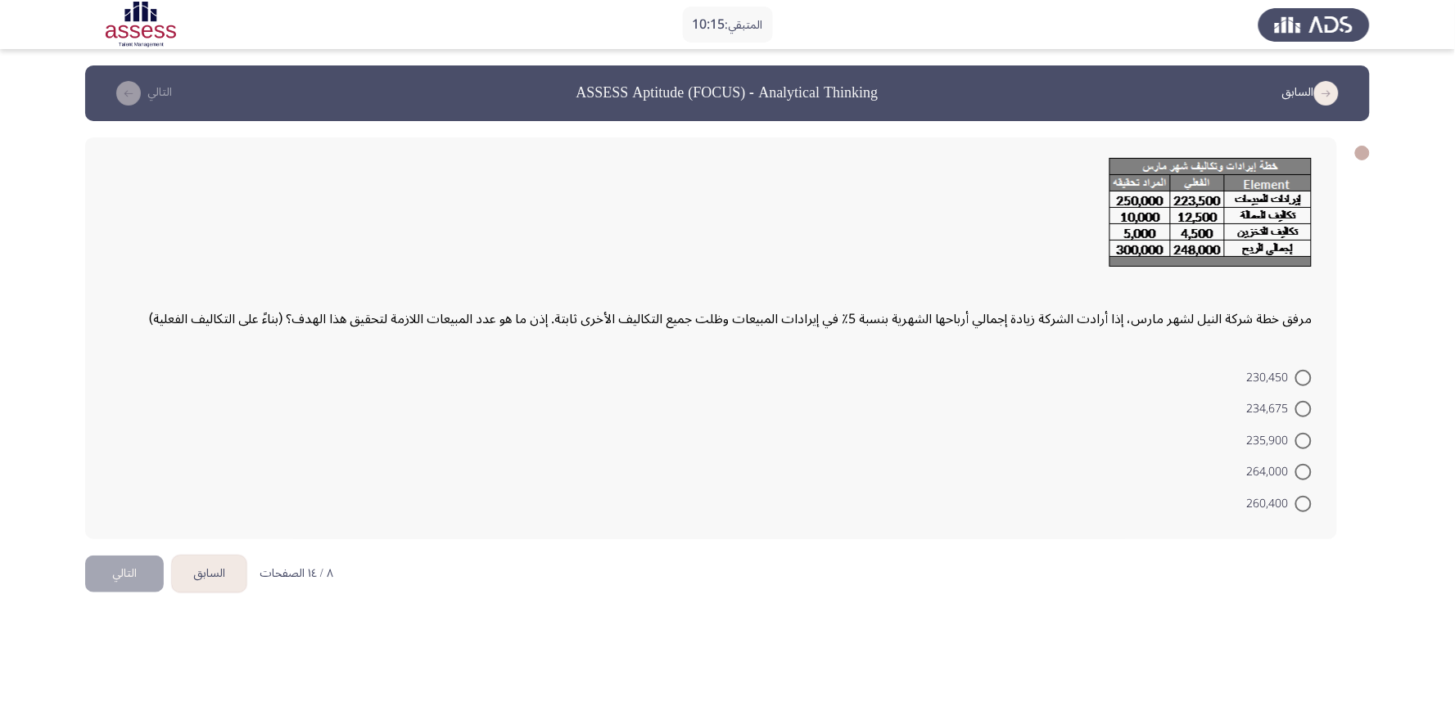
click at [1302, 412] on span at bounding box center [1303, 409] width 16 height 16
click at [1302, 412] on input "234,675" at bounding box center [1303, 409] width 16 height 16
radio input "true"
click at [147, 575] on button "التالي" at bounding box center [124, 571] width 79 height 37
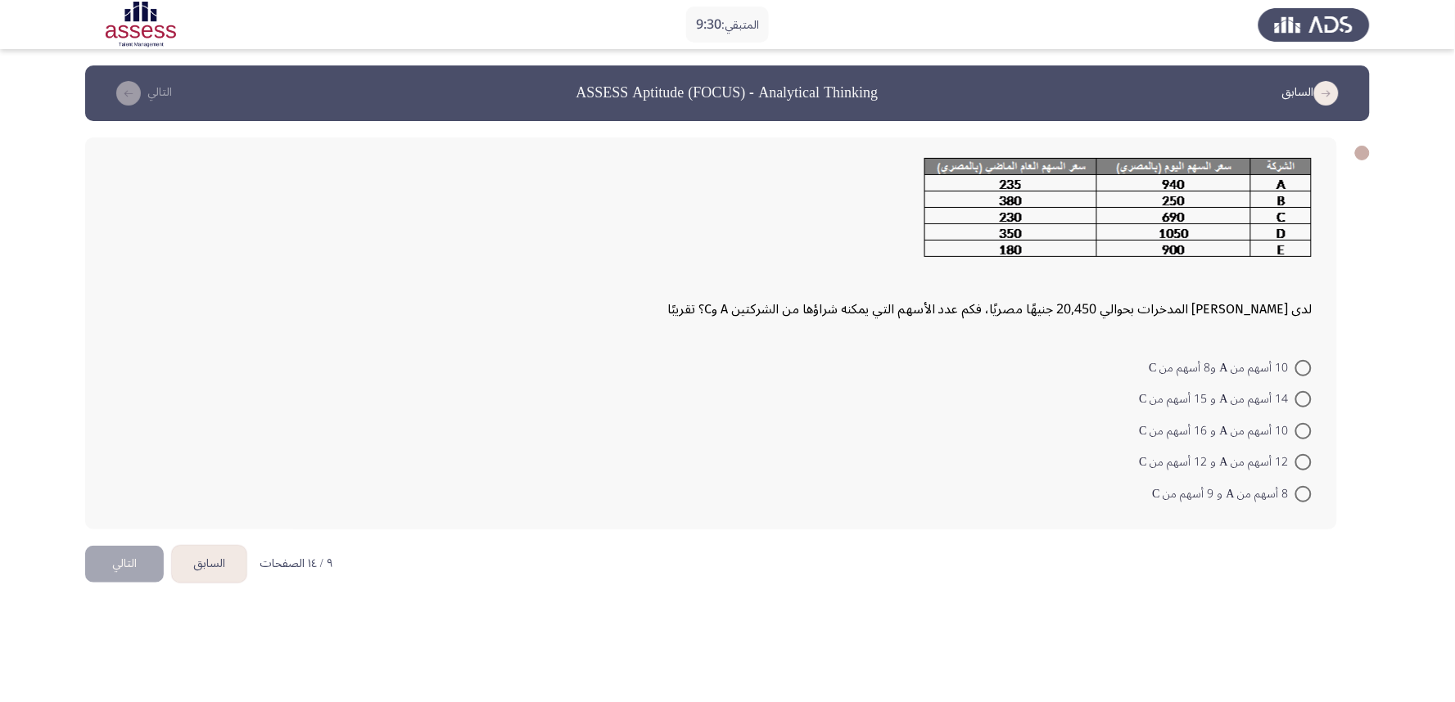
click at [1308, 461] on span at bounding box center [1303, 462] width 16 height 16
click at [1308, 461] on input "12 أسهم من A و 12 أسهم من C" at bounding box center [1303, 462] width 16 height 16
radio input "true"
click at [133, 562] on button "التالي" at bounding box center [124, 562] width 79 height 37
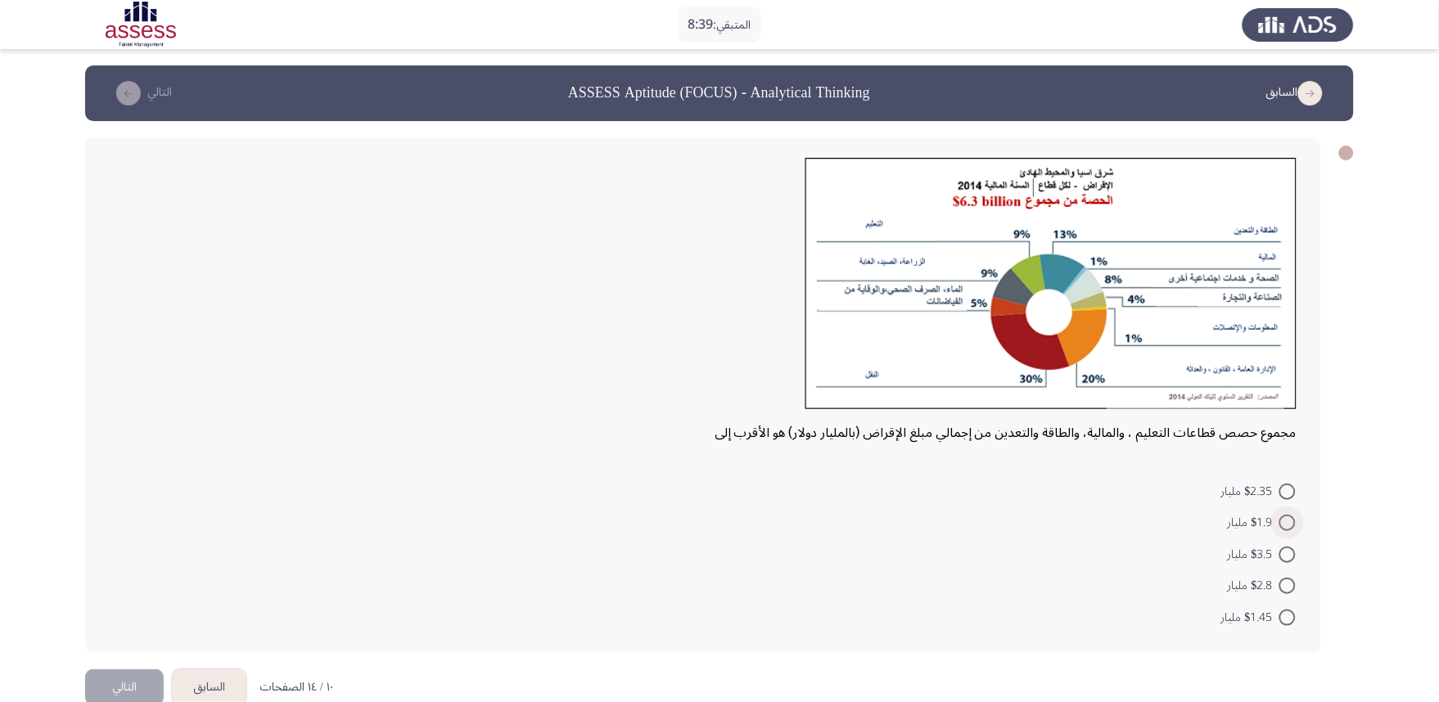
click at [1283, 519] on span at bounding box center [1288, 523] width 16 height 16
click at [1283, 519] on input "$1.9 مليار" at bounding box center [1288, 523] width 16 height 16
radio input "true"
click at [110, 632] on button "التالي" at bounding box center [124, 685] width 79 height 37
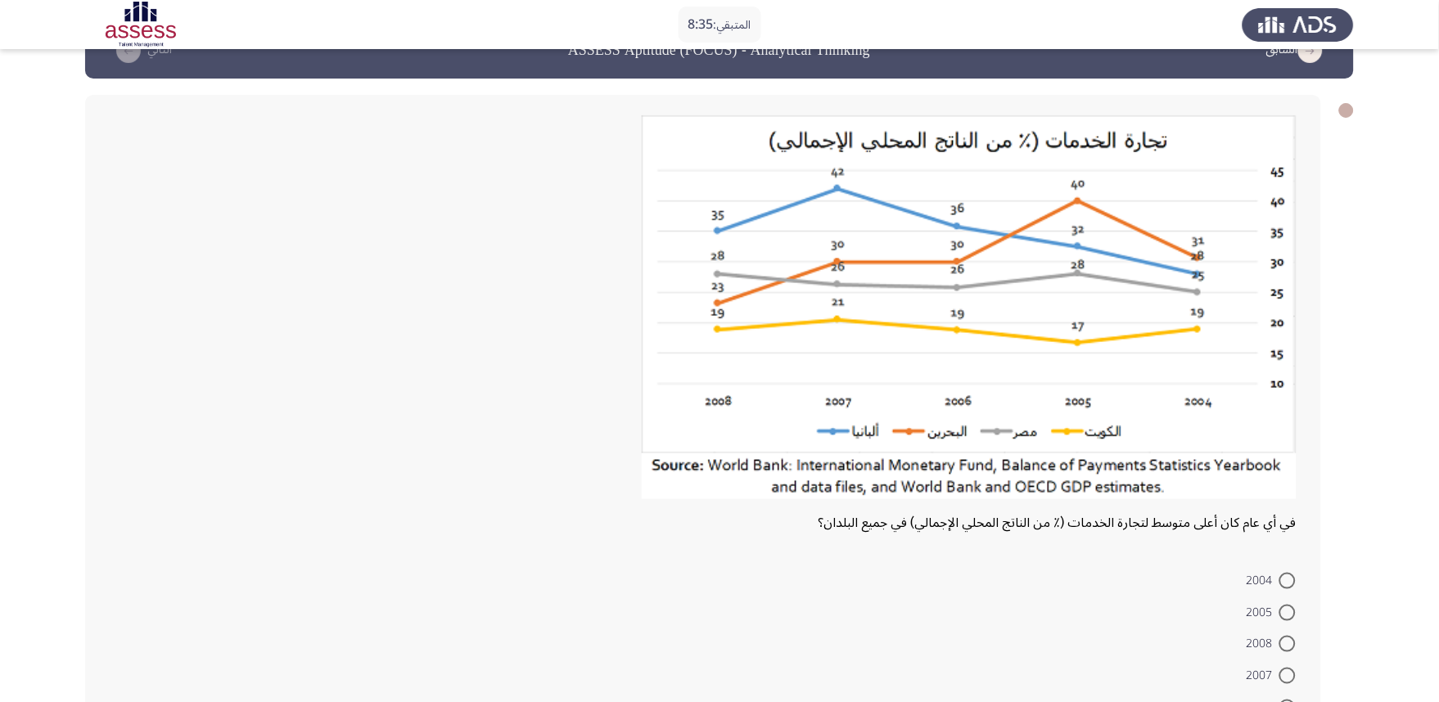
scroll to position [91, 0]
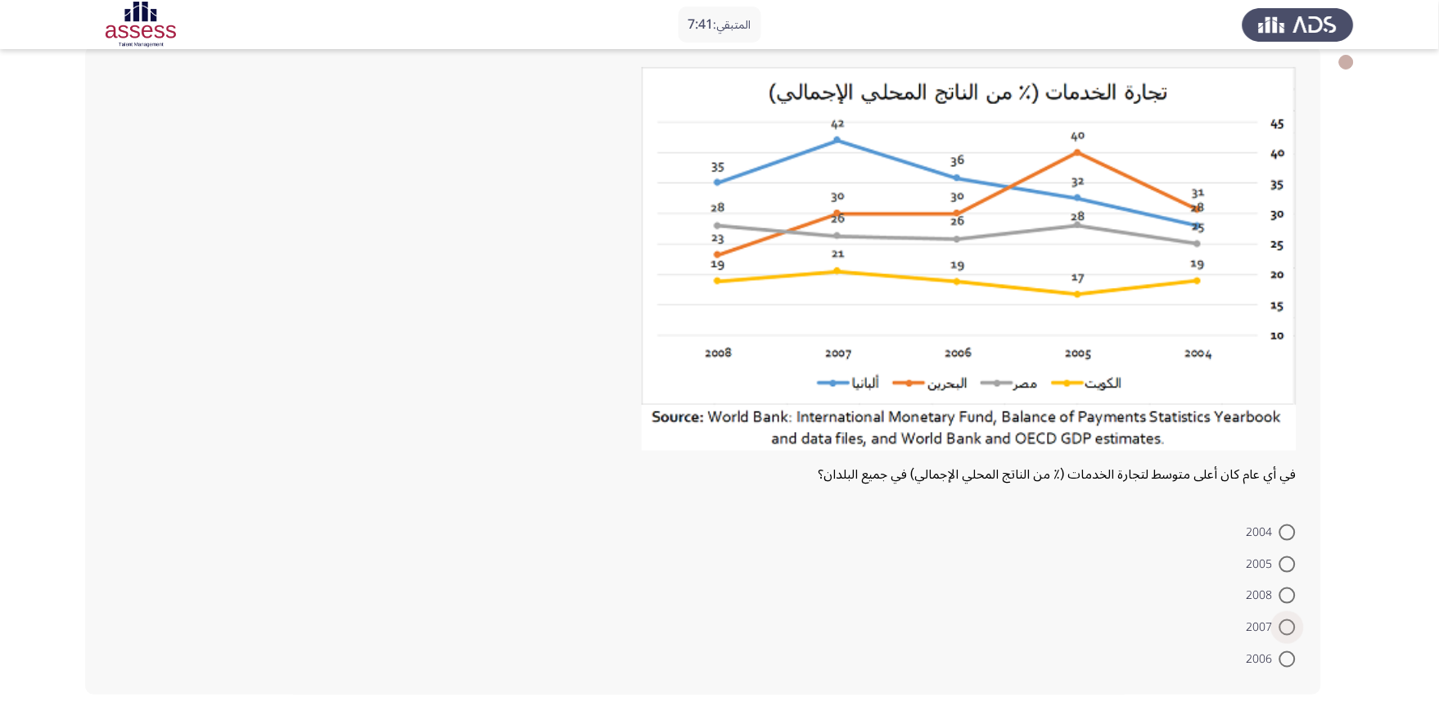
click at [1295, 632] on span at bounding box center [1288, 628] width 16 height 16
click at [1295, 632] on input "2007" at bounding box center [1288, 628] width 16 height 16
radio input "true"
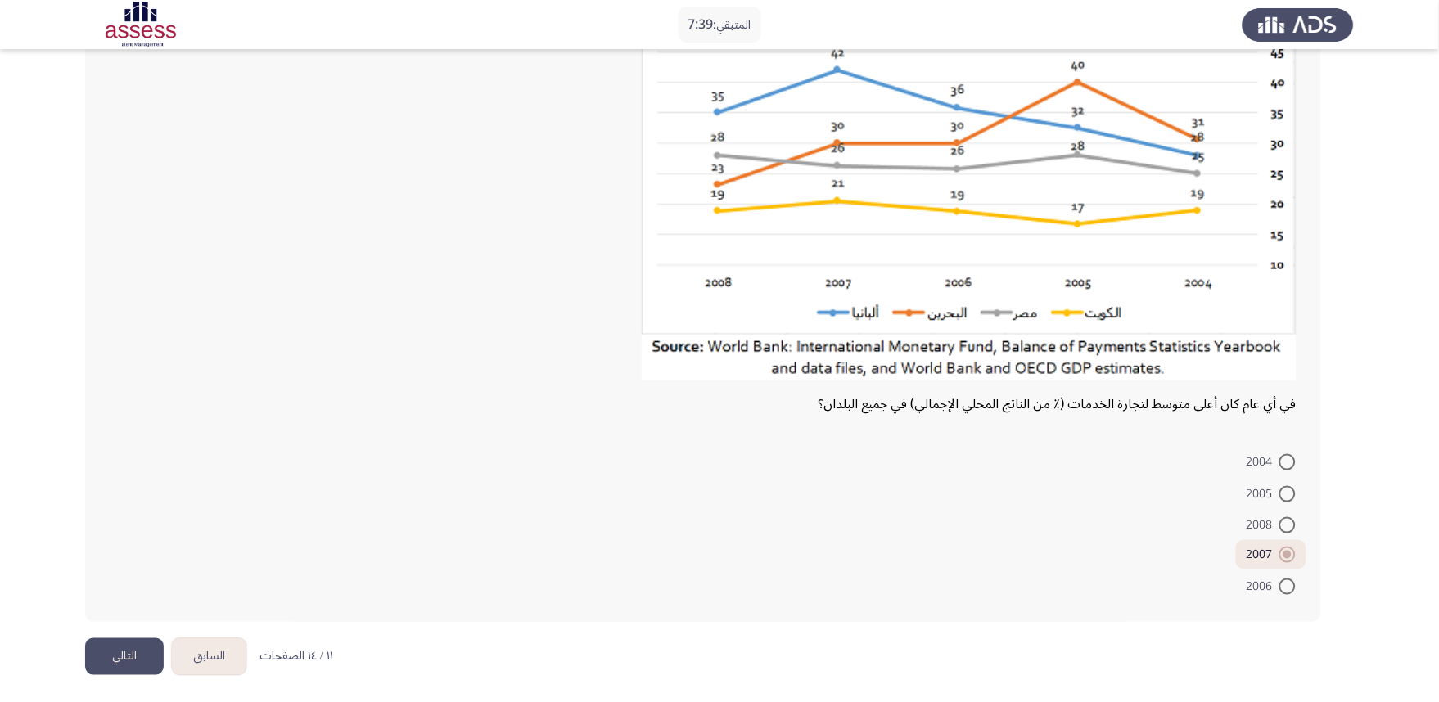
click at [119, 632] on button "التالي" at bounding box center [124, 657] width 79 height 37
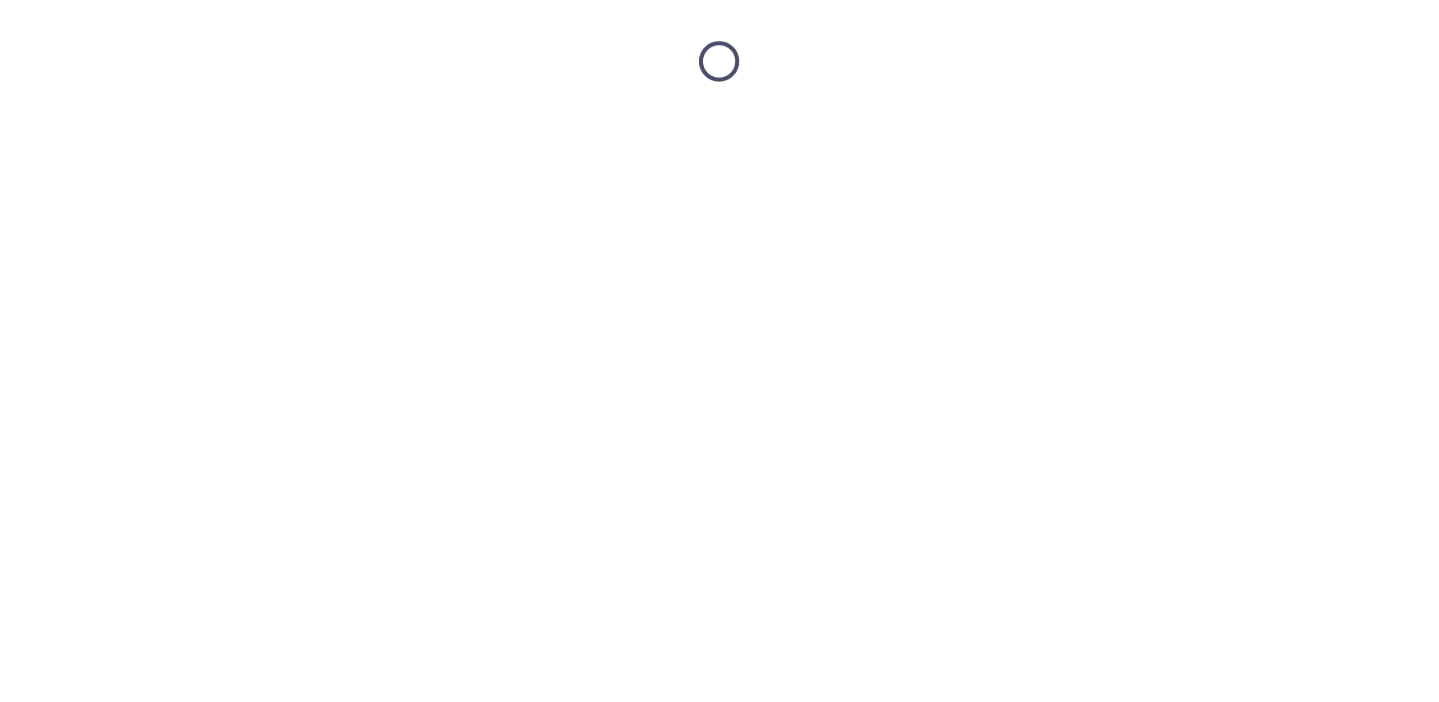
scroll to position [0, 0]
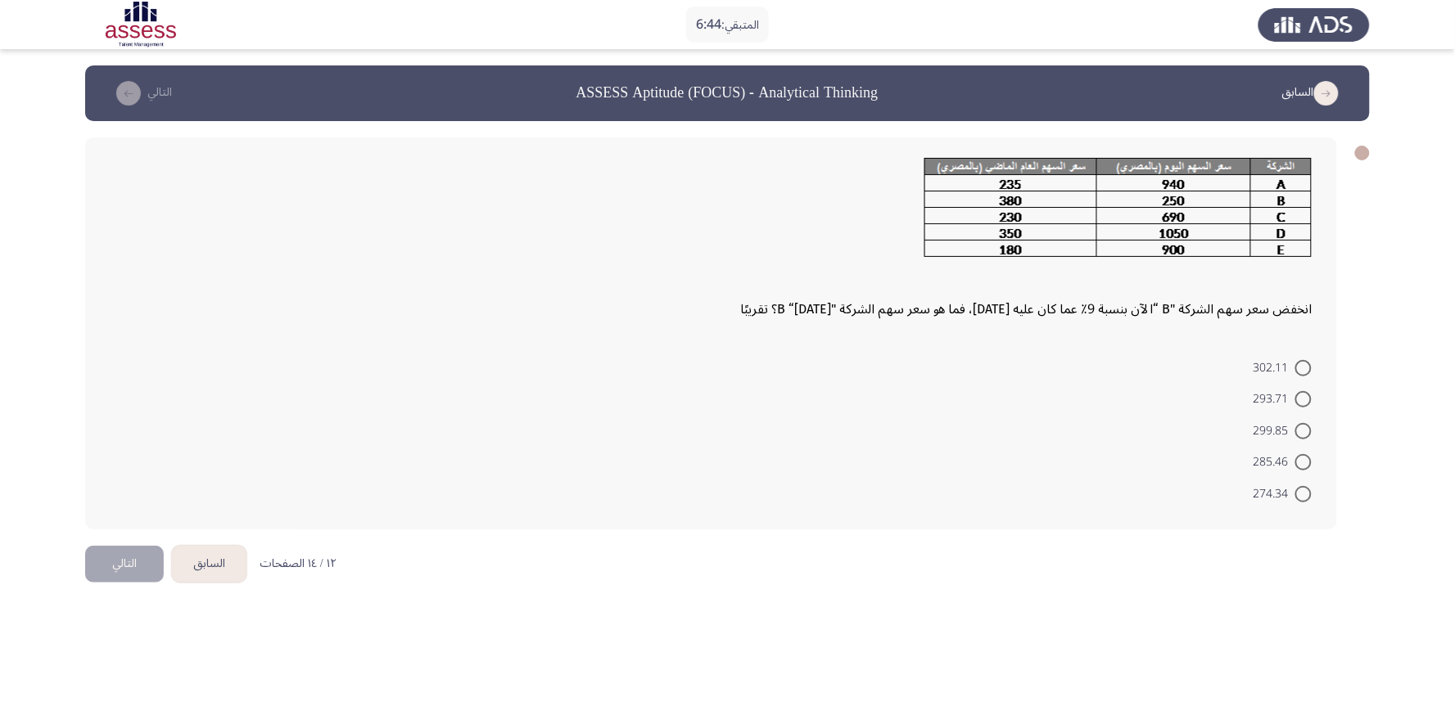
click at [1300, 434] on span at bounding box center [1303, 431] width 16 height 16
click at [1300, 434] on input "299.85" at bounding box center [1303, 431] width 16 height 16
radio input "true"
click at [107, 563] on button "التالي" at bounding box center [124, 562] width 79 height 37
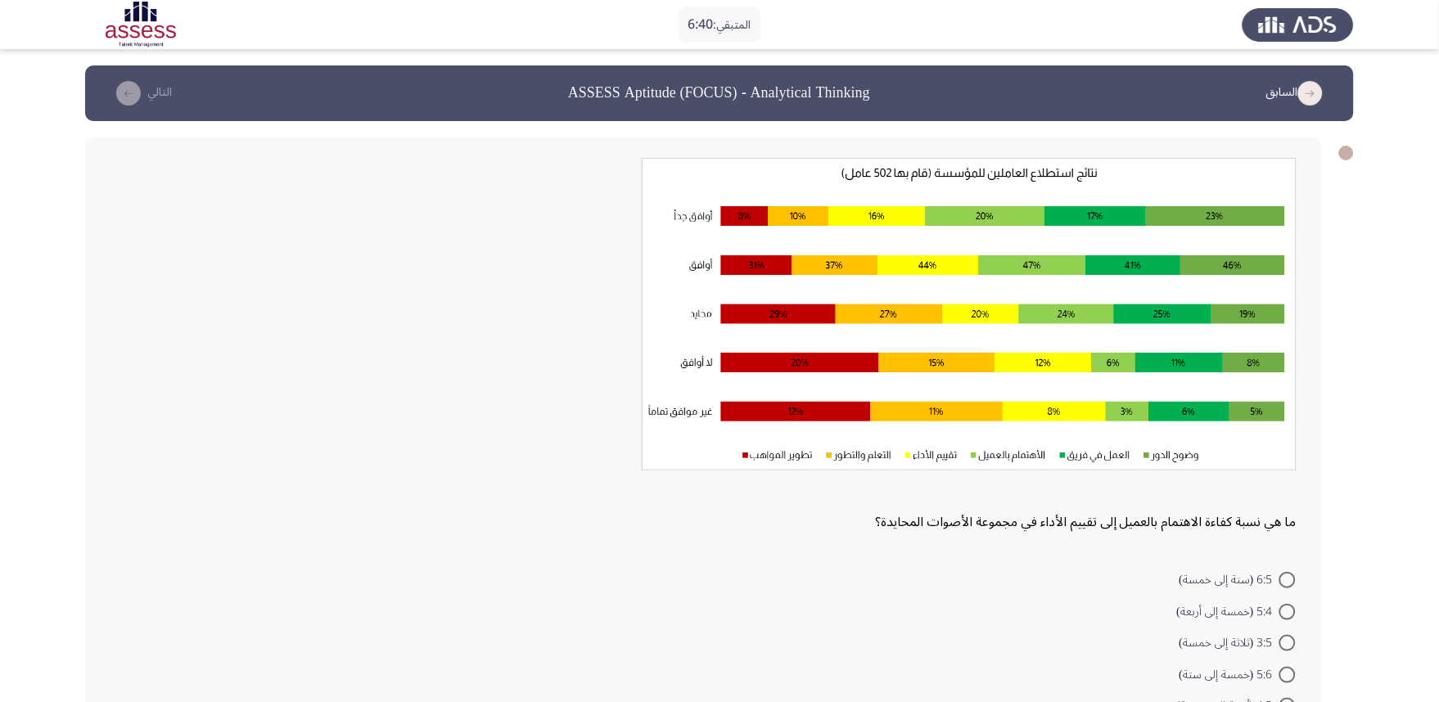
scroll to position [91, 0]
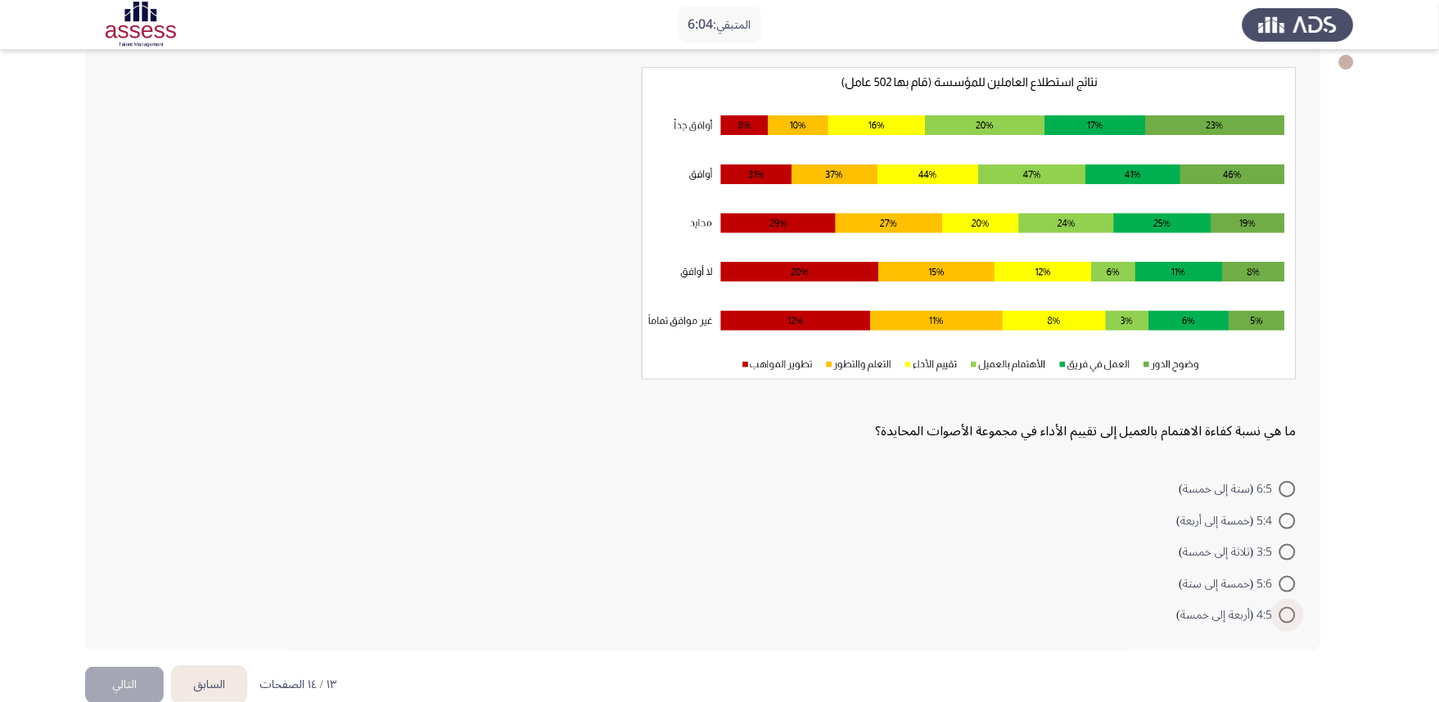
click at [1291, 617] on span at bounding box center [1288, 616] width 16 height 16
click at [1291, 617] on input "4:5 (أربعة إلى خمسة)" at bounding box center [1288, 616] width 16 height 16
radio input "true"
click at [142, 632] on button "التالي" at bounding box center [124, 684] width 79 height 37
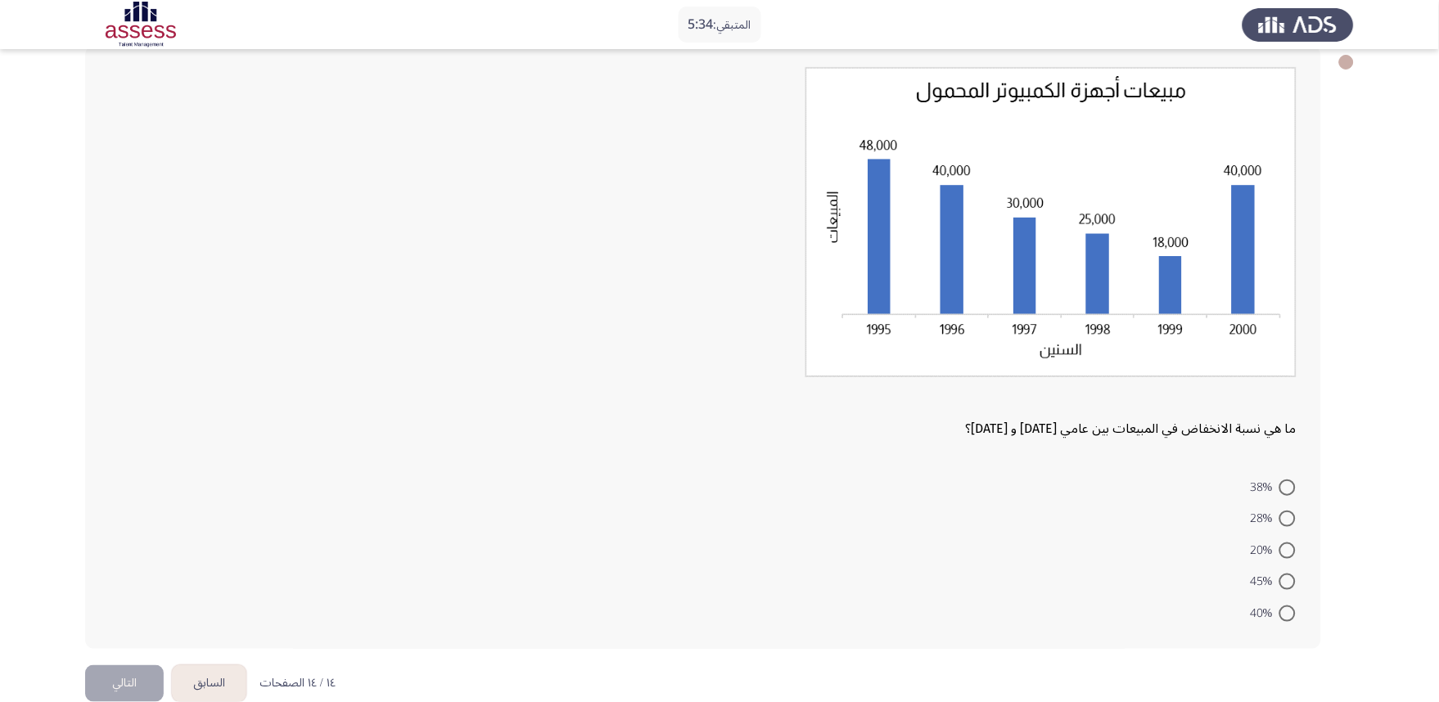
click at [1288, 615] on span at bounding box center [1288, 614] width 16 height 16
click at [1288, 615] on input "40%" at bounding box center [1288, 614] width 16 height 16
radio input "true"
click at [125, 632] on button "التالي" at bounding box center [124, 681] width 79 height 37
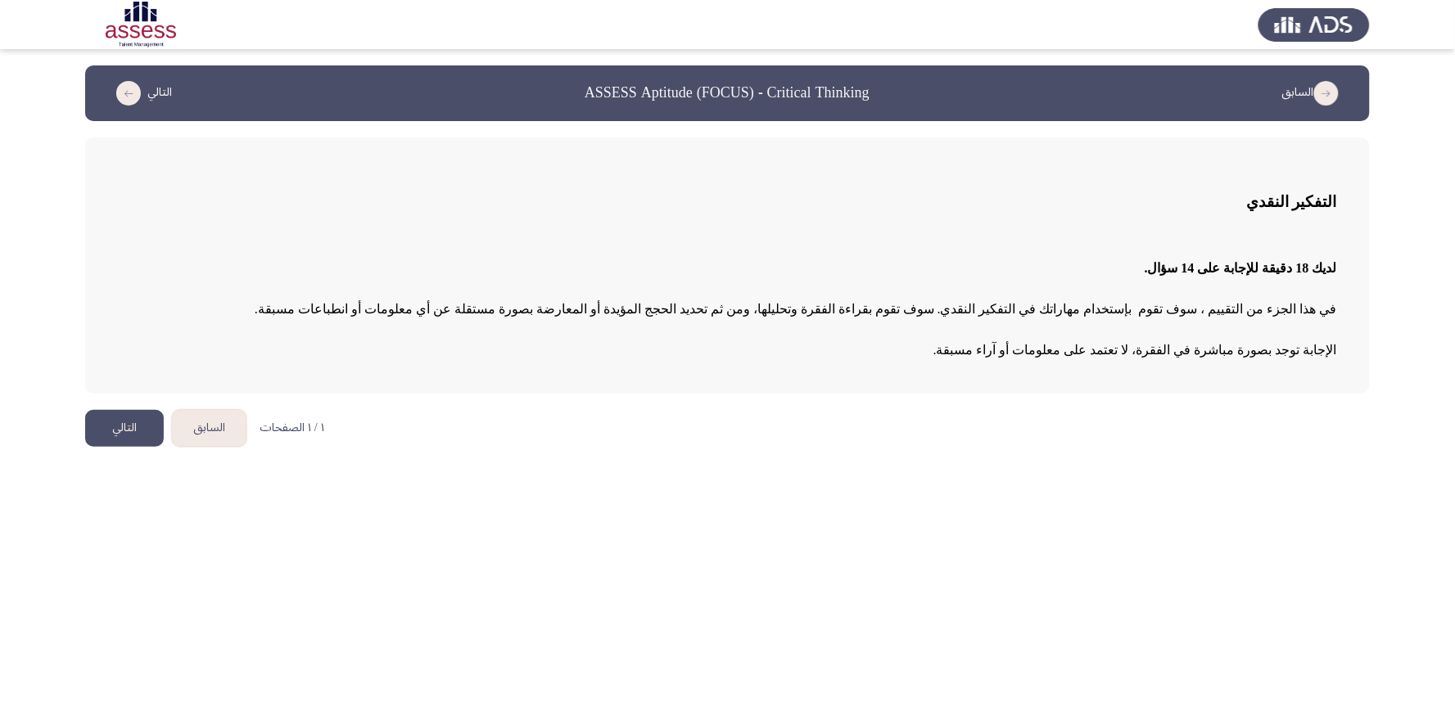
click at [121, 436] on button "التالي" at bounding box center [124, 428] width 79 height 37
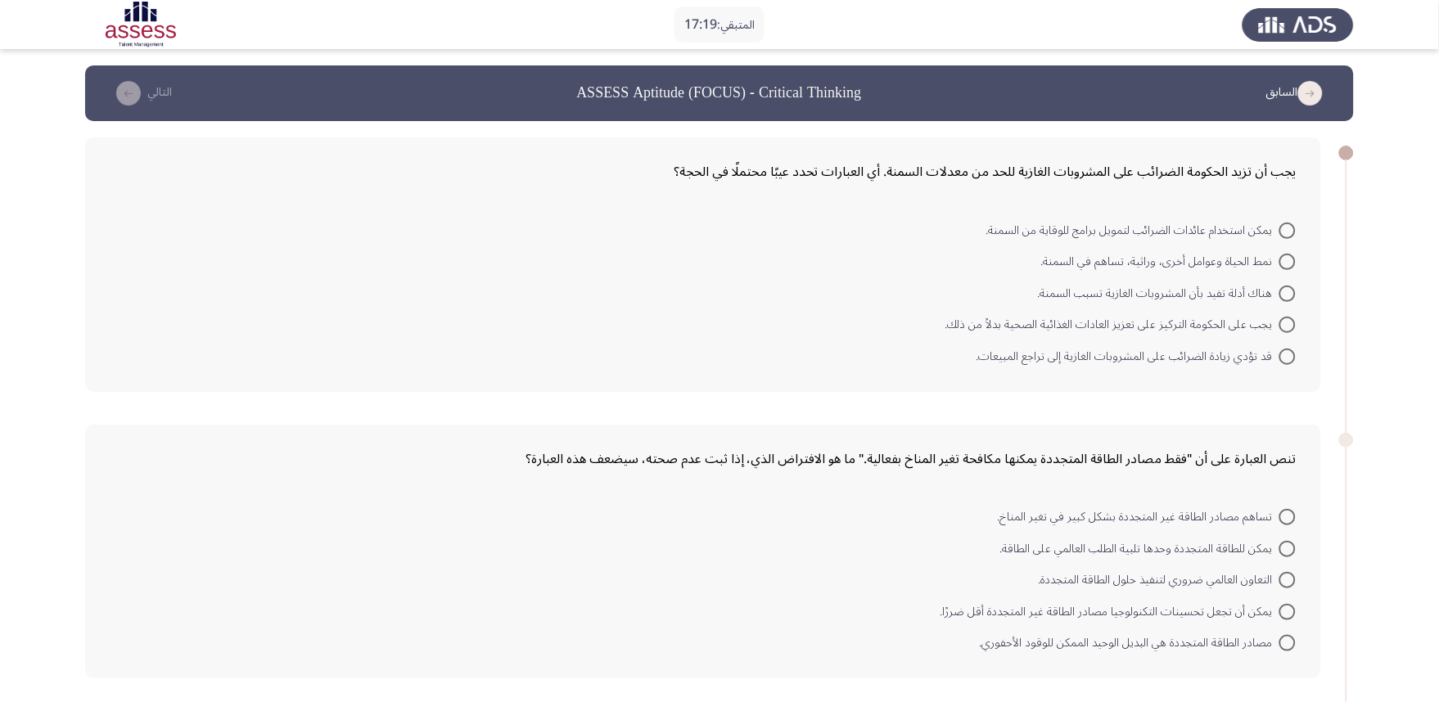
click at [1284, 632] on span at bounding box center [1288, 643] width 16 height 16
click at [1284, 632] on input "مصادر الطاقة المتجددة هي البديل الوحيد الممكن للوقود الأحفوري." at bounding box center [1288, 643] width 16 height 16
radio input "true"
click at [1288, 231] on span at bounding box center [1288, 231] width 0 height 0
click at [1288, 231] on input "يمكن استخدام عائدات الضرائب لتمويل برامج للوقاية من السمنة." at bounding box center [1288, 231] width 16 height 16
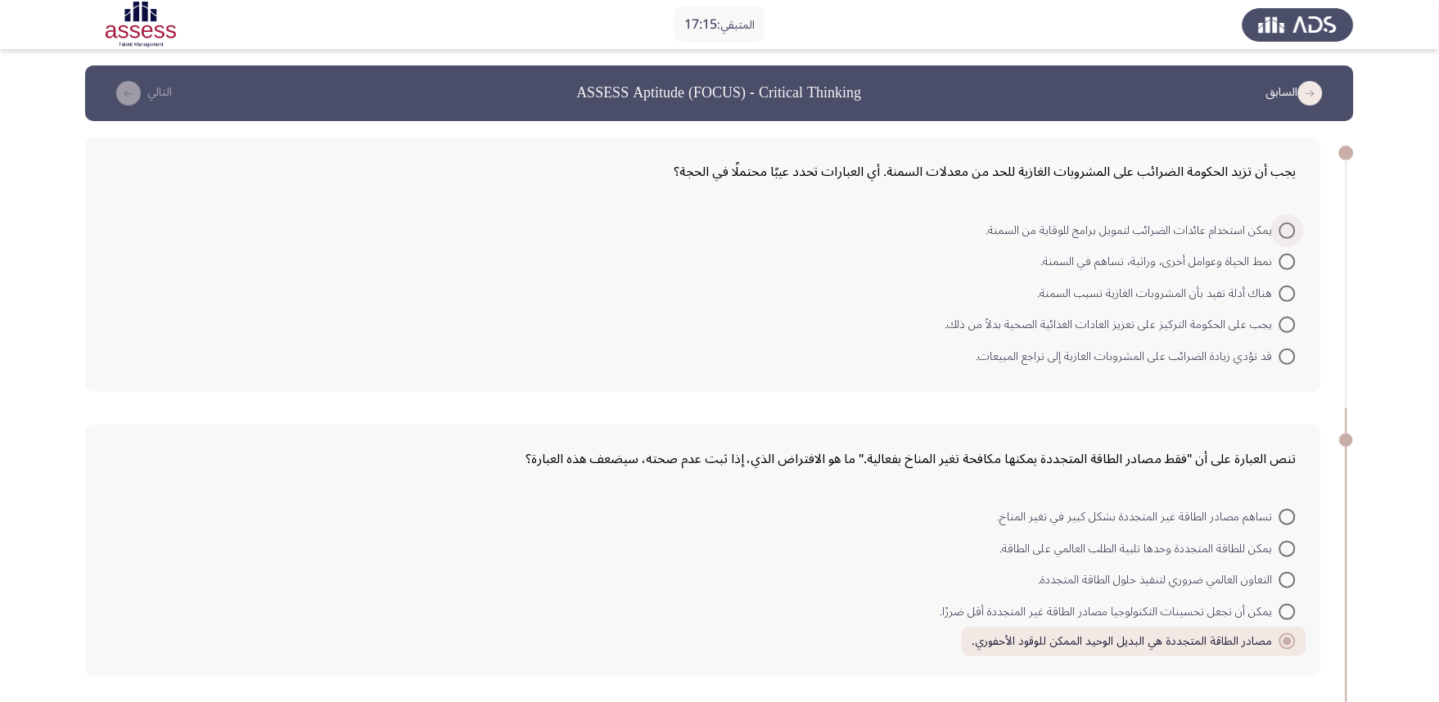
radio input "true"
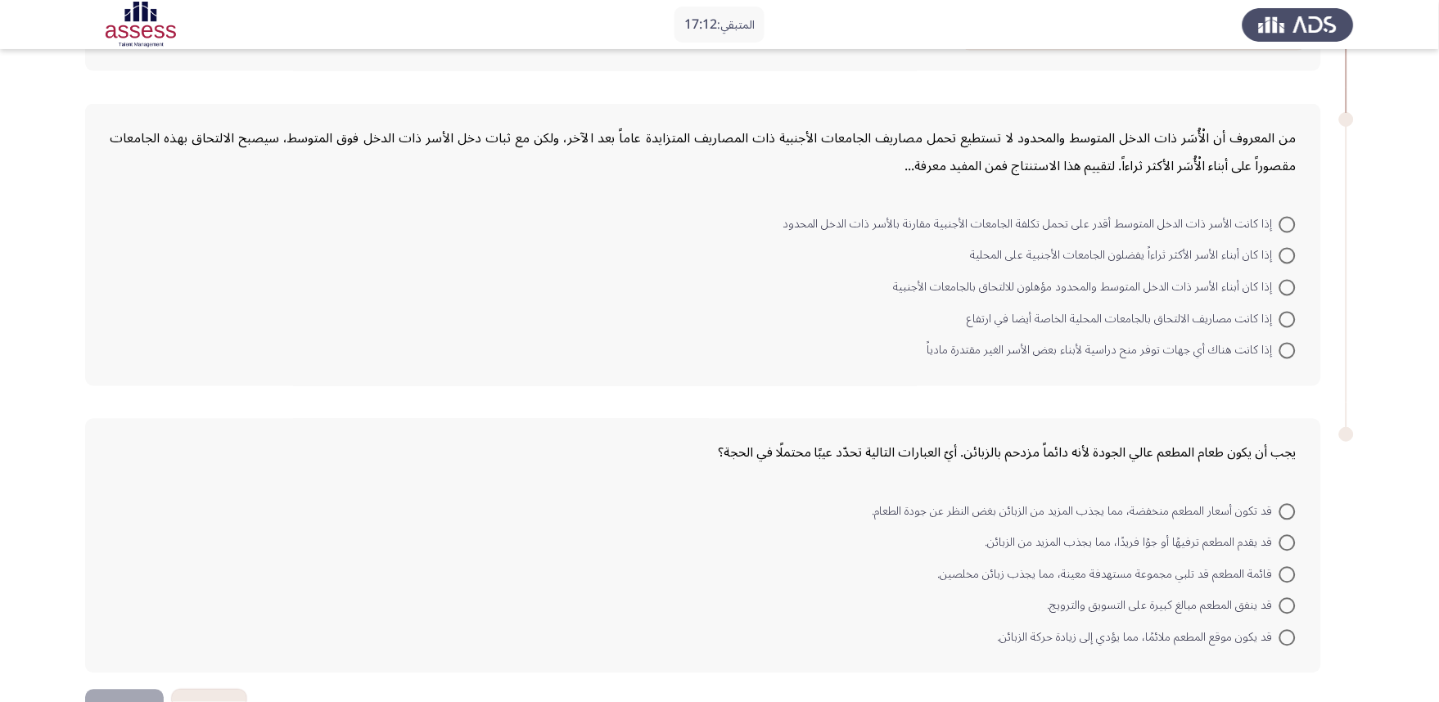
scroll to position [636, 0]
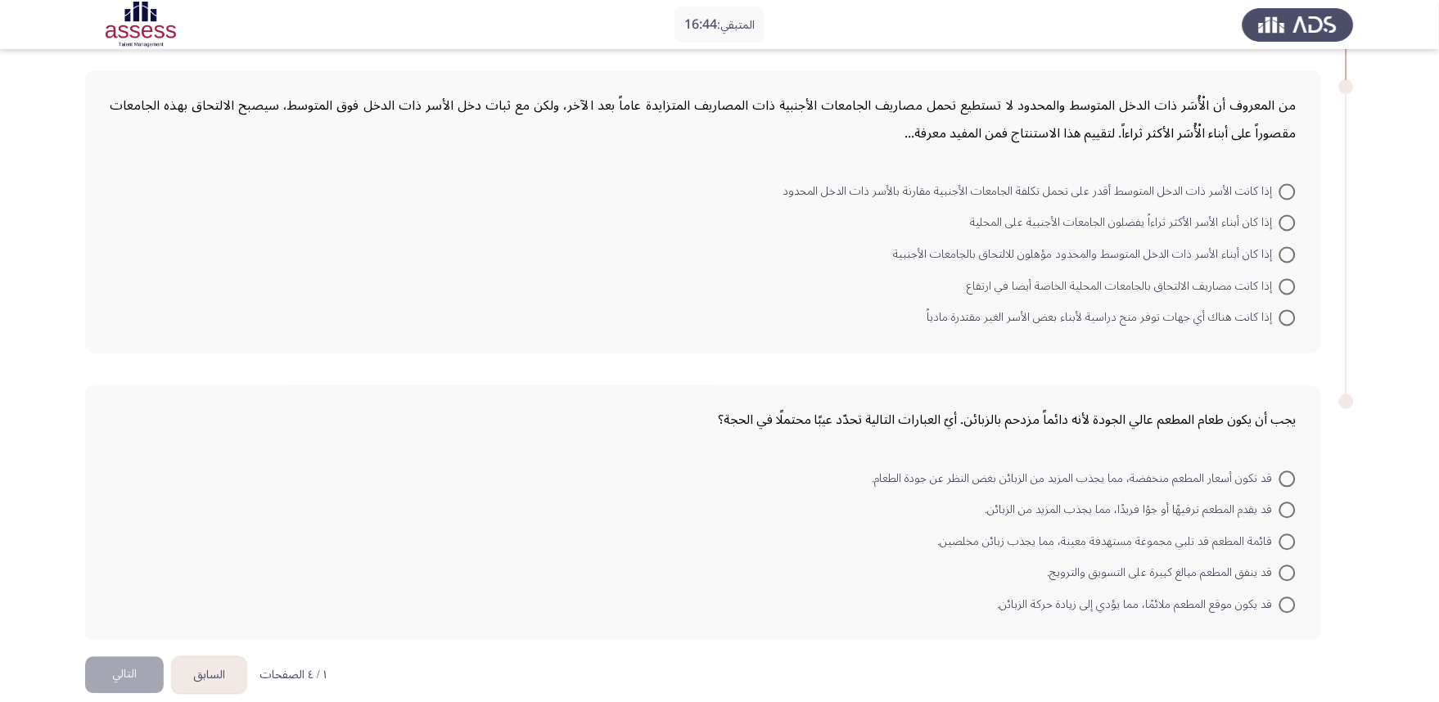
click at [1287, 317] on span at bounding box center [1288, 318] width 16 height 16
click at [1287, 317] on input "إذا كانت هناك أي جهات توفر منح دراسية لأبناء بعض الأسر الغير مقتدرة مادياً" at bounding box center [1288, 318] width 16 height 16
radio input "true"
click at [1290, 473] on span at bounding box center [1288, 477] width 16 height 16
click at [1290, 473] on input "قد تكون أسعار المطعم منخفضة، مما يجذب المزيد من الزبائن بغض النظر عن جودة الطعا…" at bounding box center [1288, 477] width 16 height 16
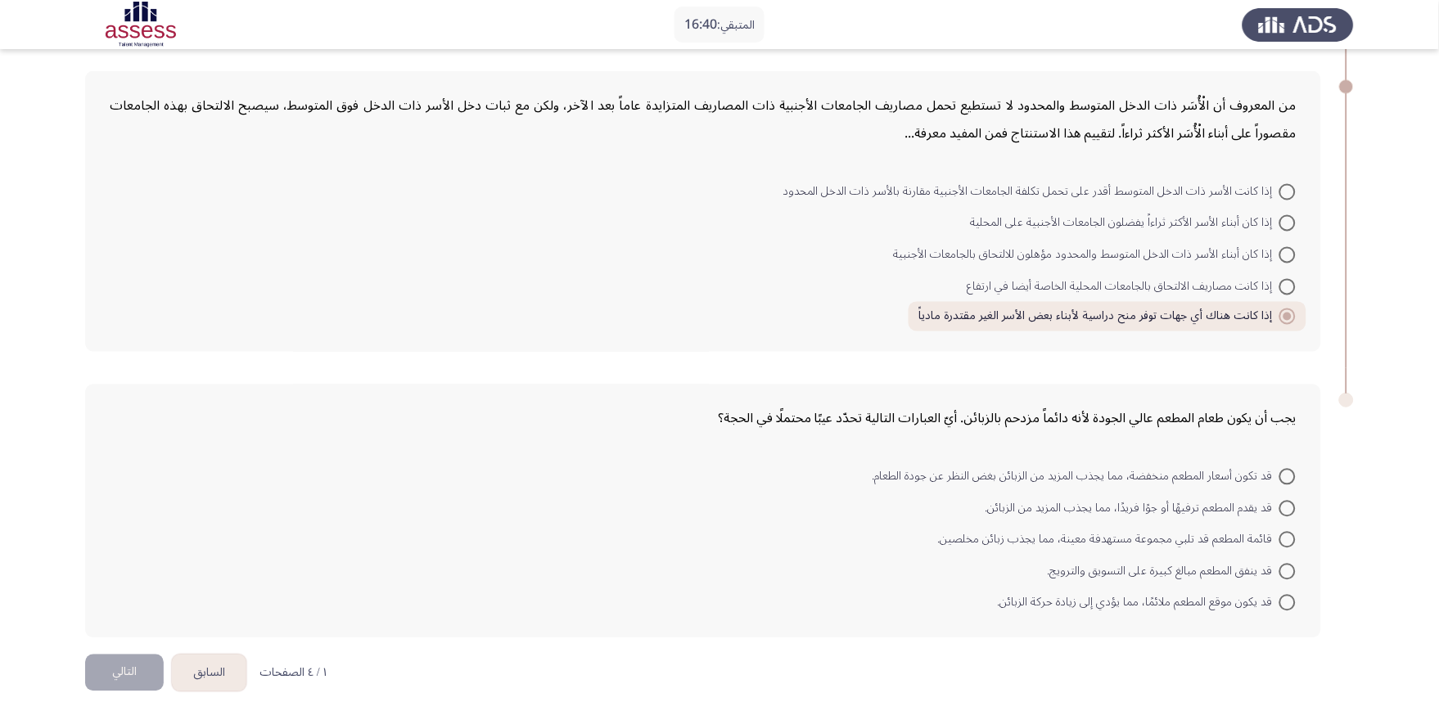
radio input "true"
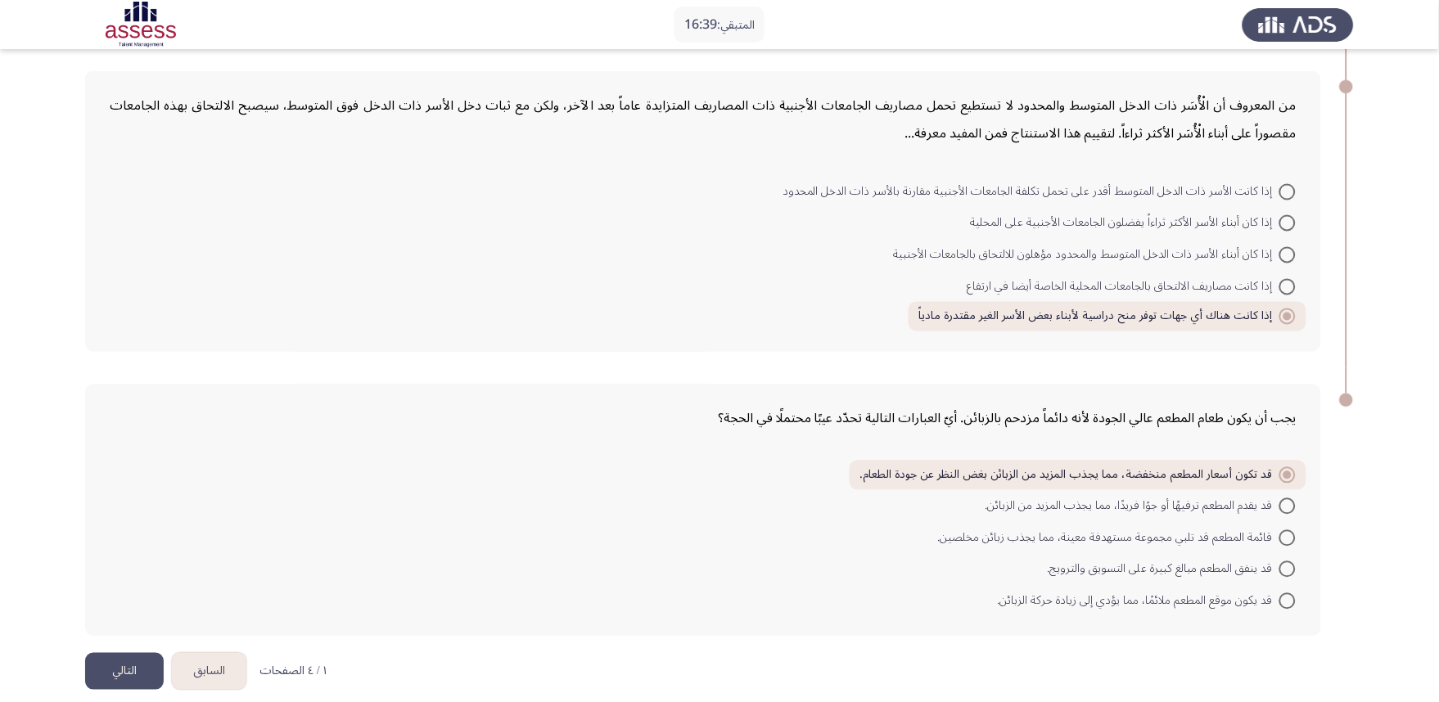
click at [136, 632] on button "التالي" at bounding box center [124, 671] width 79 height 37
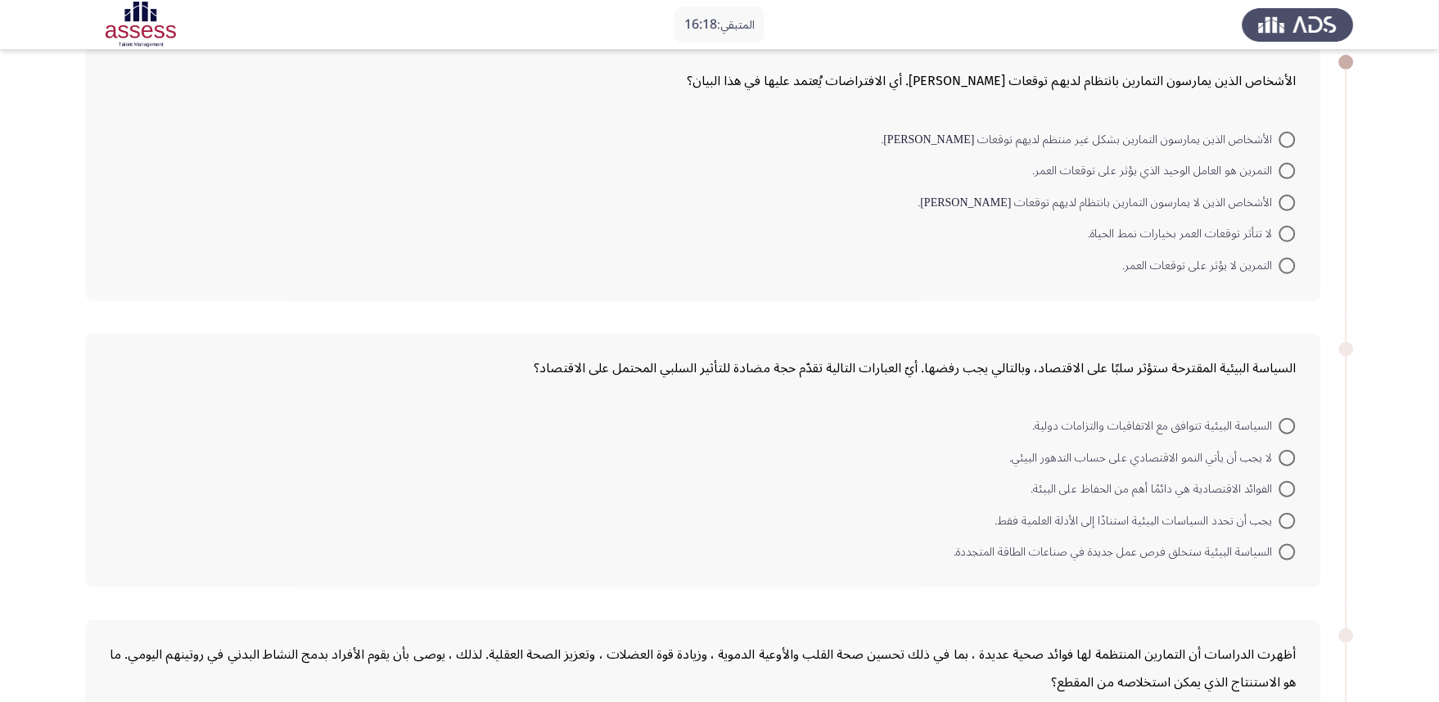
scroll to position [0, 0]
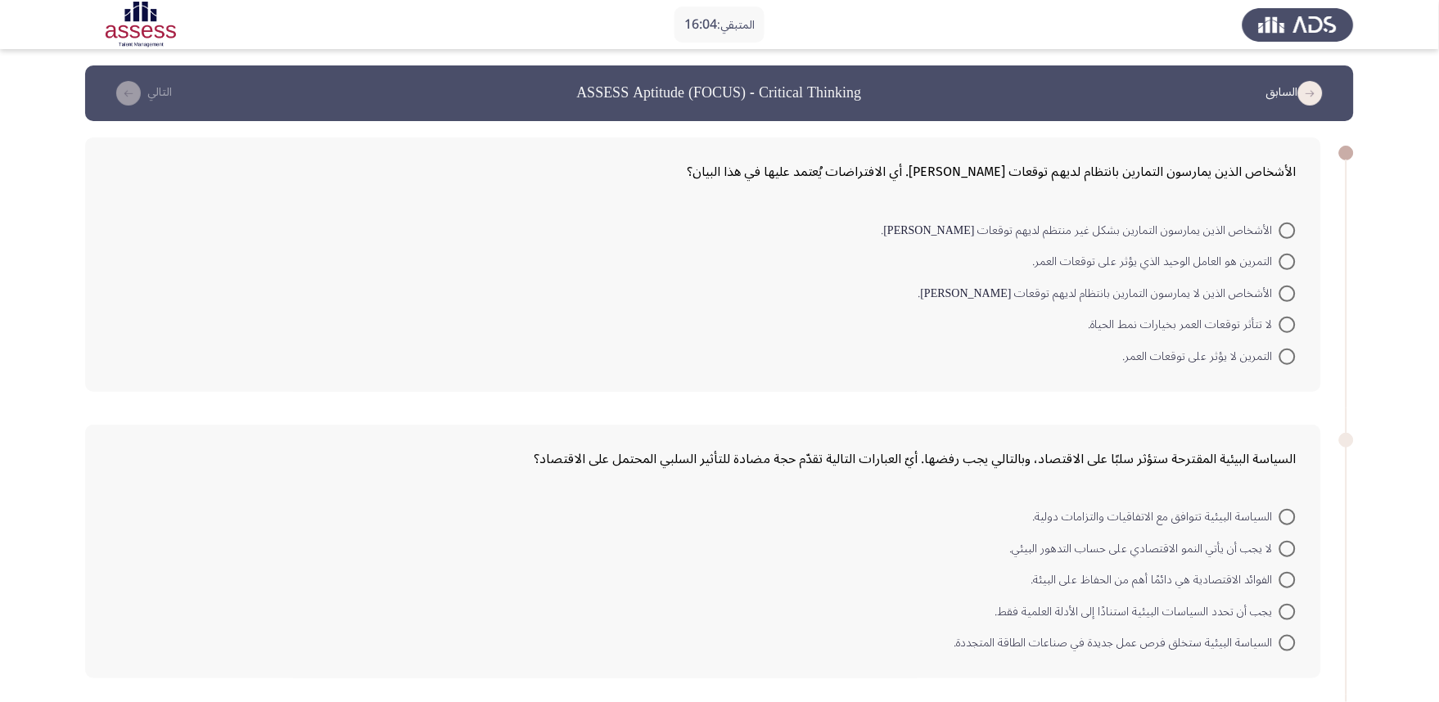
click at [1286, 355] on span at bounding box center [1288, 357] width 16 height 16
click at [1286, 355] on input "التمرين لا يؤثر على توقعات العمر." at bounding box center [1288, 357] width 16 height 16
radio input "true"
click at [1289, 518] on span at bounding box center [1288, 516] width 16 height 16
click at [1289, 518] on input "السياسة البيئية تتوافق مع الاتفاقيات والتزامات دولية." at bounding box center [1288, 516] width 16 height 16
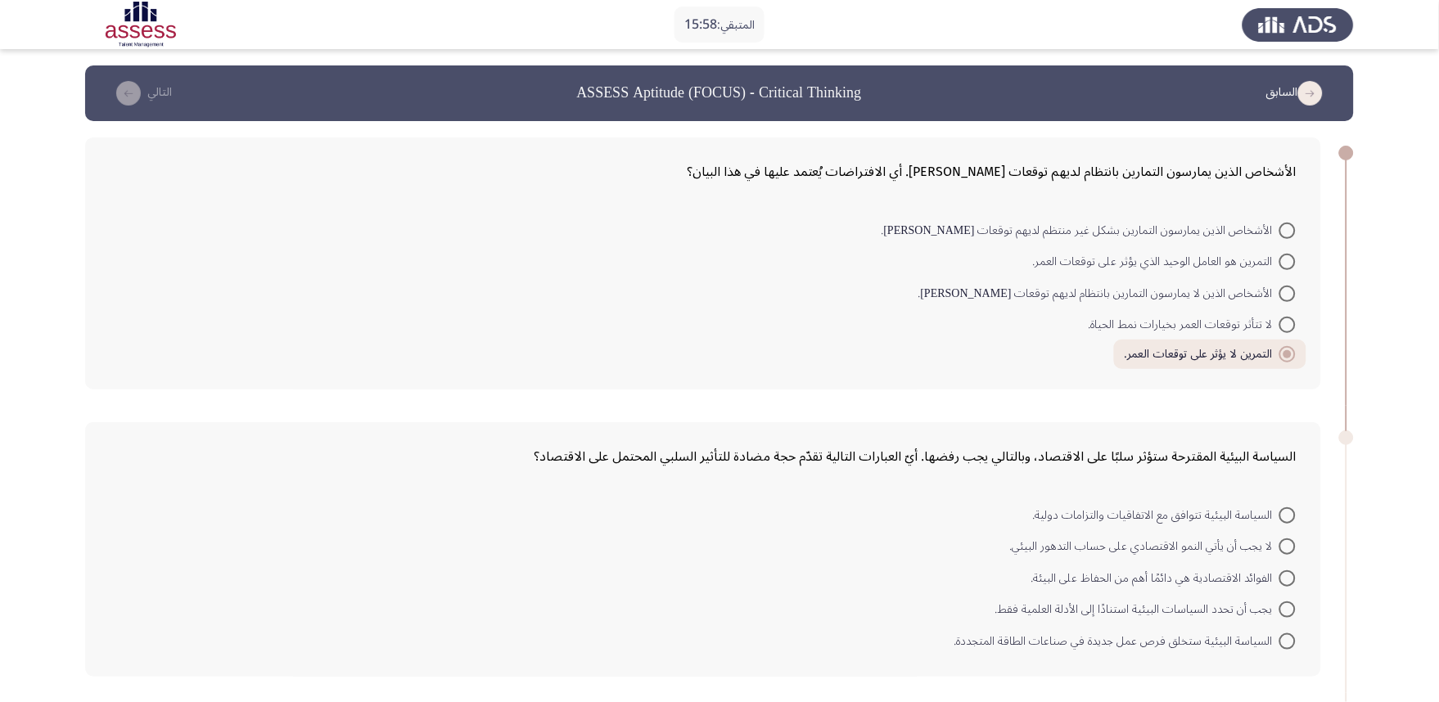
radio input "true"
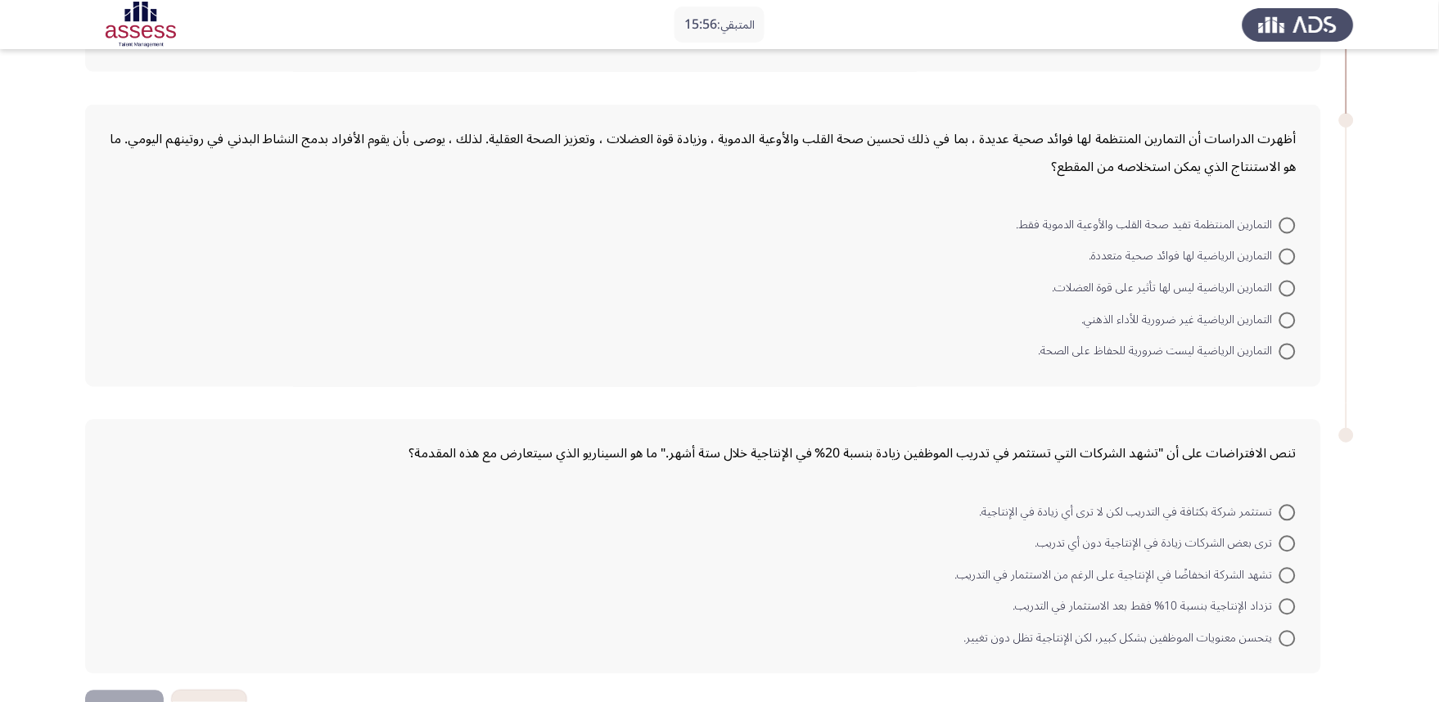
scroll to position [636, 0]
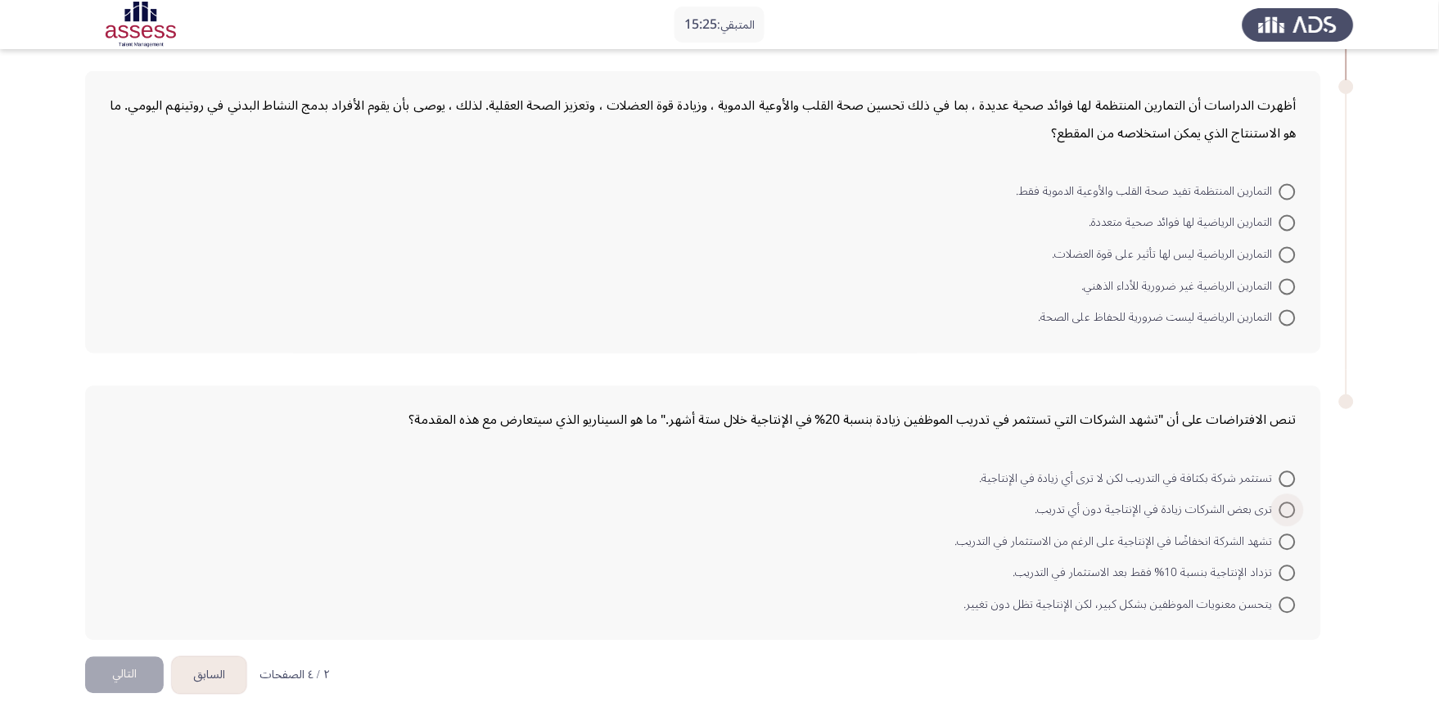
click at [1133, 511] on span "ترى بعض الشركات زيادة في الإنتاجية دون أي تدريب." at bounding box center [1158, 511] width 244 height 20
click at [1280, 511] on input "ترى بعض الشركات زيادة في الإنتاجية دون أي تدريب." at bounding box center [1288, 511] width 16 height 16
radio input "true"
click at [120, 632] on button "التالي" at bounding box center [124, 673] width 79 height 37
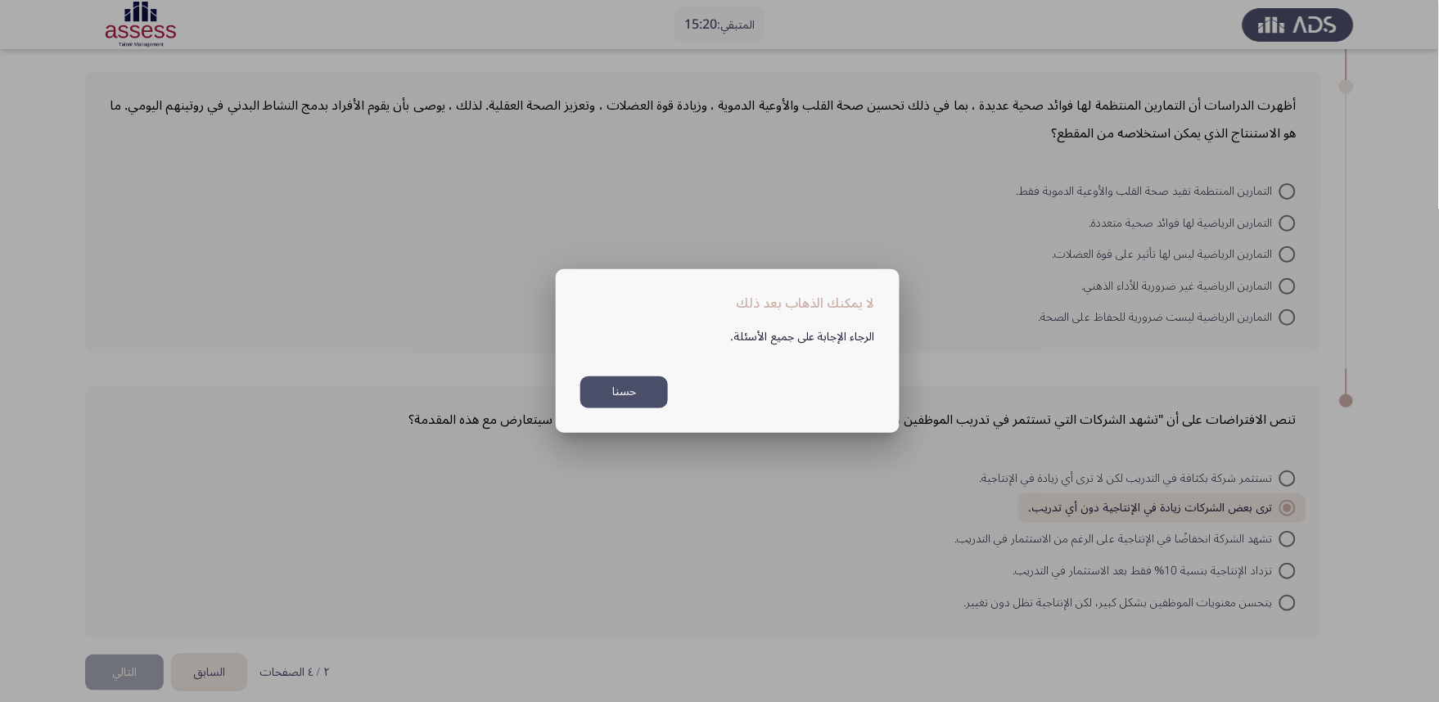
click at [627, 395] on button "حسنا" at bounding box center [624, 393] width 88 height 32
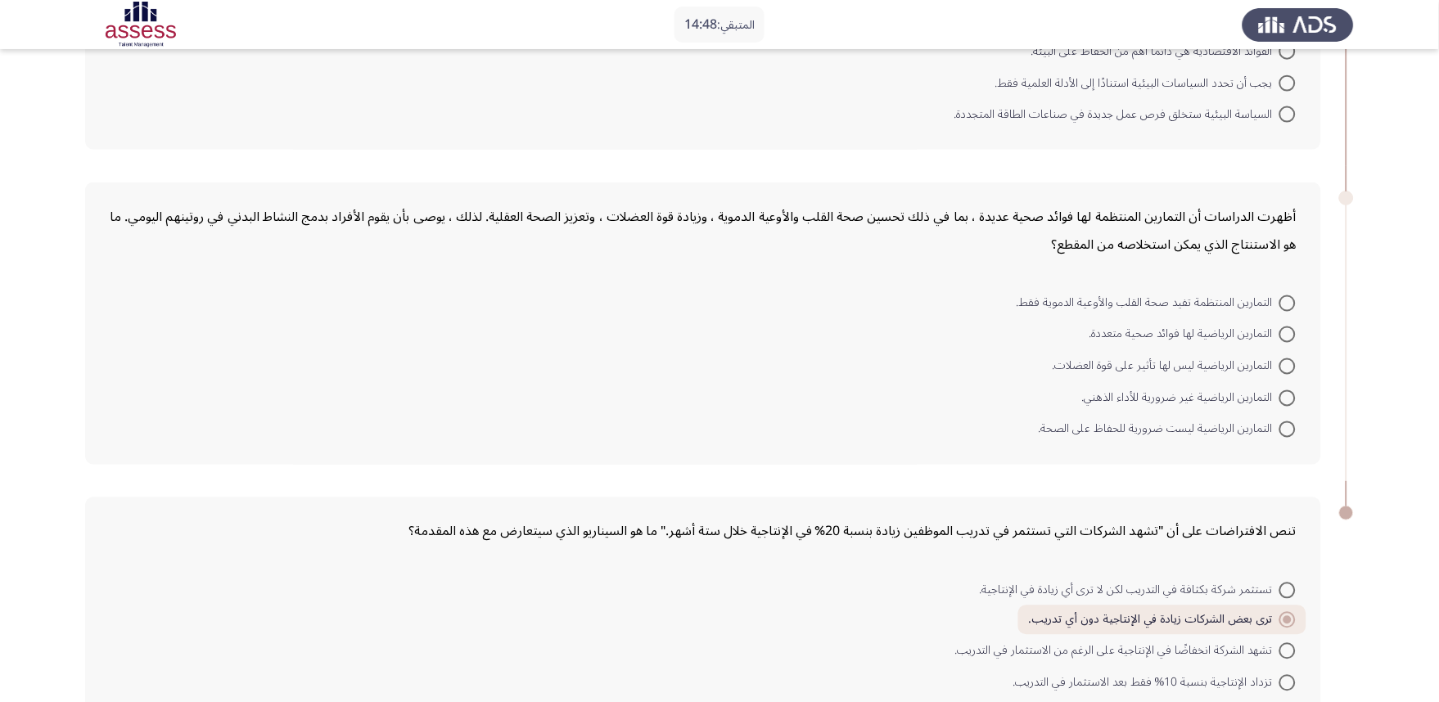
scroll to position [545, 0]
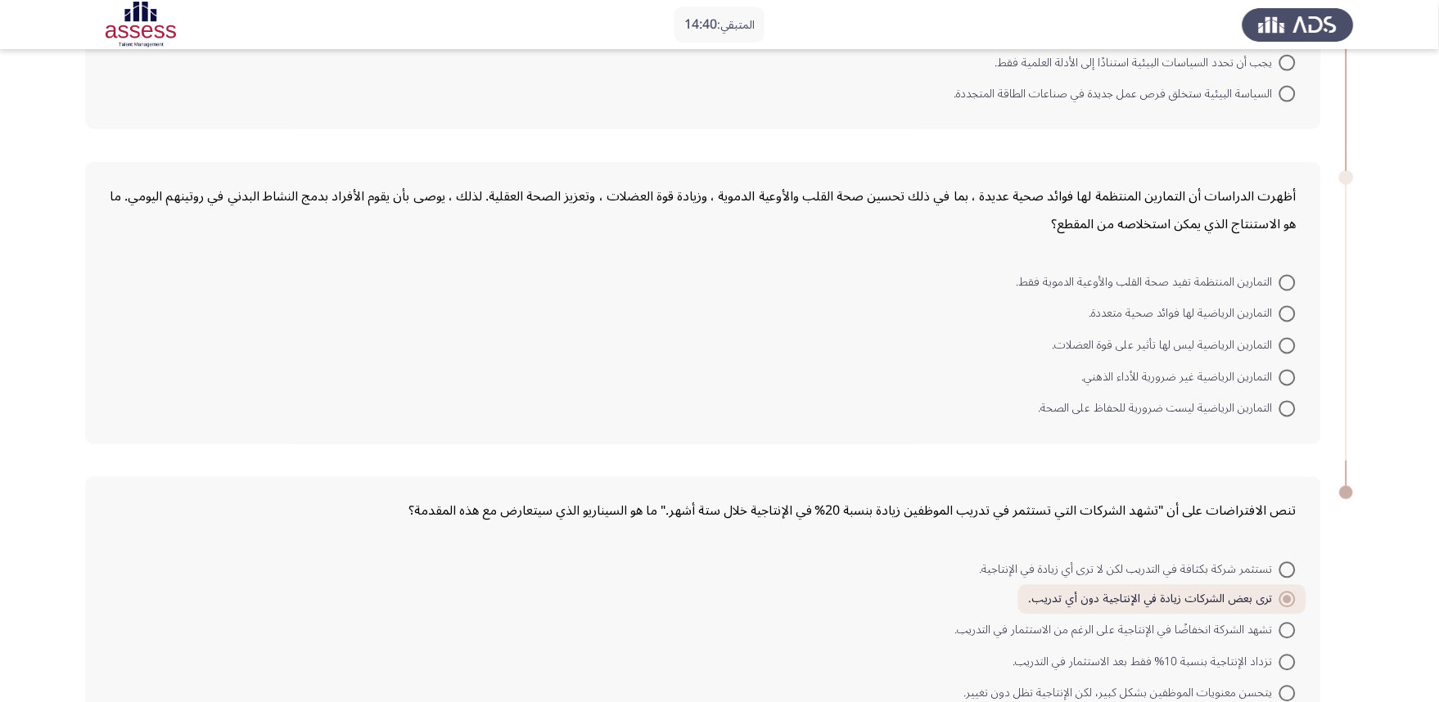
click at [1289, 315] on span at bounding box center [1288, 314] width 16 height 16
click at [1289, 315] on input "التمارين الرياضية لها فوائد صحية متعددة." at bounding box center [1288, 314] width 16 height 16
radio input "true"
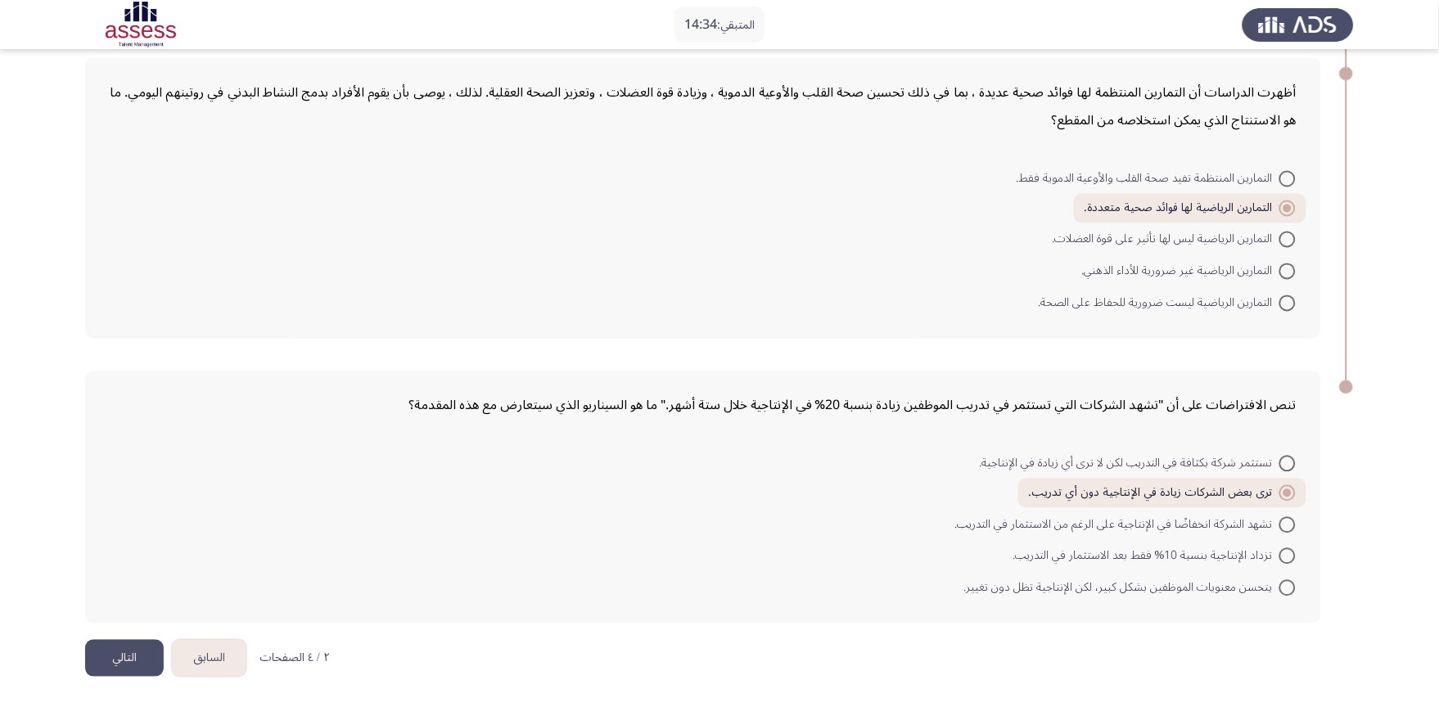
scroll to position [650, 0]
click at [115, 632] on button "التالي" at bounding box center [124, 657] width 79 height 37
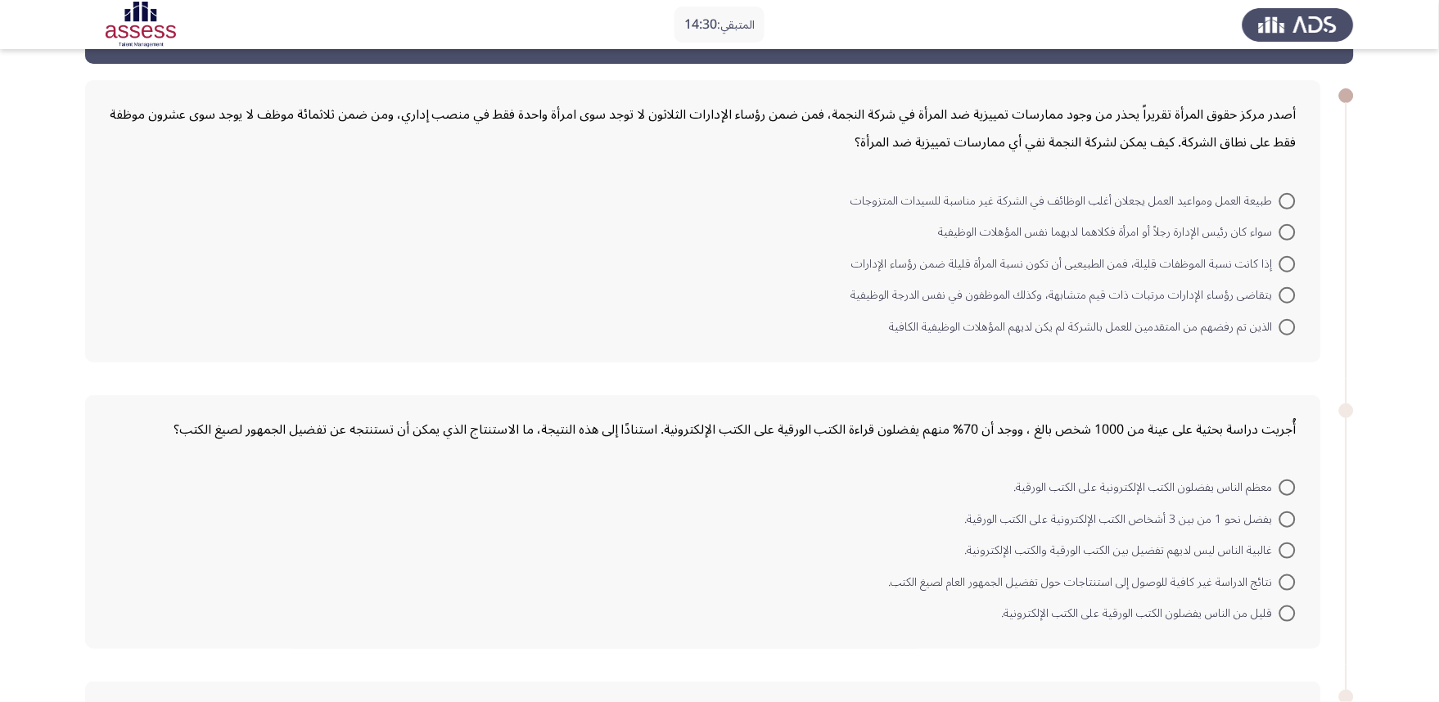
scroll to position [91, 0]
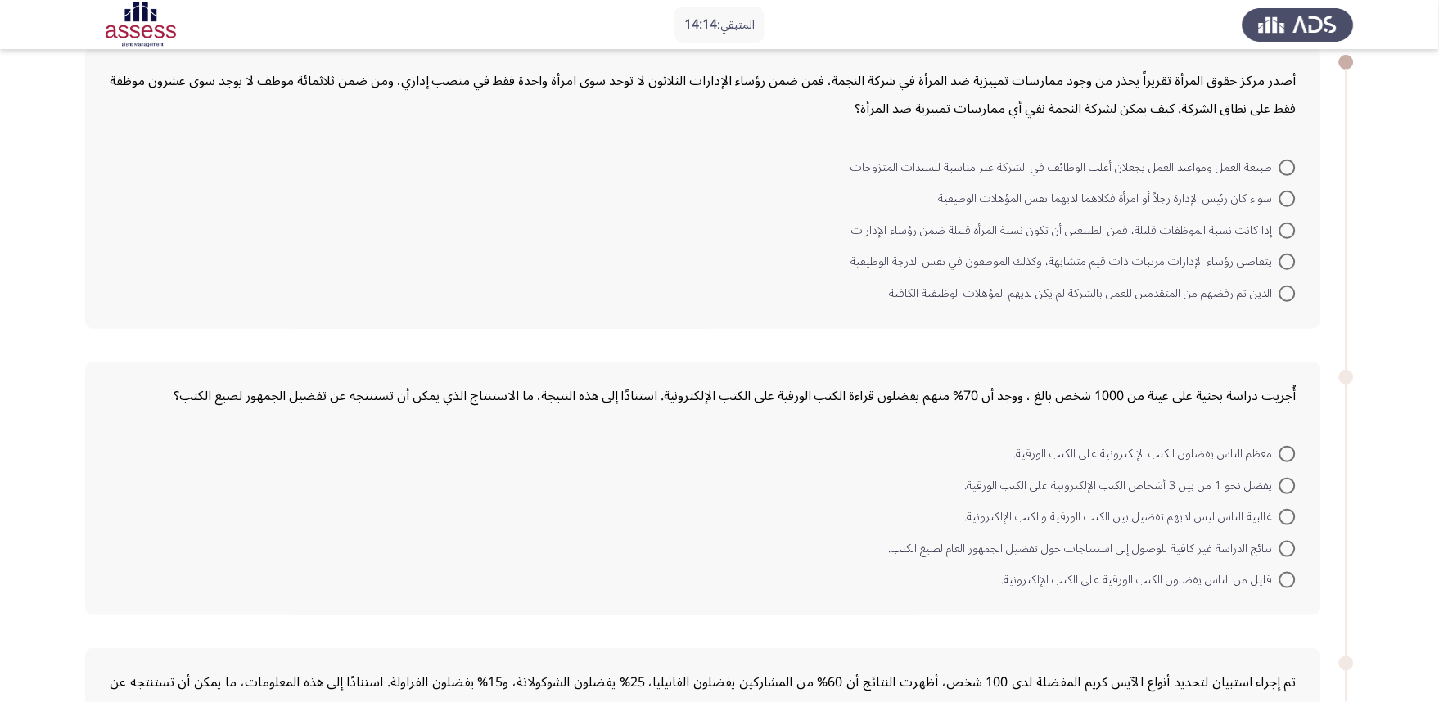
click at [733, 342] on div "أصدر مركز حقوق المرأة تقريراً يحذر من وجود ممارسات تمييزية ضد المرأة في شركة ال…" at bounding box center [719, 187] width 1269 height 315
click at [1286, 263] on span at bounding box center [1288, 262] width 16 height 16
click at [1286, 263] on input "يتقاضى رؤساء الإدارات مرتبات ذات قيم متشابهة، وكذلك الموظفون في نفس الدرجة الوظ…" at bounding box center [1288, 262] width 16 height 16
radio input "true"
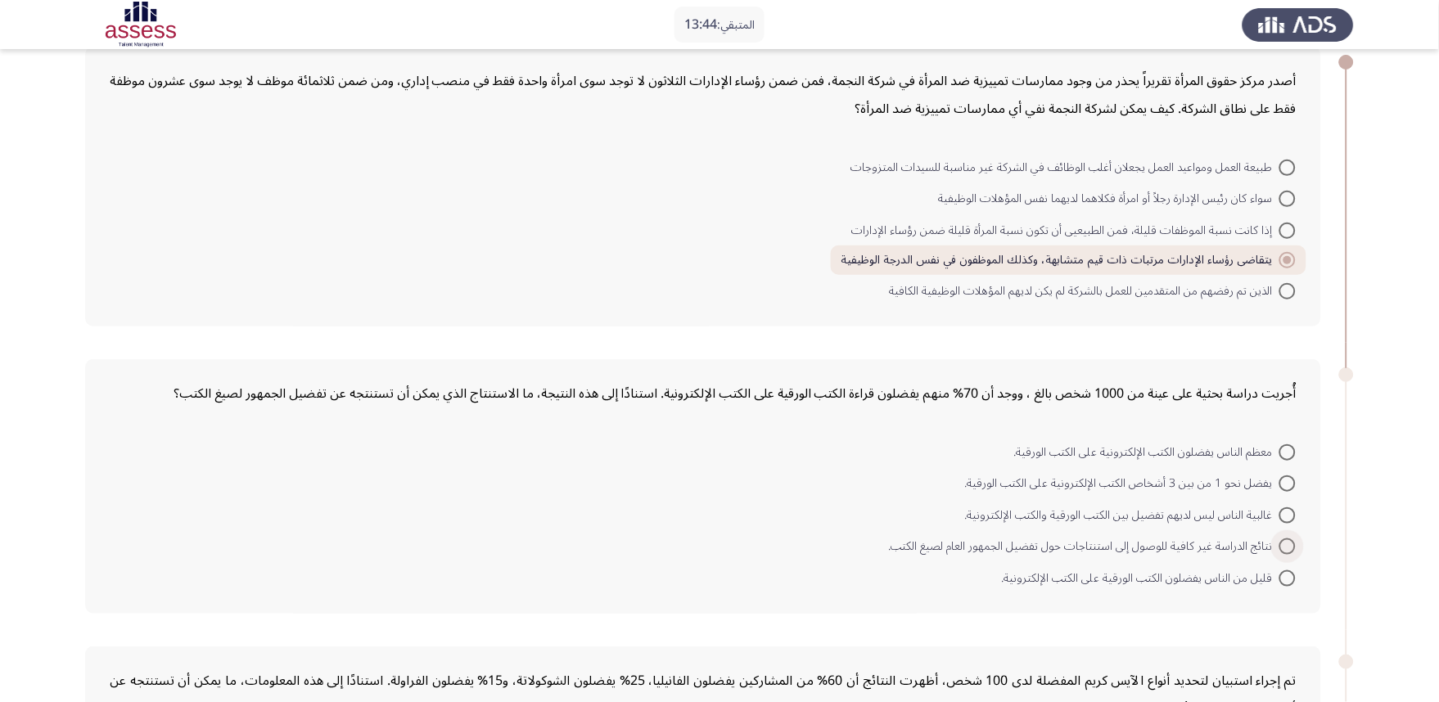
click at [1290, 544] on span at bounding box center [1288, 547] width 16 height 16
click at [1290, 544] on input "نتائج الدراسة غير كافية للوصول إلى استنتاجات حول تفضيل الجمهور العام لصيغ الكتب." at bounding box center [1288, 547] width 16 height 16
radio input "true"
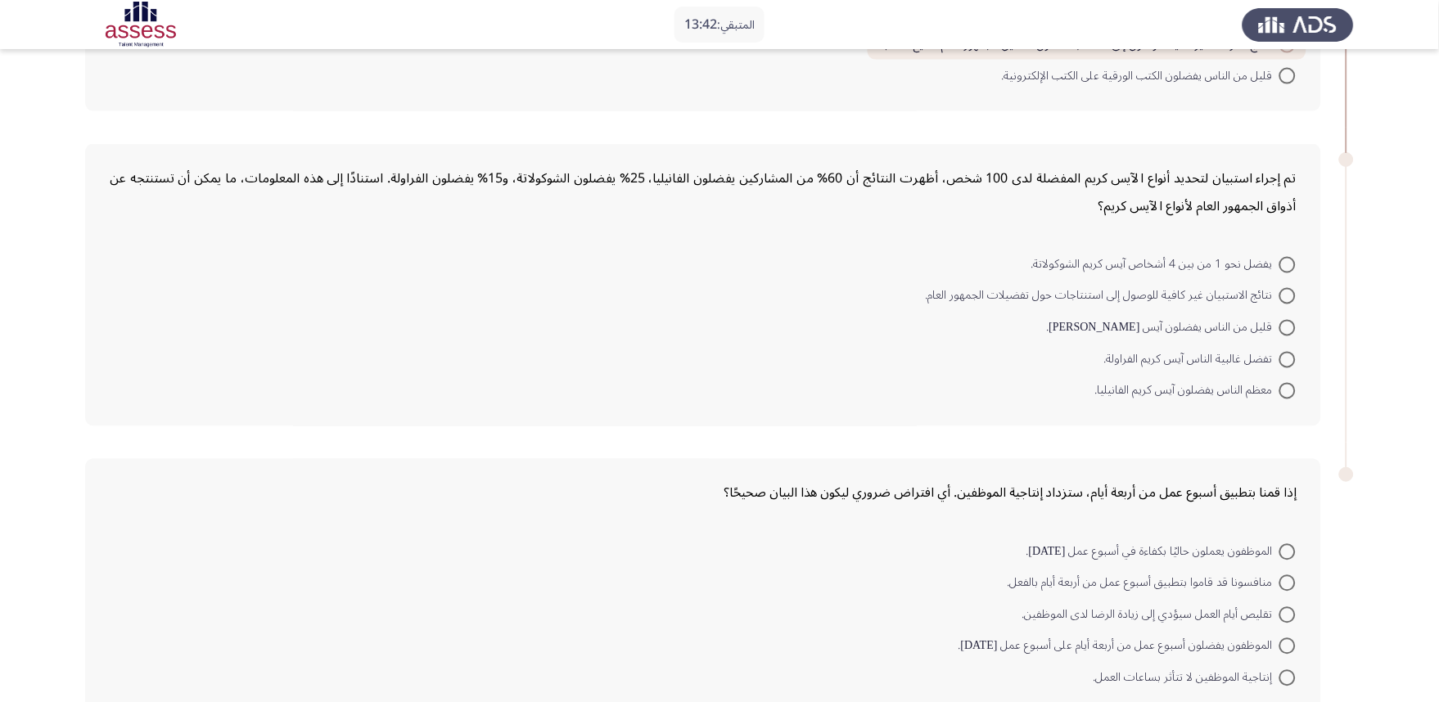
scroll to position [636, 0]
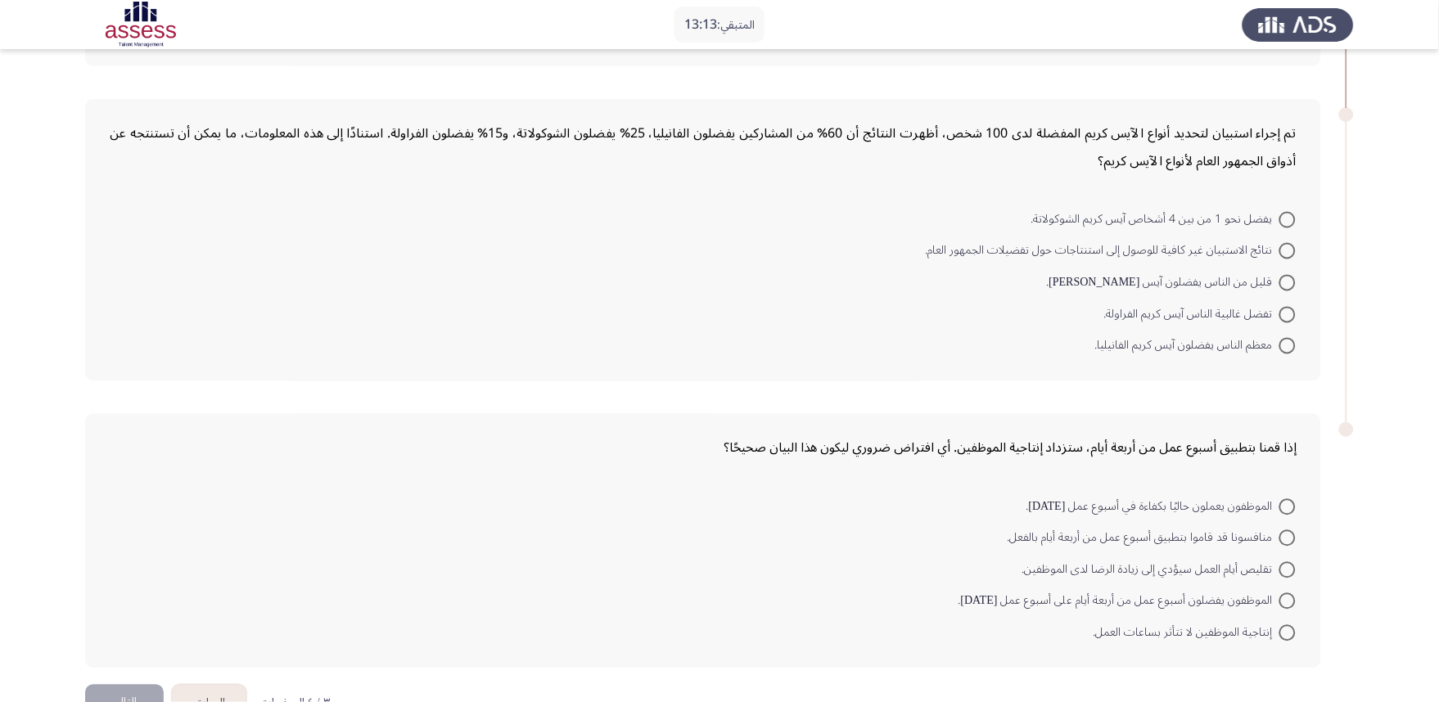
click at [1298, 275] on mat-radio-button "قليل من الناس يفضلون آيس [PERSON_NAME]." at bounding box center [1172, 282] width 270 height 32
click at [1290, 278] on span at bounding box center [1288, 283] width 16 height 16
click at [1290, 278] on input "قليل من الناس يفضلون آيس [PERSON_NAME]." at bounding box center [1288, 283] width 16 height 16
radio input "true"
click at [1282, 600] on span at bounding box center [1288, 600] width 16 height 16
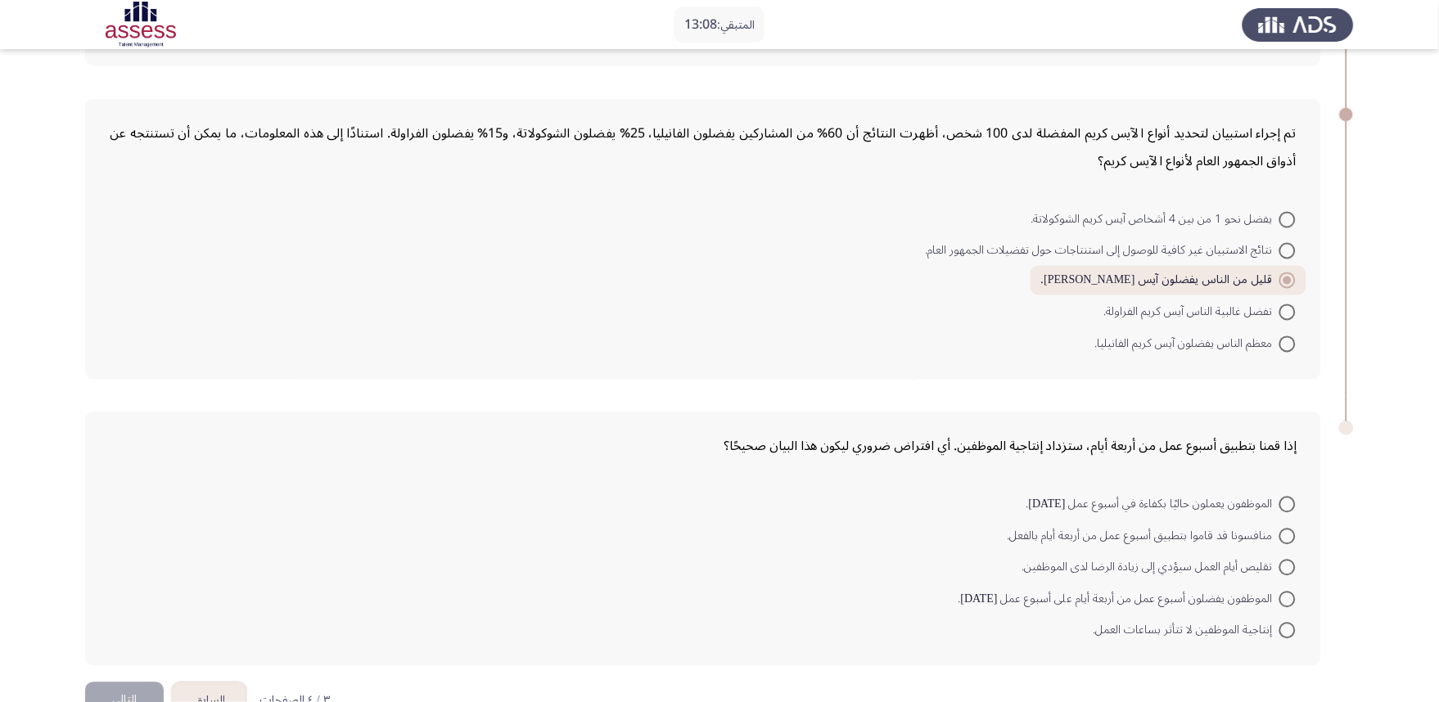
click at [1282, 600] on input "الموظفون يفضلون أسبوع عمل من أربعة أيام على أسبوع عمل [DATE]." at bounding box center [1288, 600] width 16 height 16
radio input "true"
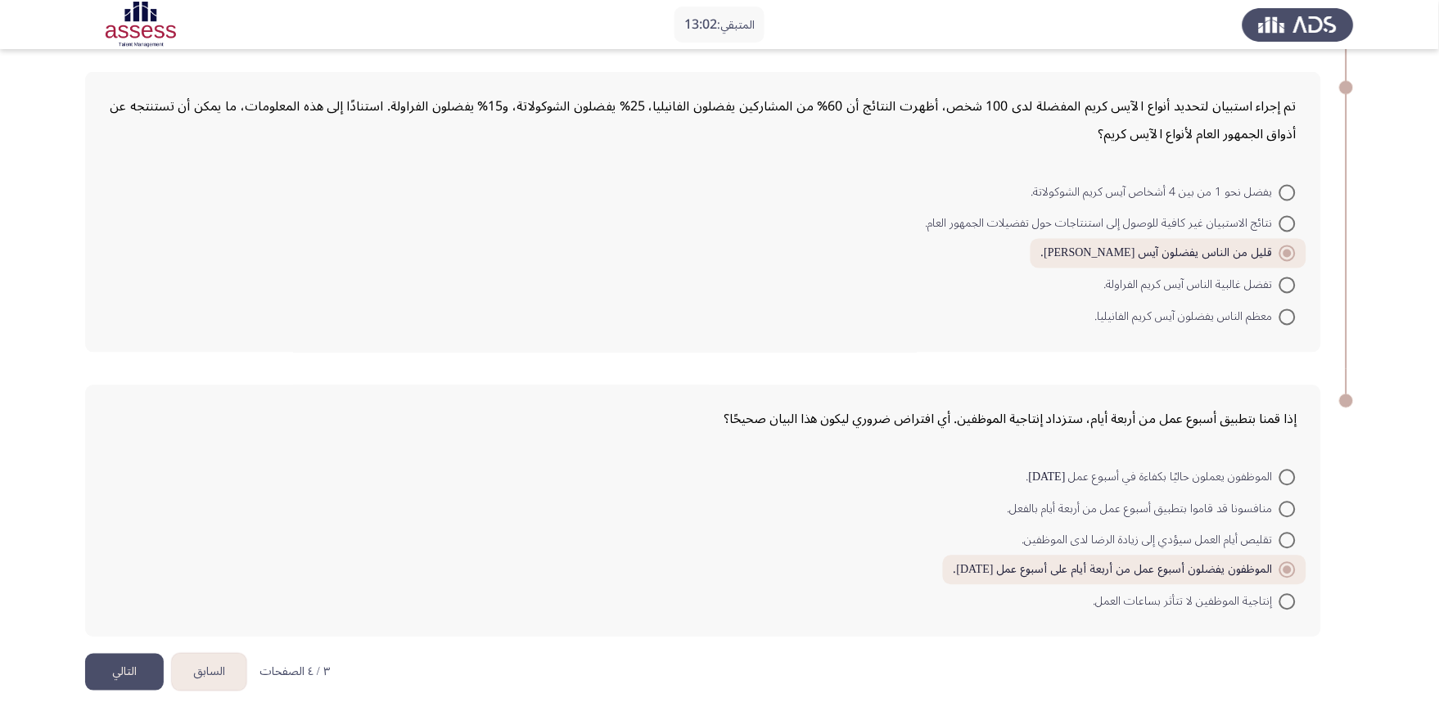
scroll to position [678, 0]
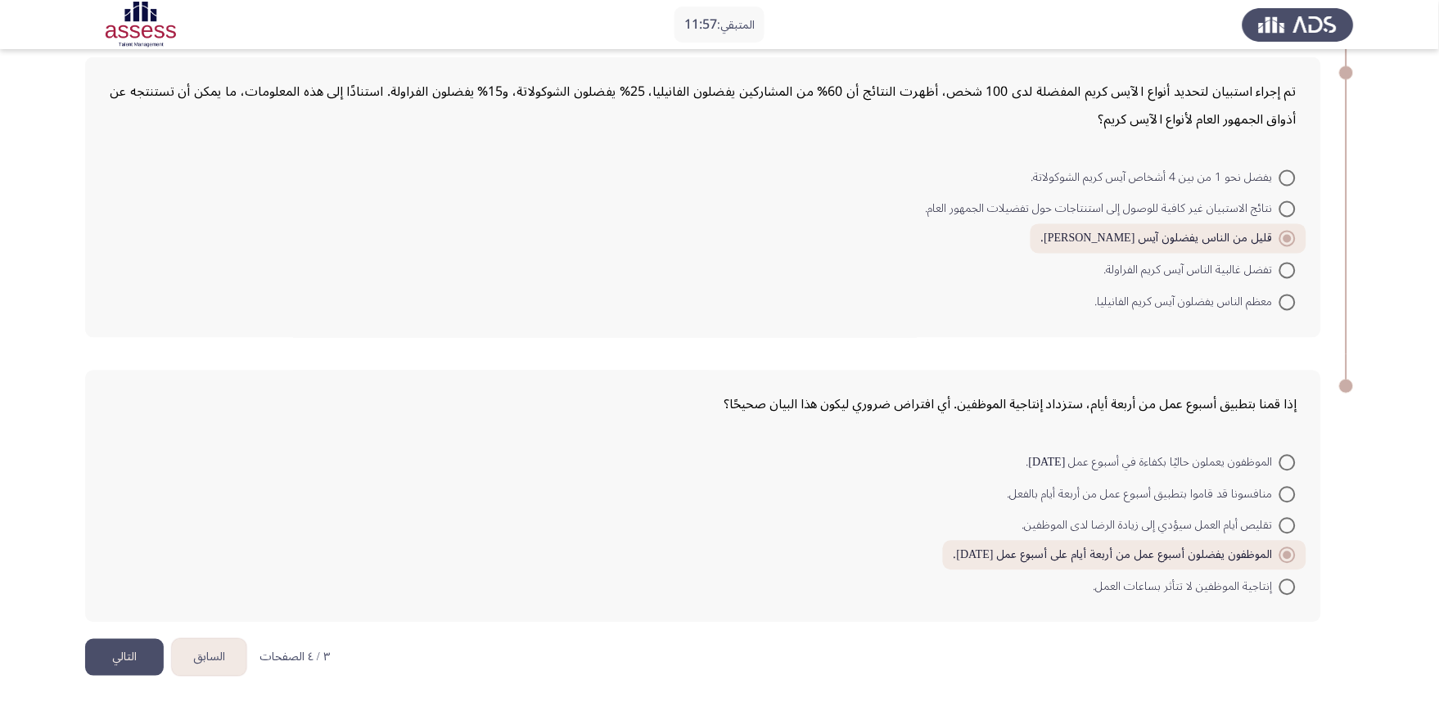
click at [1294, 180] on span at bounding box center [1288, 178] width 16 height 16
click at [1294, 180] on input "يفضل نحو 1 من بين 4 أشخاص آيس كريم الشوكولاتة." at bounding box center [1288, 178] width 16 height 16
radio input "true"
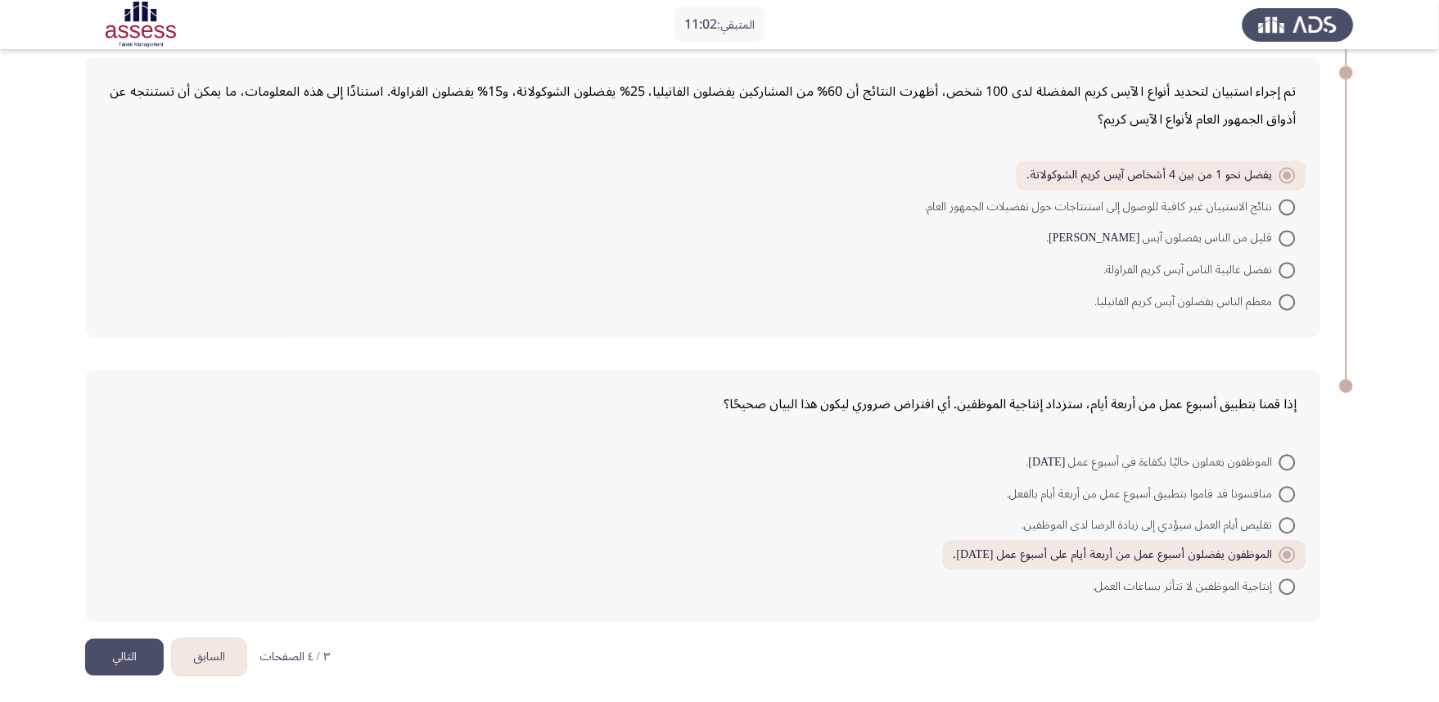
click at [115, 632] on button "التالي" at bounding box center [124, 657] width 79 height 37
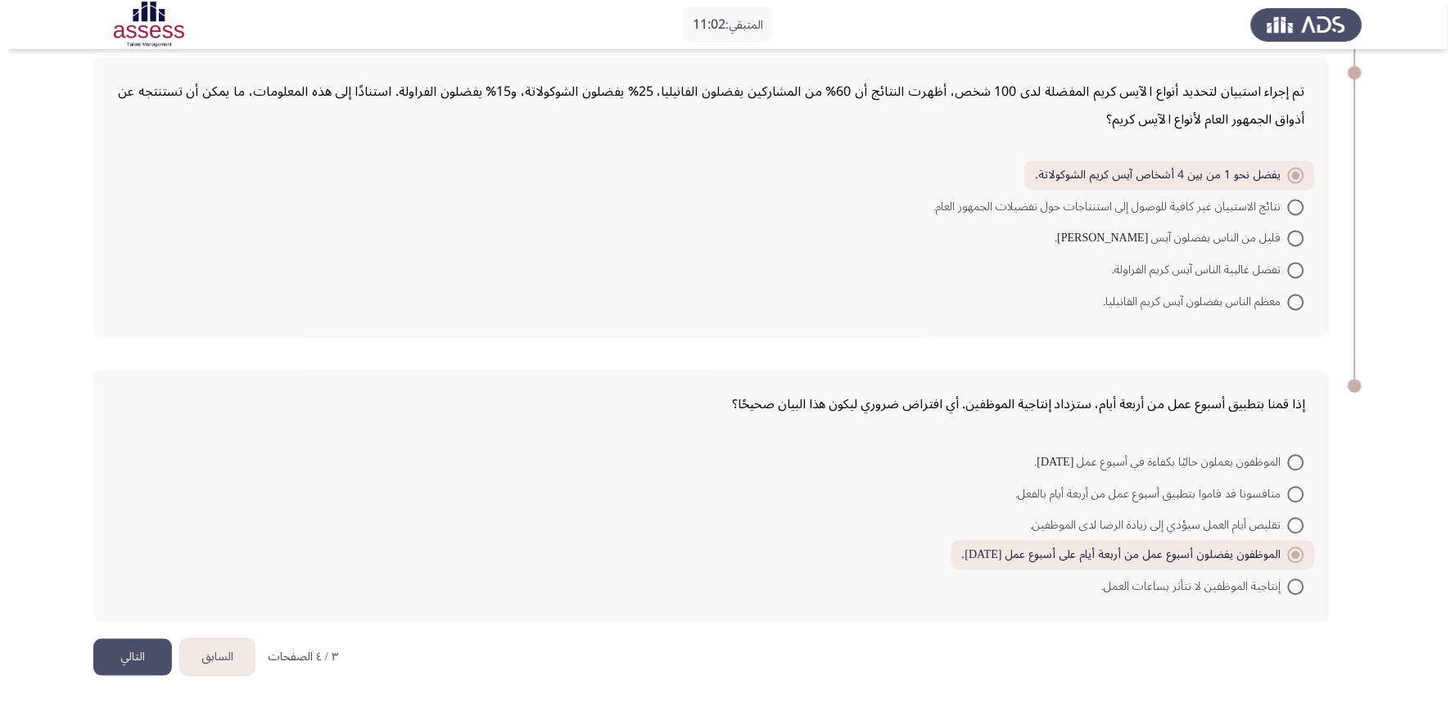
scroll to position [0, 0]
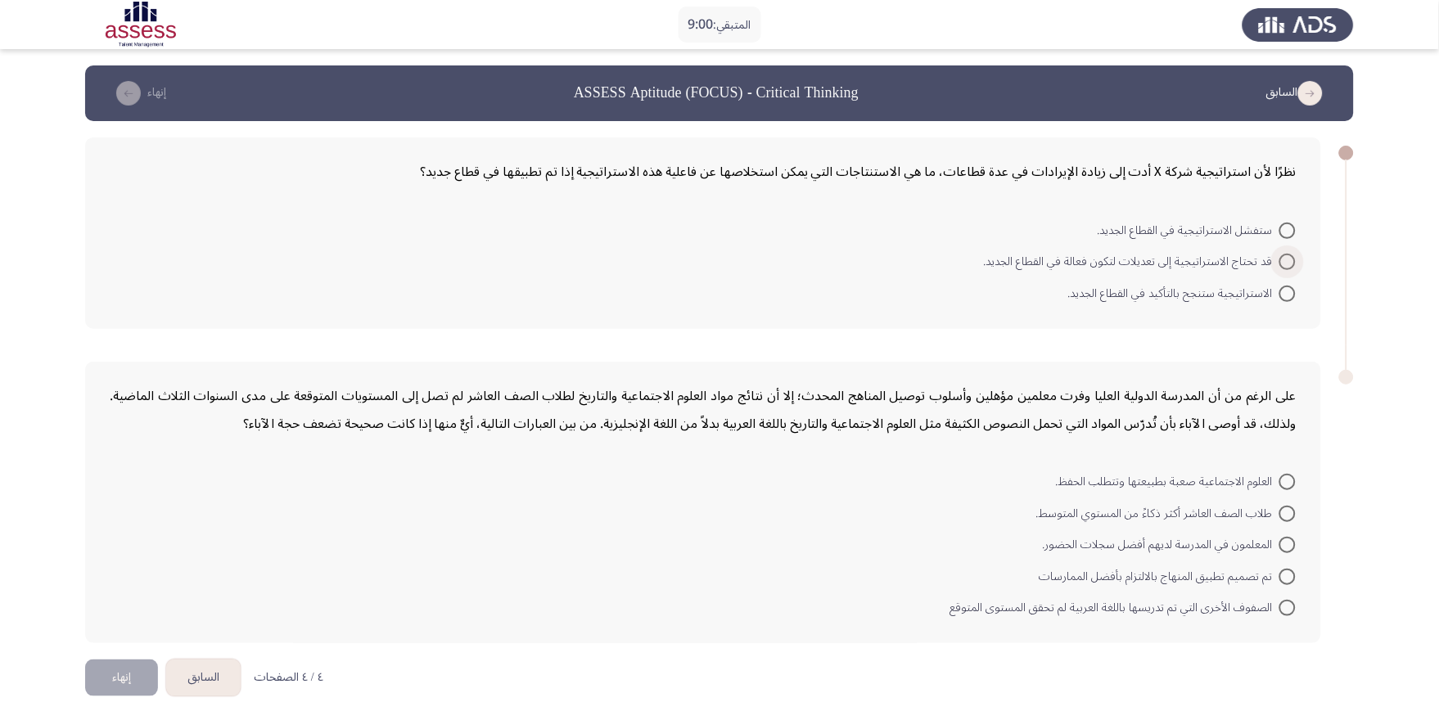
click at [1280, 263] on span at bounding box center [1288, 262] width 16 height 16
click at [1280, 263] on input "قد تحتاج الاستراتيجية إلى تعديلات لتكون فعالة في القطاع الجديد." at bounding box center [1288, 262] width 16 height 16
radio input "true"
click at [1280, 608] on span at bounding box center [1288, 607] width 16 height 16
click at [1280, 608] on input "الصفوف الأخرى التي تم تدريسها باللغة العربية لم تحقق المستوى المتوقع" at bounding box center [1288, 607] width 16 height 16
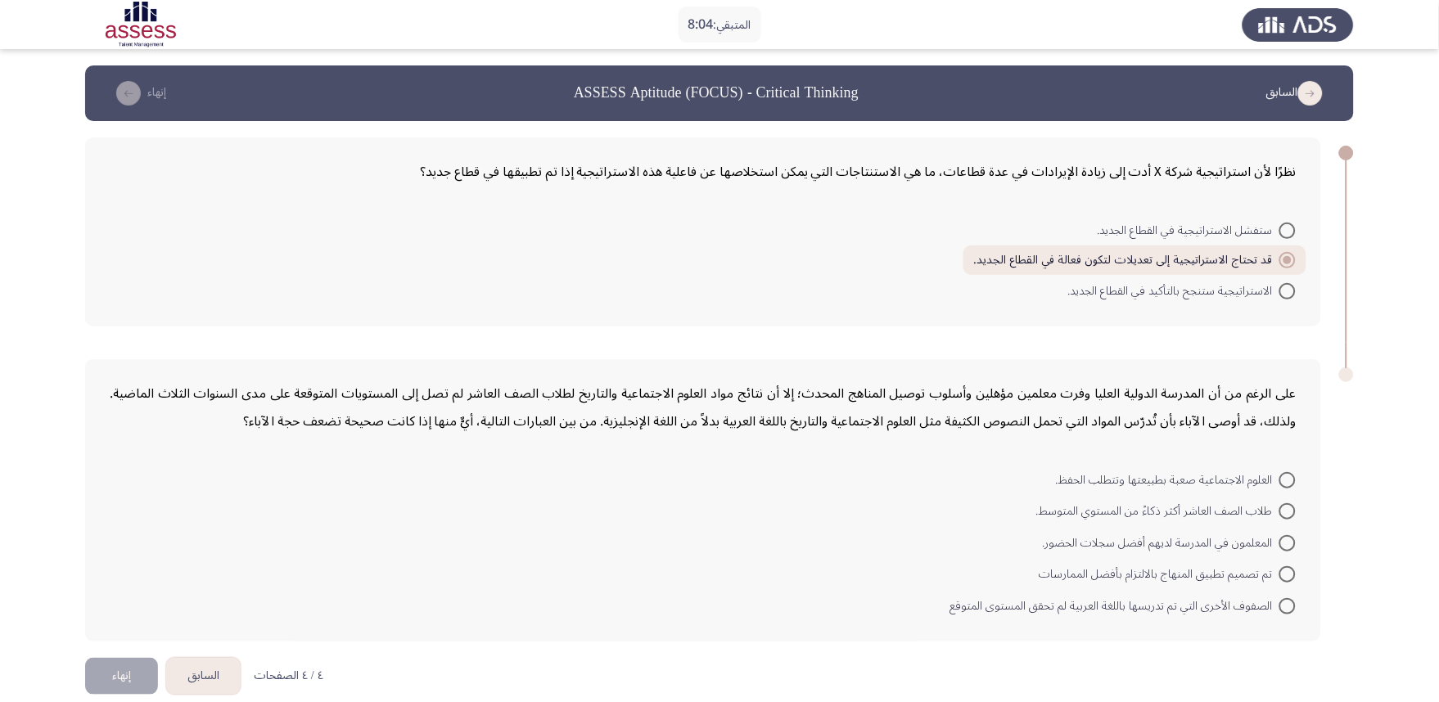
radio input "true"
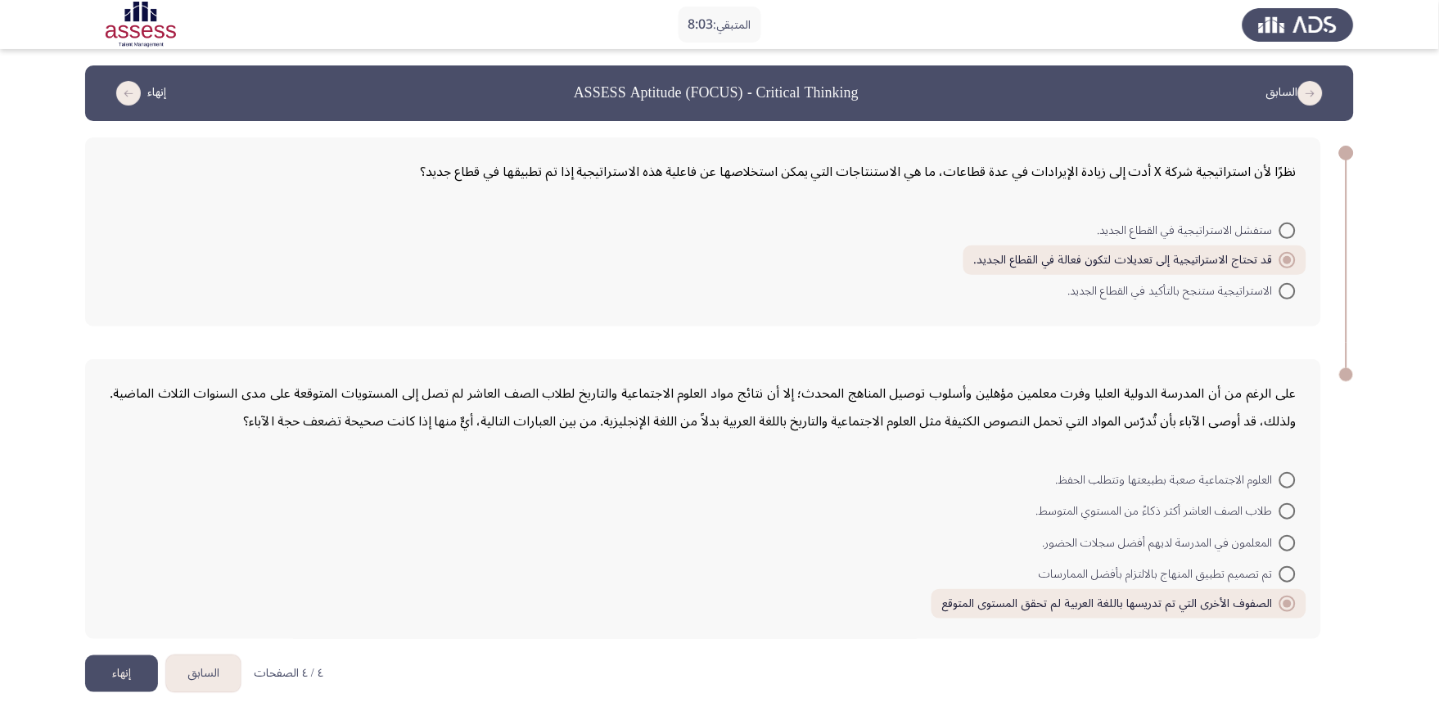
click at [121, 632] on button "إنهاء" at bounding box center [121, 674] width 73 height 37
